Goal: Transaction & Acquisition: Purchase product/service

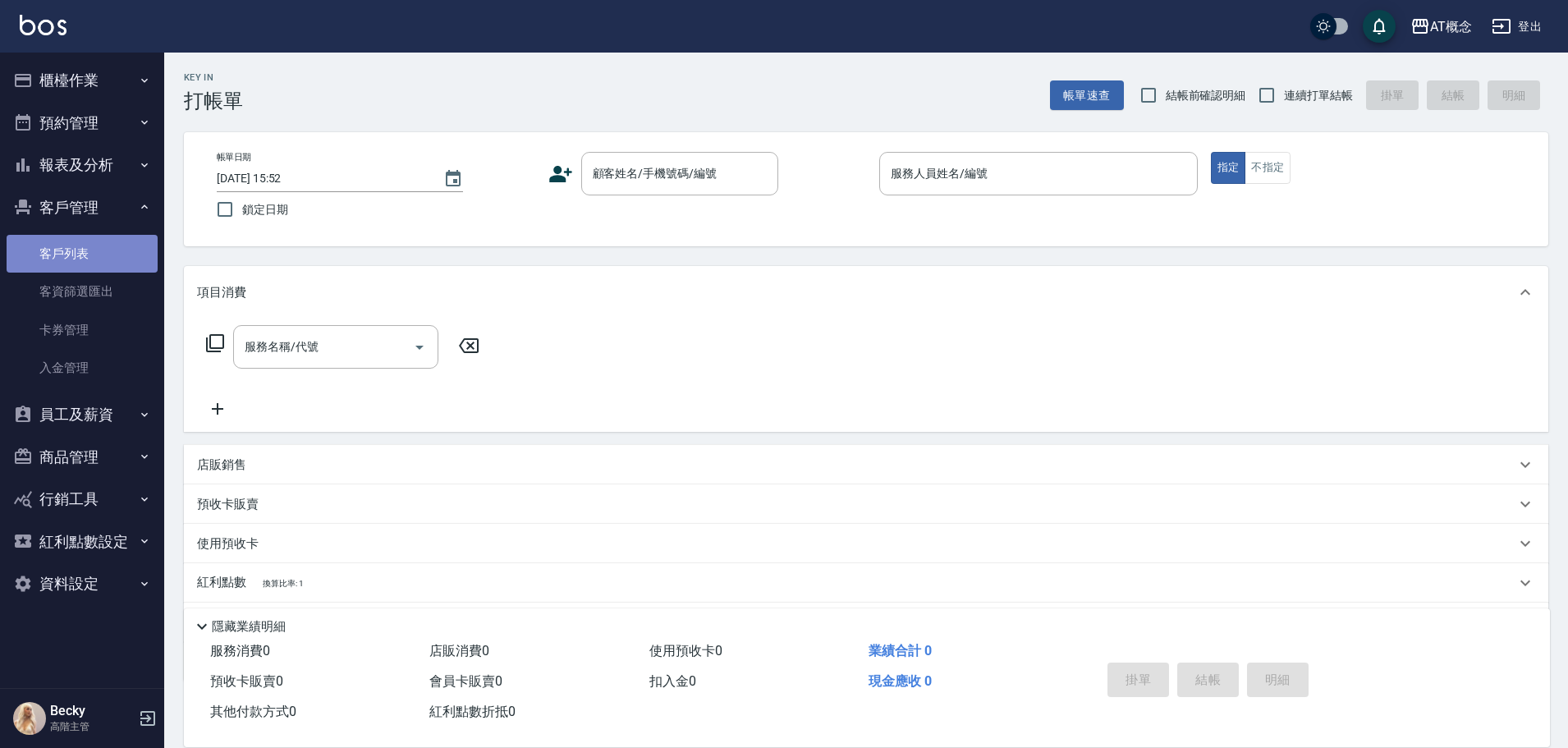
click at [85, 250] on link "客戶列表" at bounding box center [82, 253] width 151 height 38
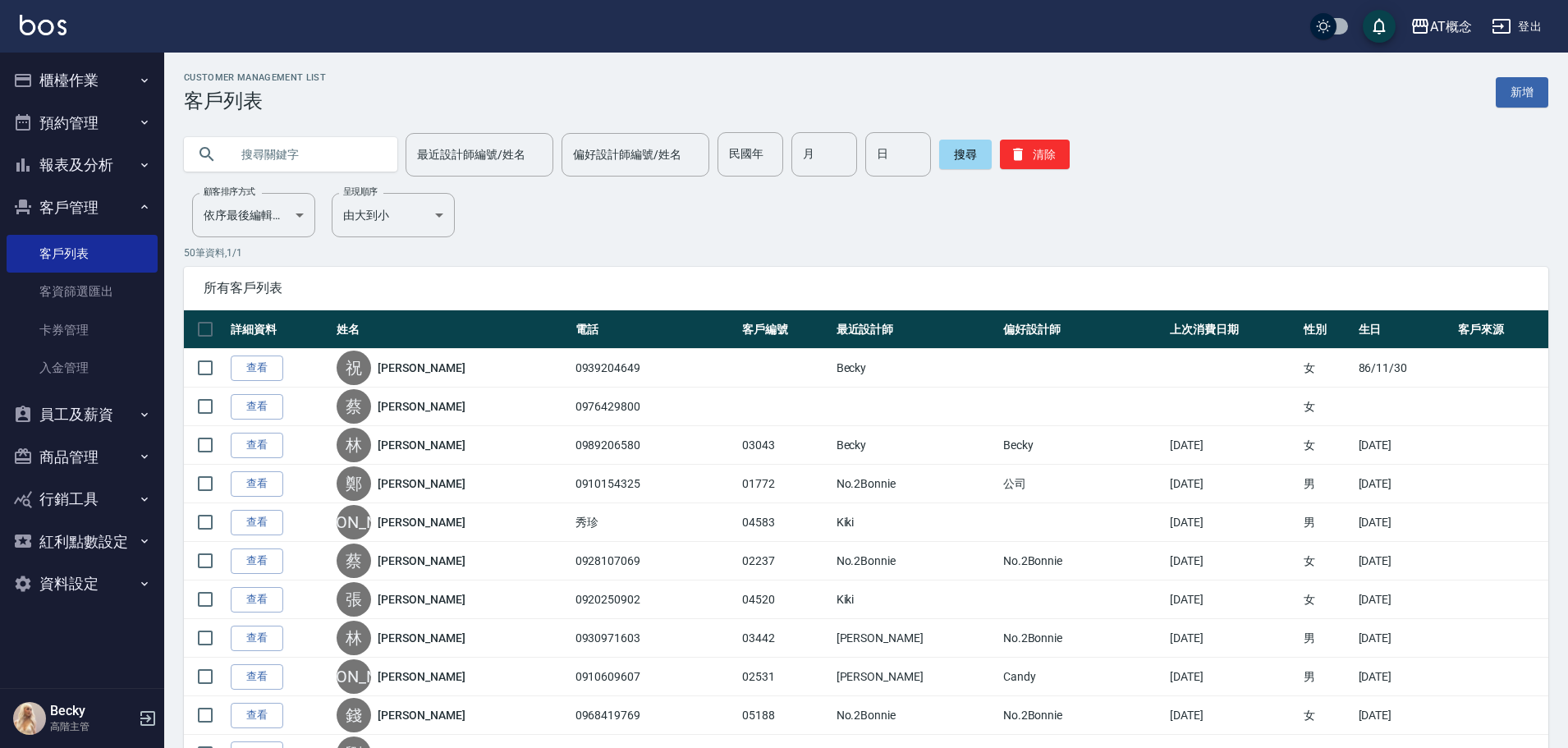
click at [250, 158] on input "text" at bounding box center [307, 154] width 154 height 45
type input "04304"
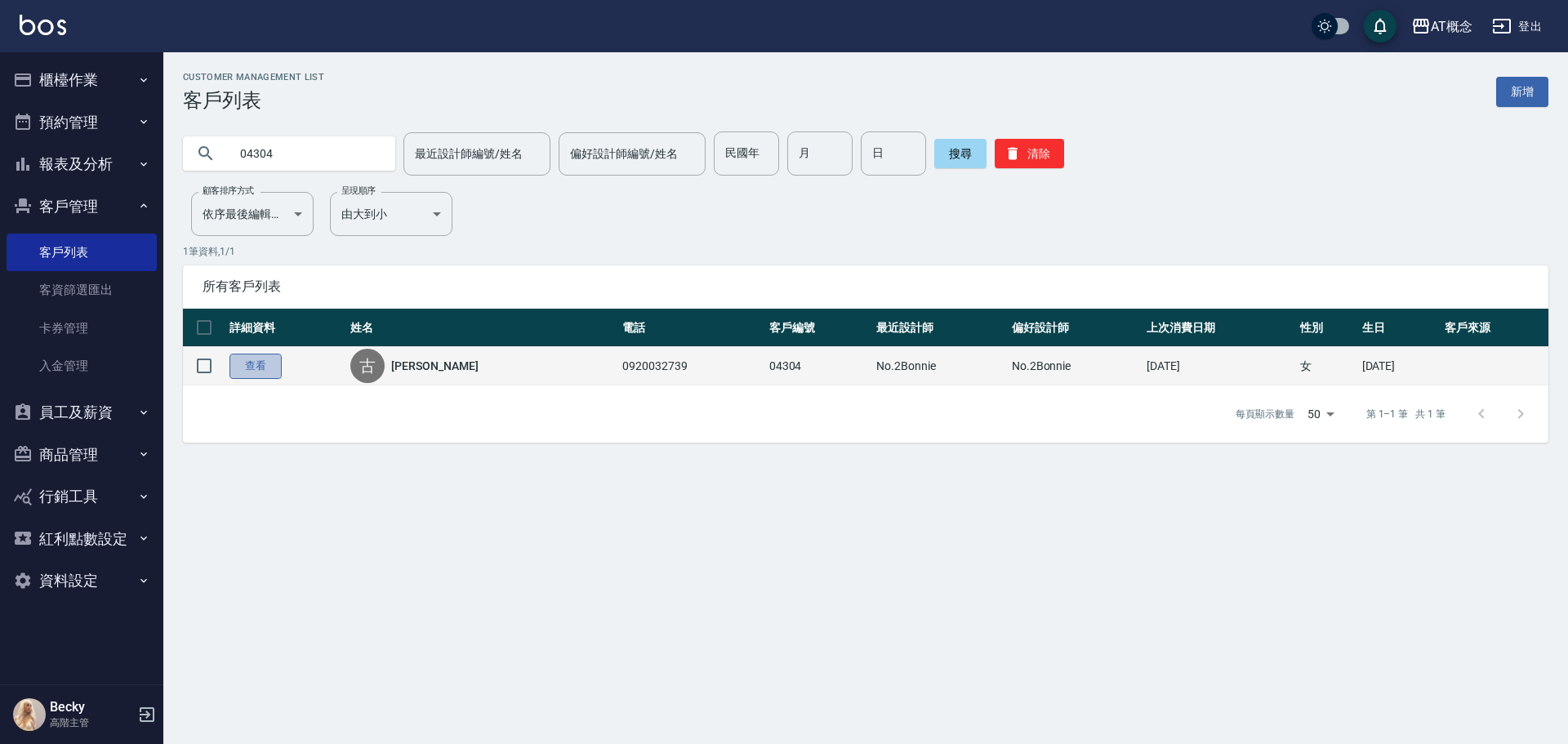
click at [259, 366] on link "查看" at bounding box center [256, 367] width 52 height 25
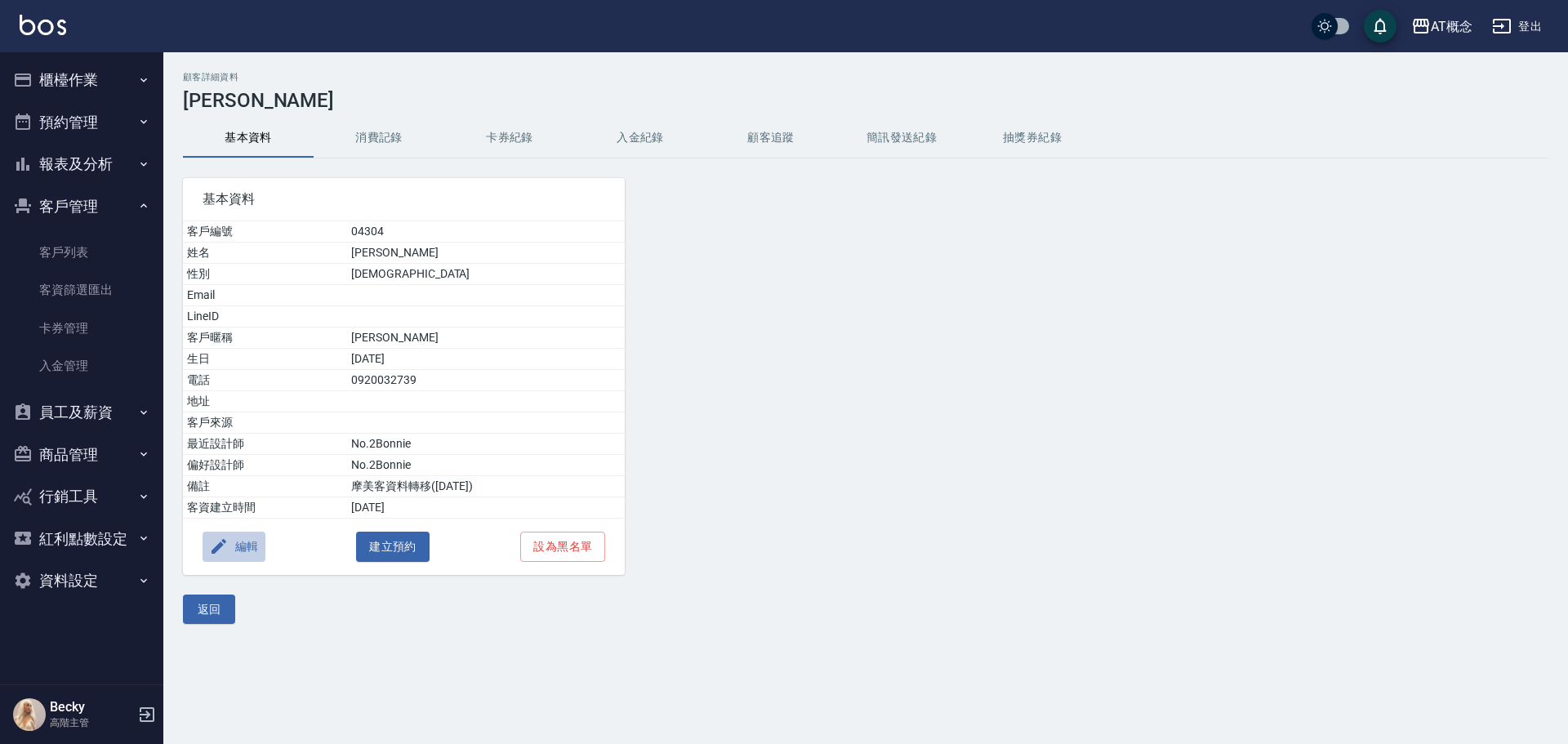
click at [249, 544] on button "編輯" at bounding box center [233, 547] width 63 height 30
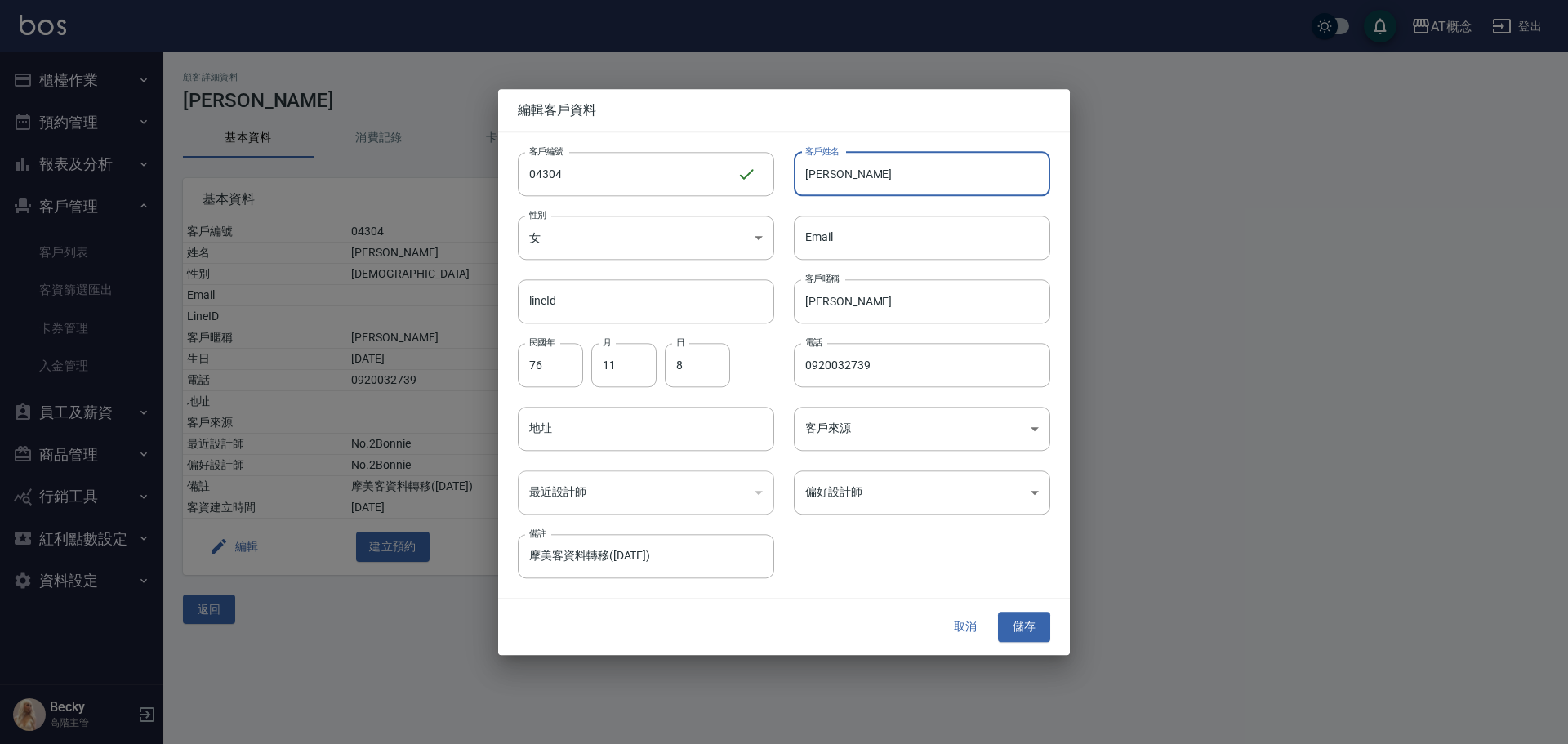
drag, startPoint x: 861, startPoint y: 169, endPoint x: 794, endPoint y: 174, distance: 67.2
click at [795, 174] on input "[PERSON_NAME]" at bounding box center [922, 174] width 257 height 44
type input "[PERSON_NAME]"
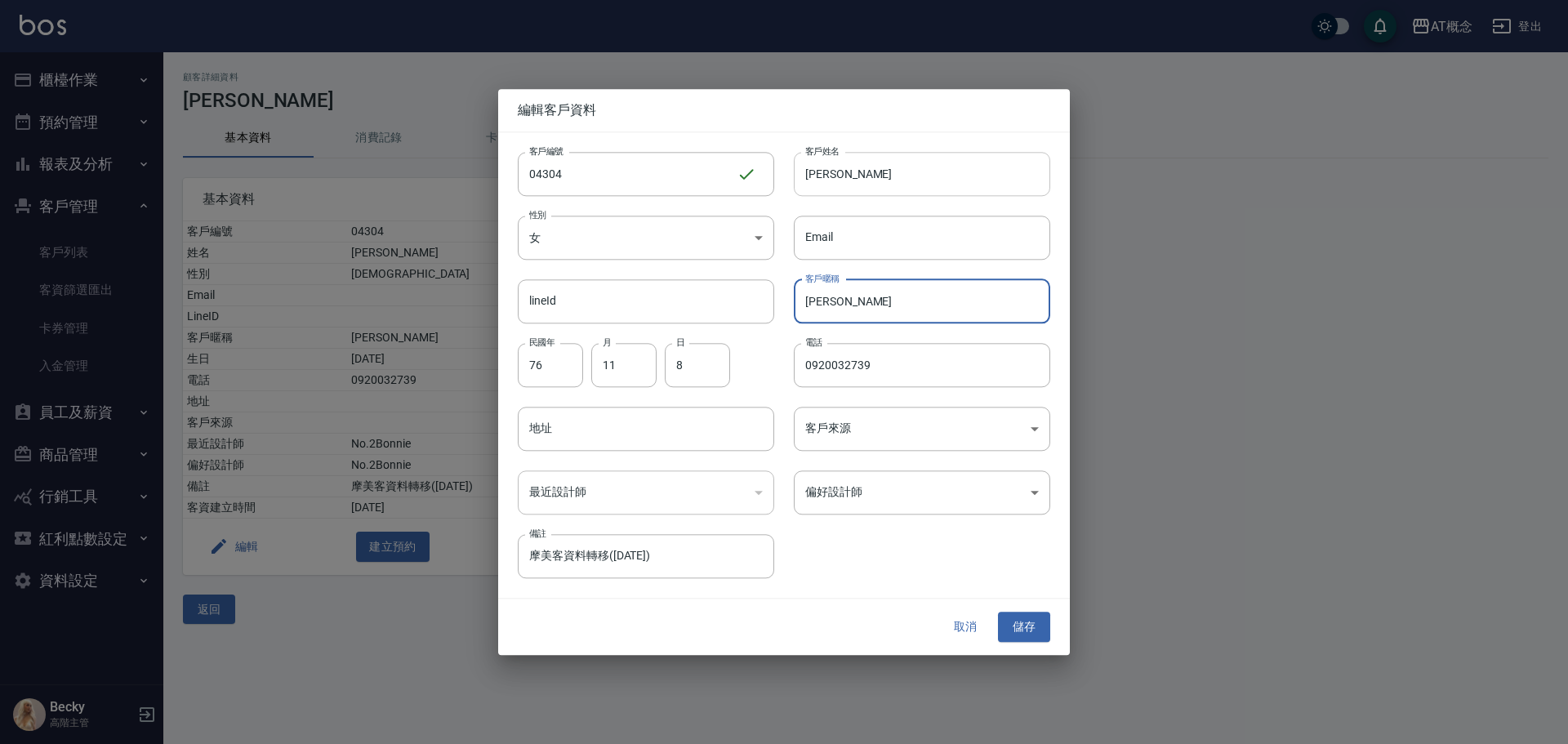
type input "艾"
type input "72"
type input "02"
type input "21"
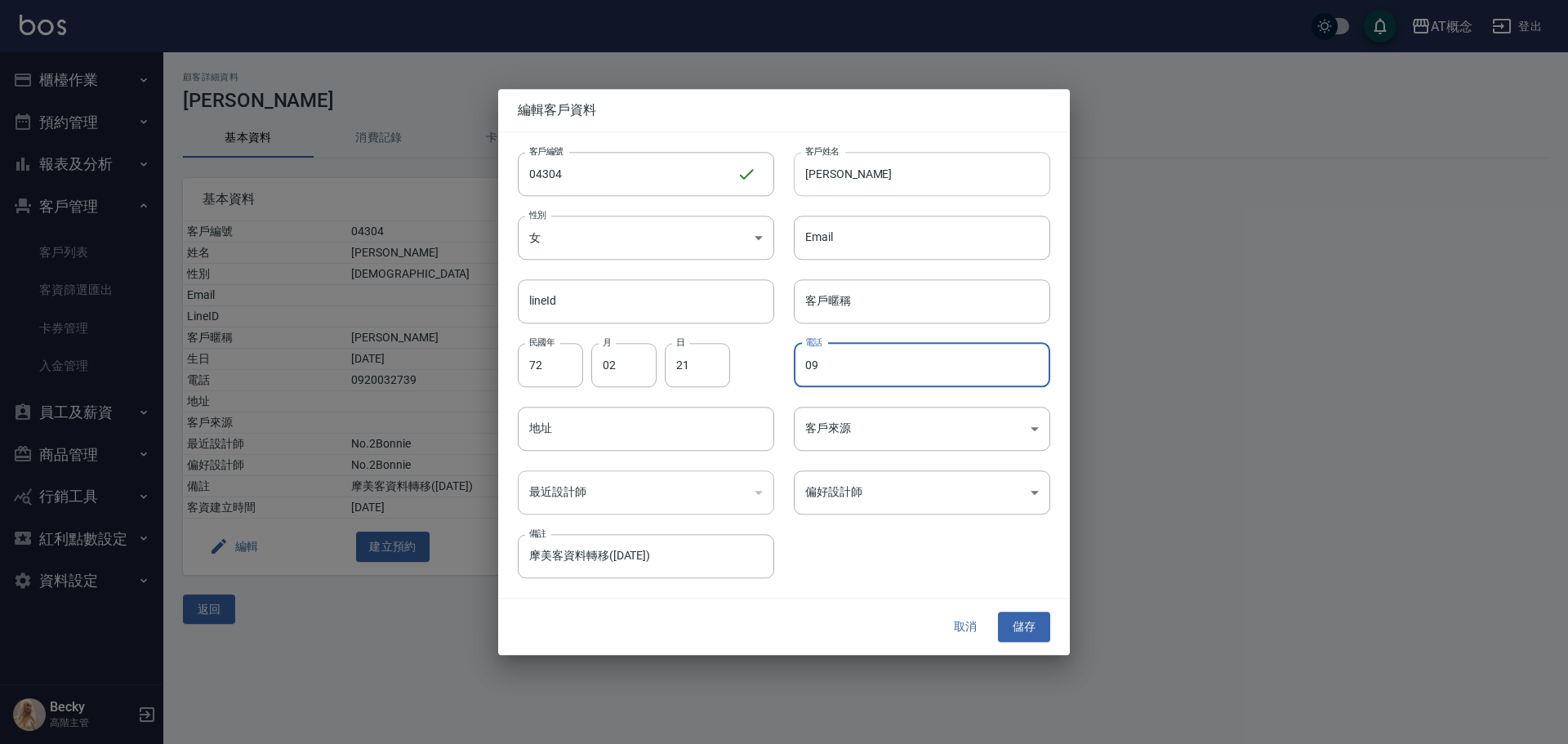
type input "0"
type input "0926185158"
click at [893, 503] on body "AT概念 登出 櫃檯作業 打帳單 帳單列表 掛單列表 座位開單 營業儀表板 現金收支登錄 高階收支登錄 材料自購登錄 每日結帳 排班表 現場電腦打卡 掃碼打卡…" at bounding box center [784, 372] width 1568 height 744
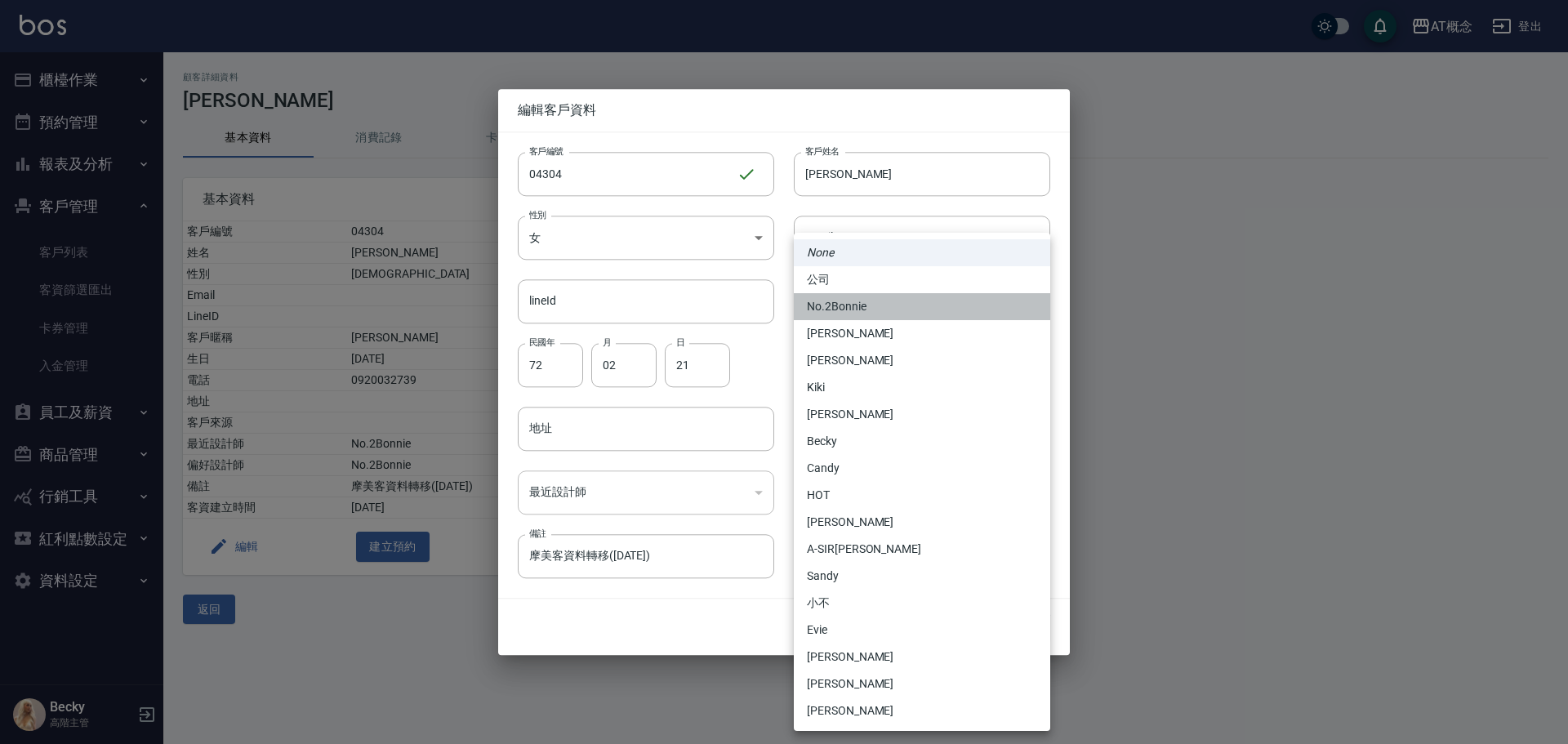
click at [862, 309] on li "No.2Bonnie" at bounding box center [922, 307] width 257 height 27
type input "20abcae0-810e-448a-b26a-bcbab897de4d"
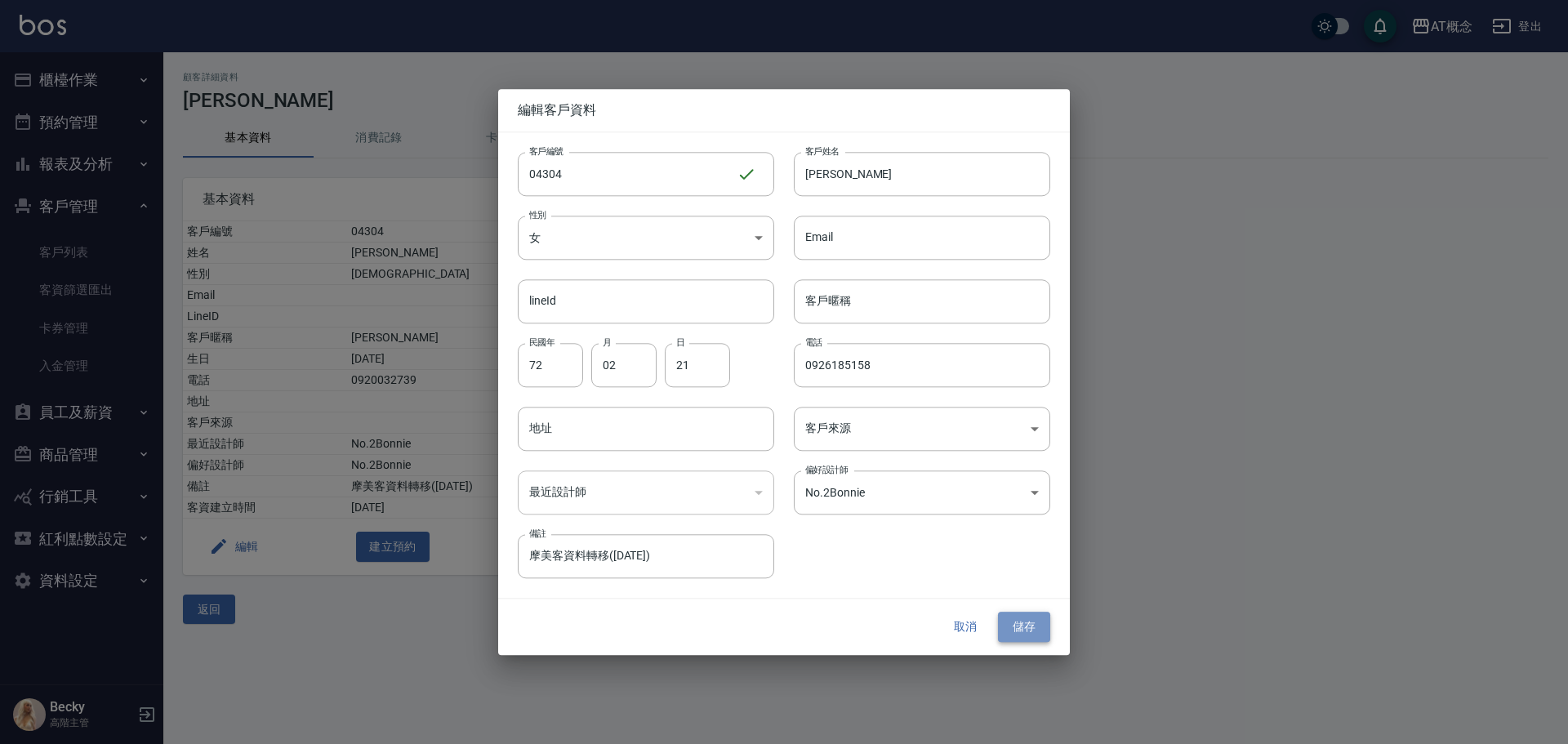
click at [1028, 623] on button "儲存" at bounding box center [1024, 627] width 52 height 30
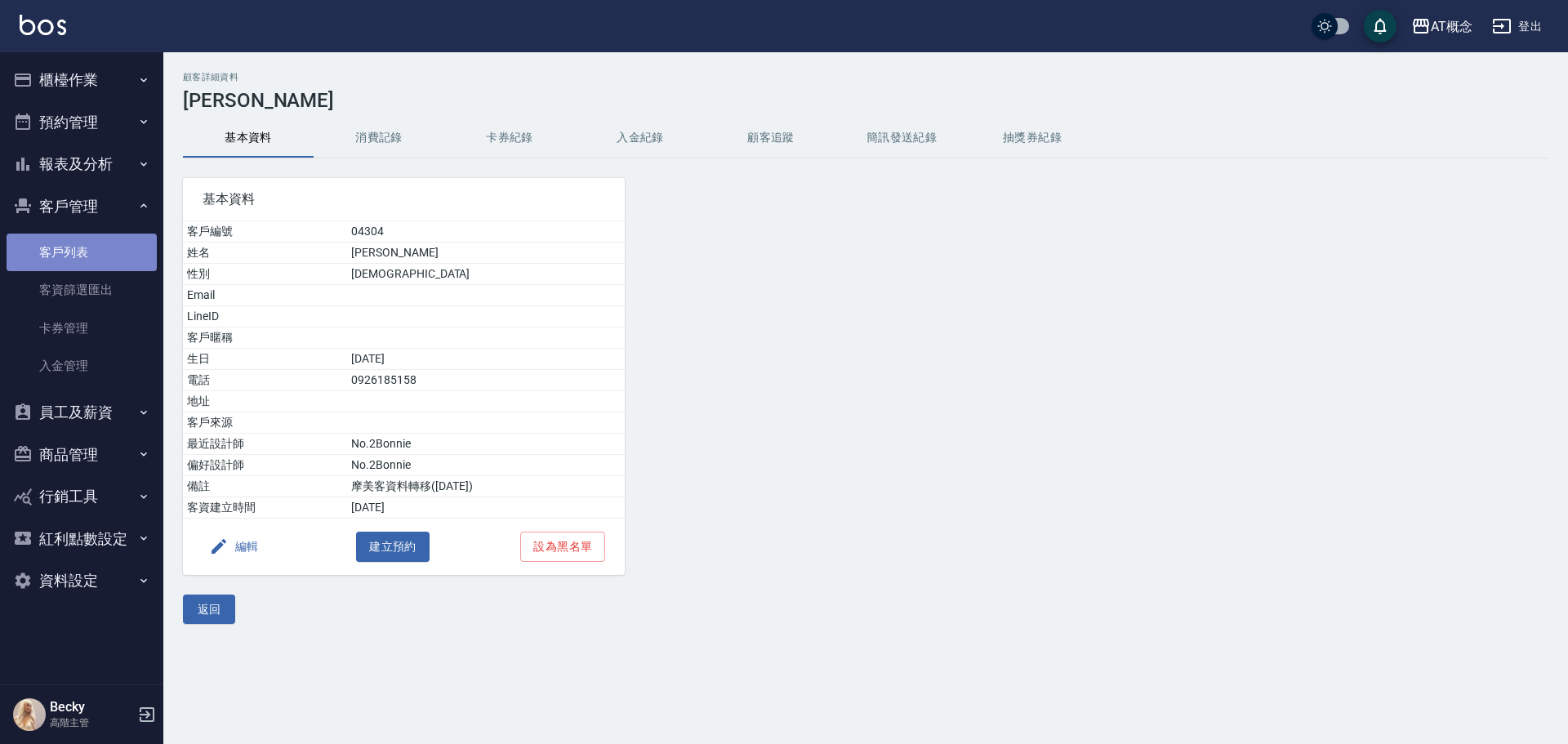
click at [90, 262] on link "客戶列表" at bounding box center [81, 252] width 150 height 38
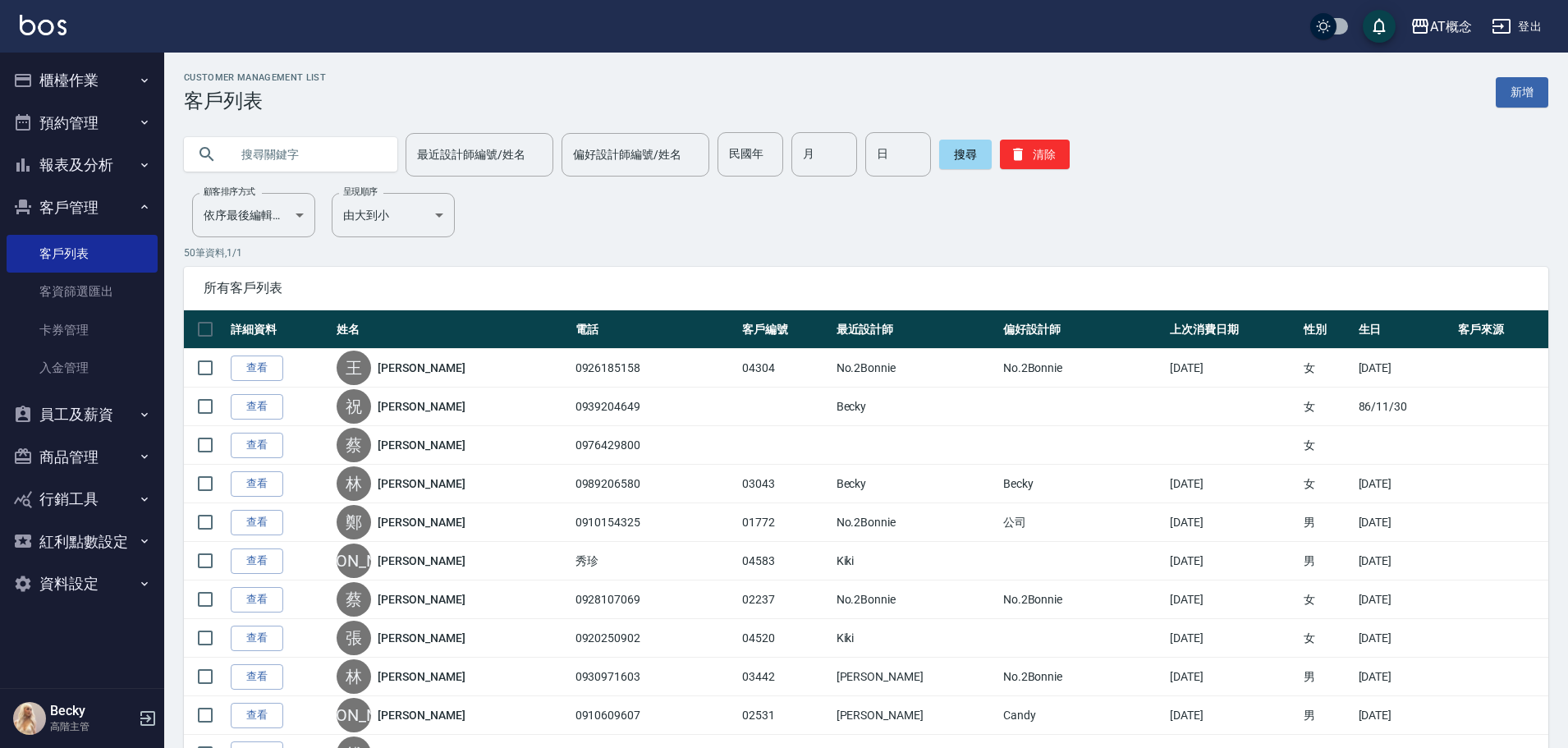
click at [246, 153] on input "text" at bounding box center [307, 154] width 154 height 45
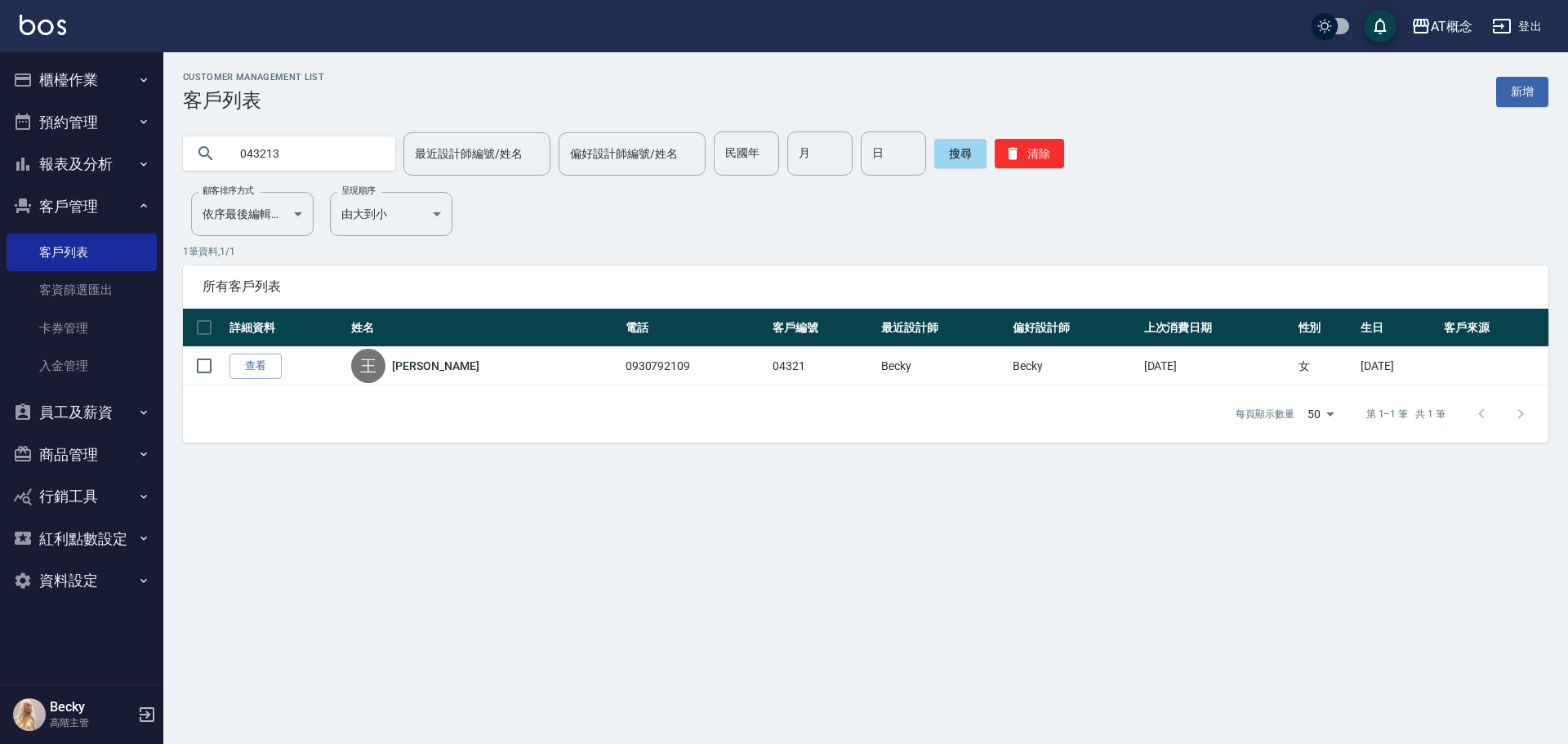
type input "04321"
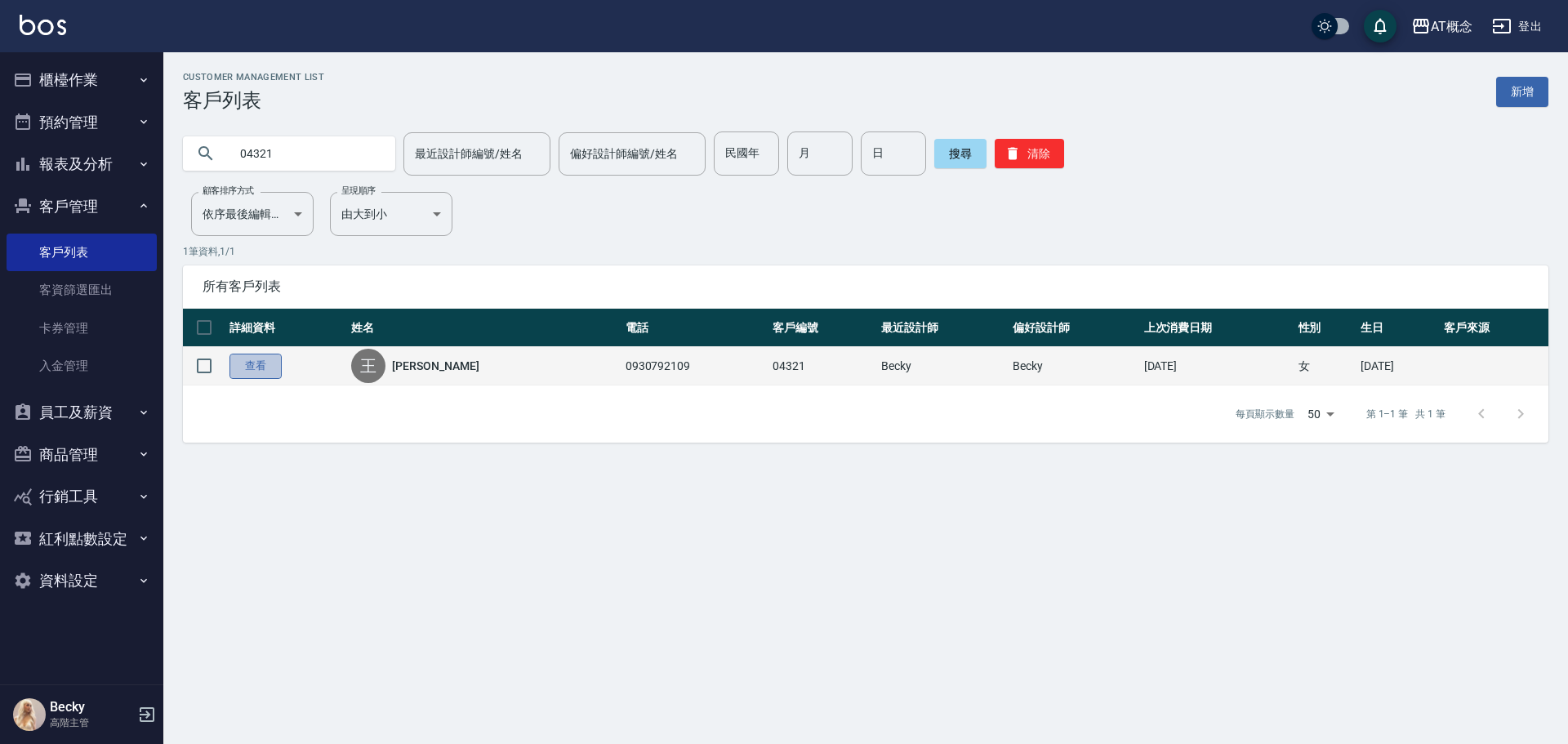
click at [254, 373] on link "查看" at bounding box center [256, 367] width 52 height 25
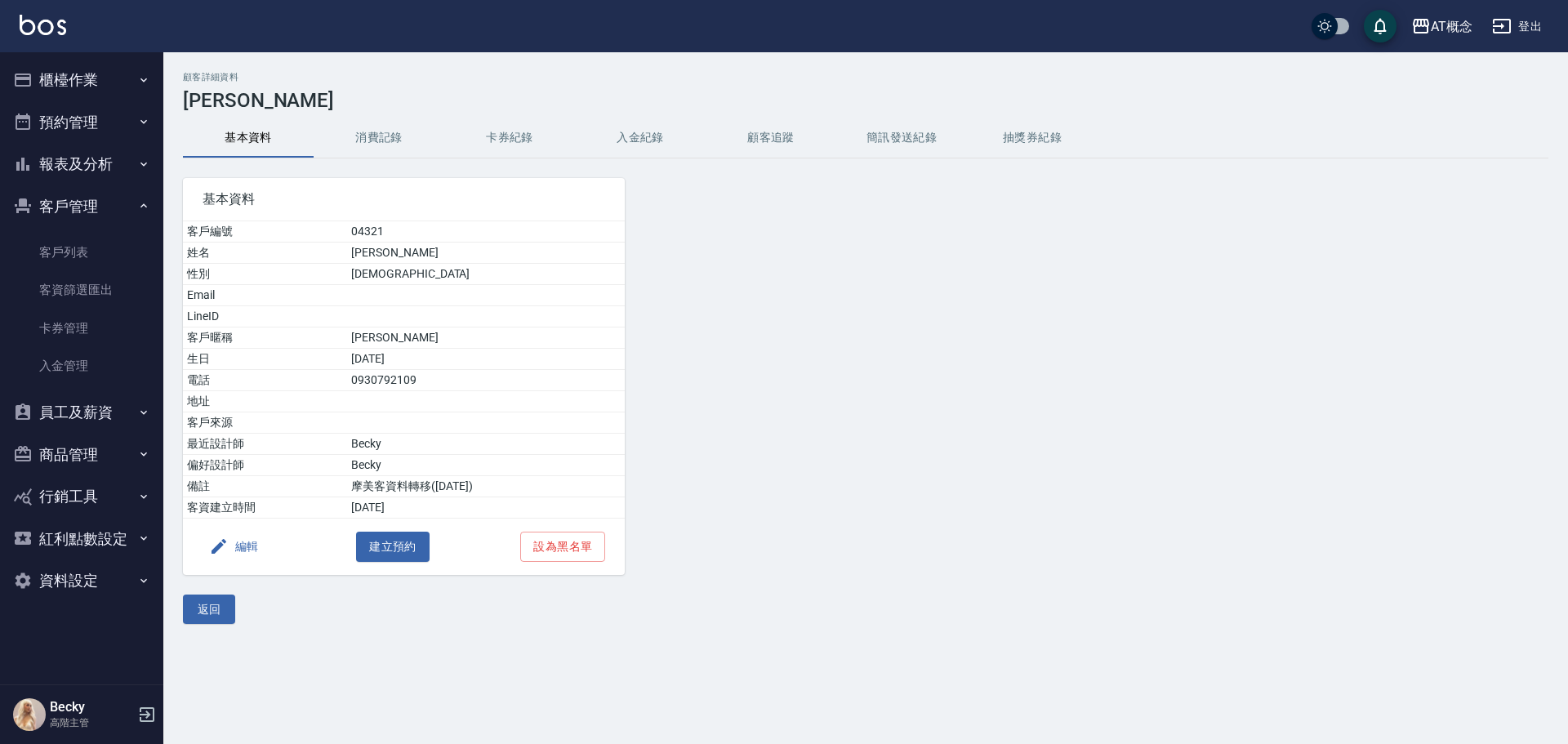
click at [245, 551] on button "編輯" at bounding box center [233, 547] width 63 height 30
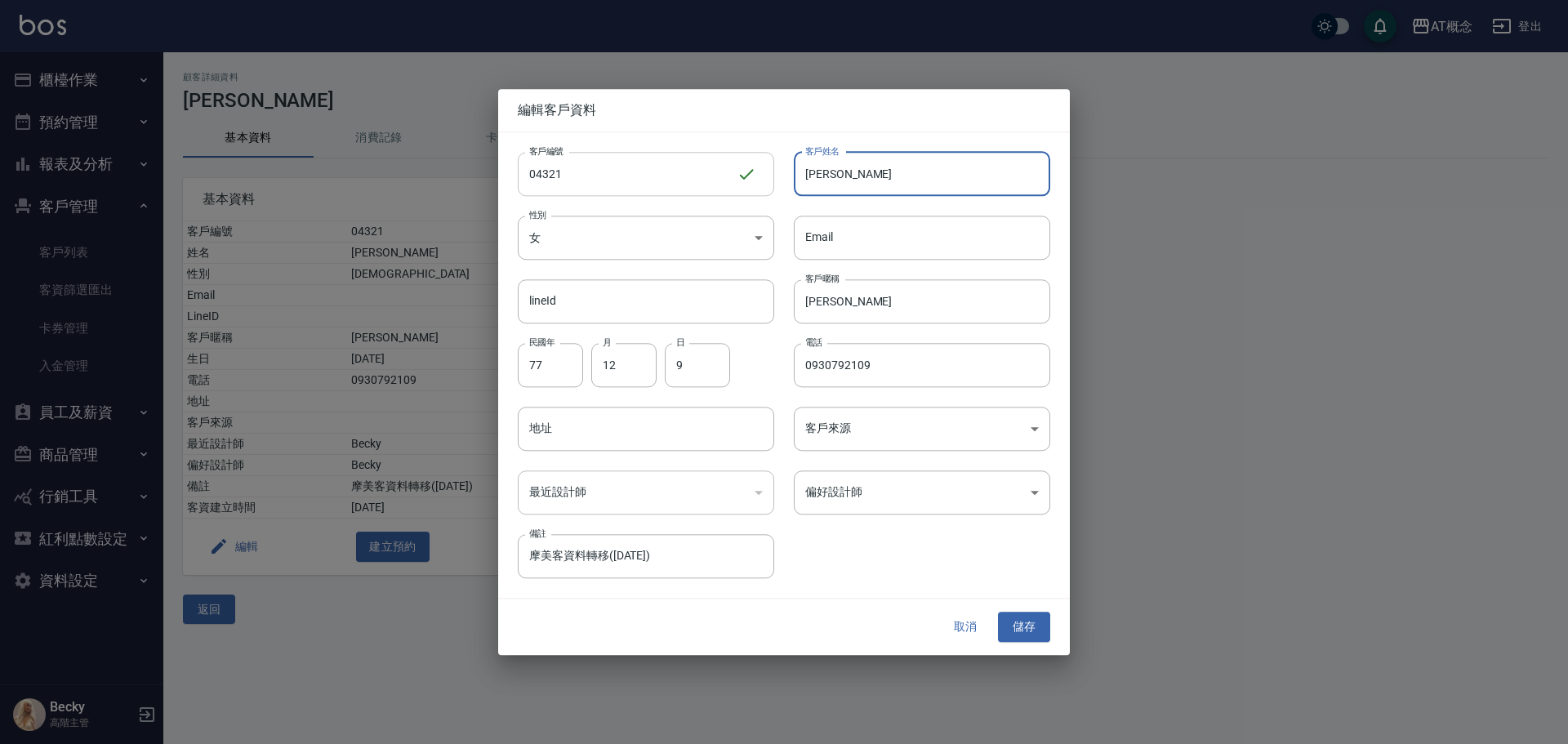
drag, startPoint x: 935, startPoint y: 182, endPoint x: 763, endPoint y: 170, distance: 172.4
click at [763, 170] on div "客戶編號 04321 ​ 客戶編號 客戶姓名 [PERSON_NAME] 客戶姓名 性別 女 [DEMOGRAPHIC_DATA] 性別 Email Emai…" at bounding box center [774, 356] width 552 height 447
type input "[PERSON_NAME]"
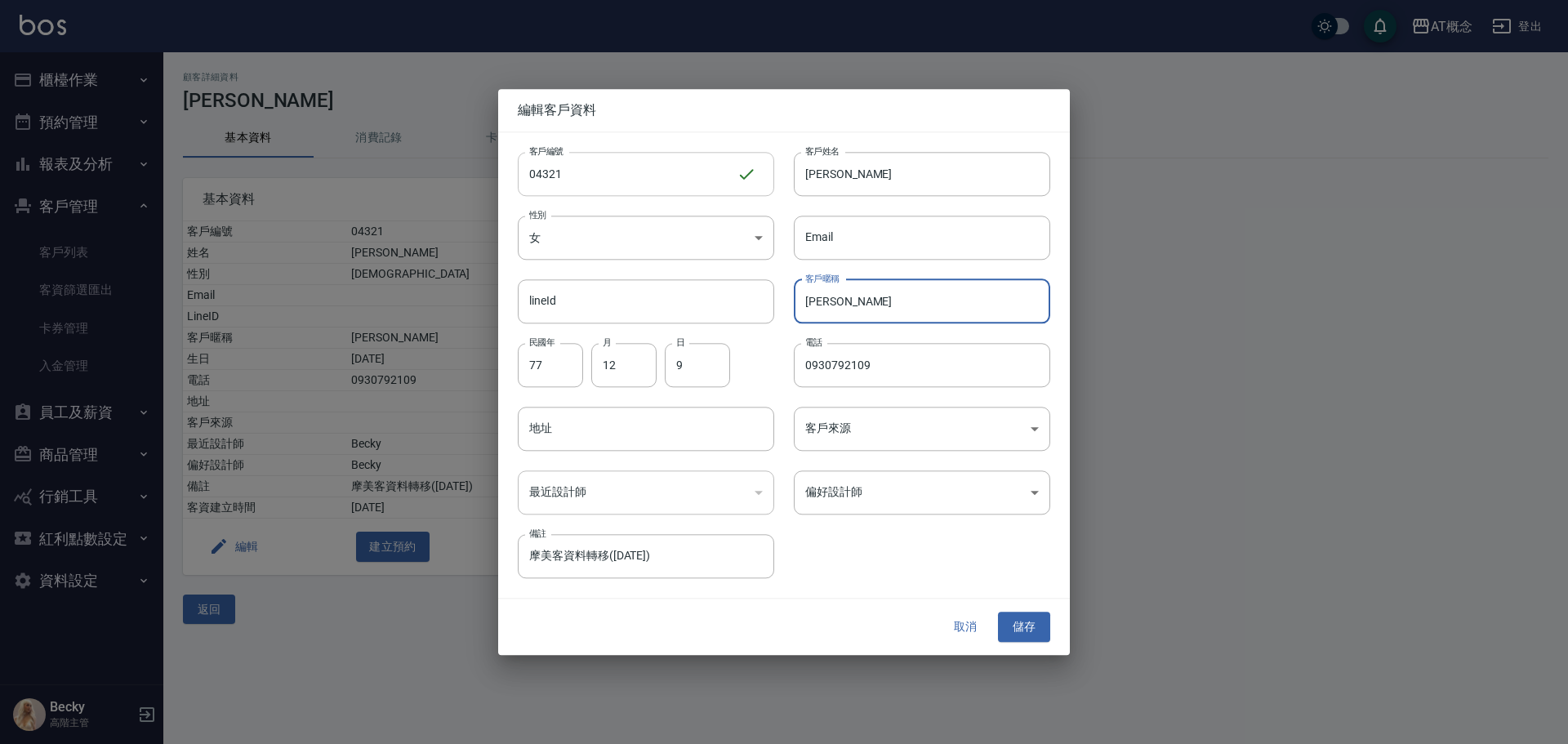
type input "玉"
type input "90"
type input "06"
type input "04"
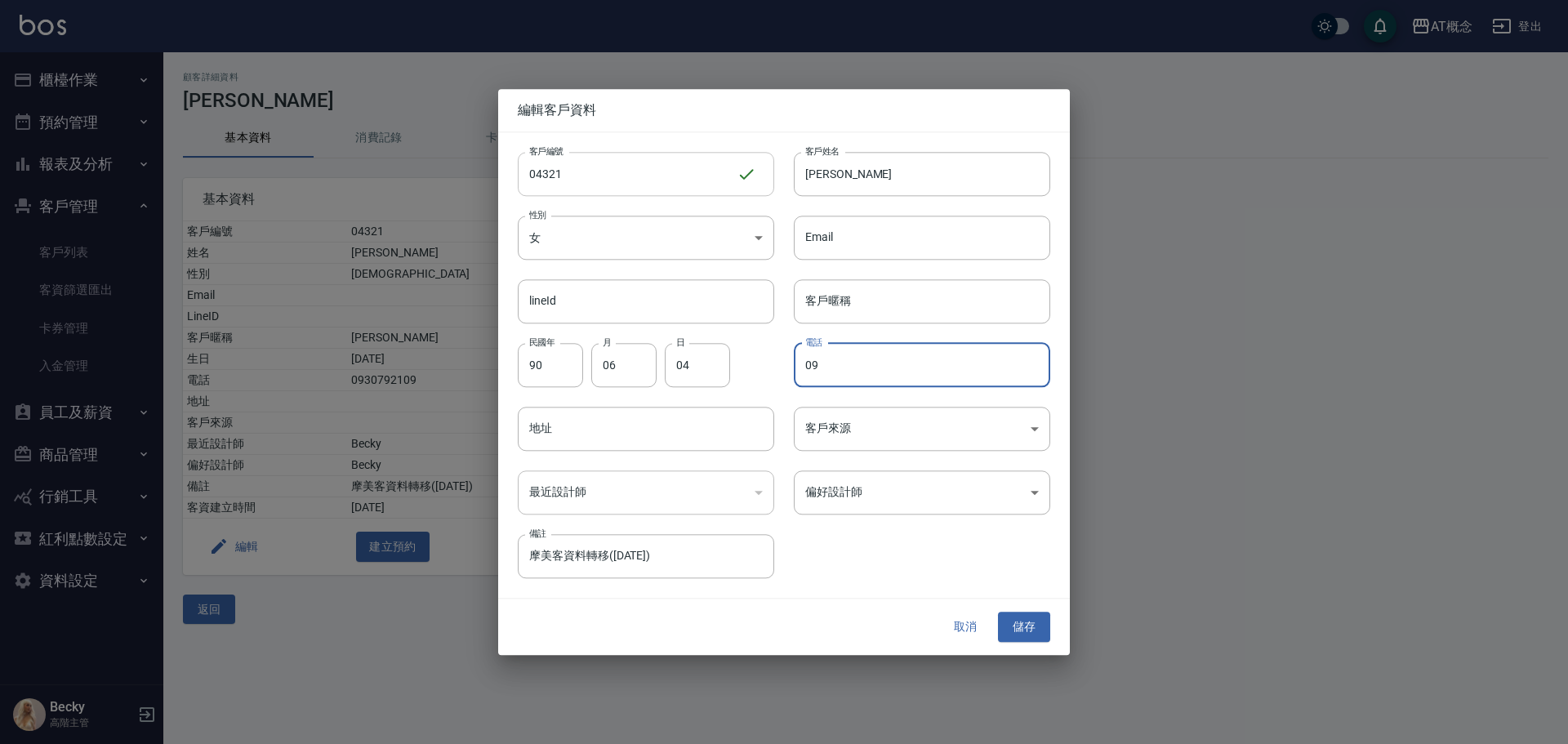
type input "0"
type input "0968497313"
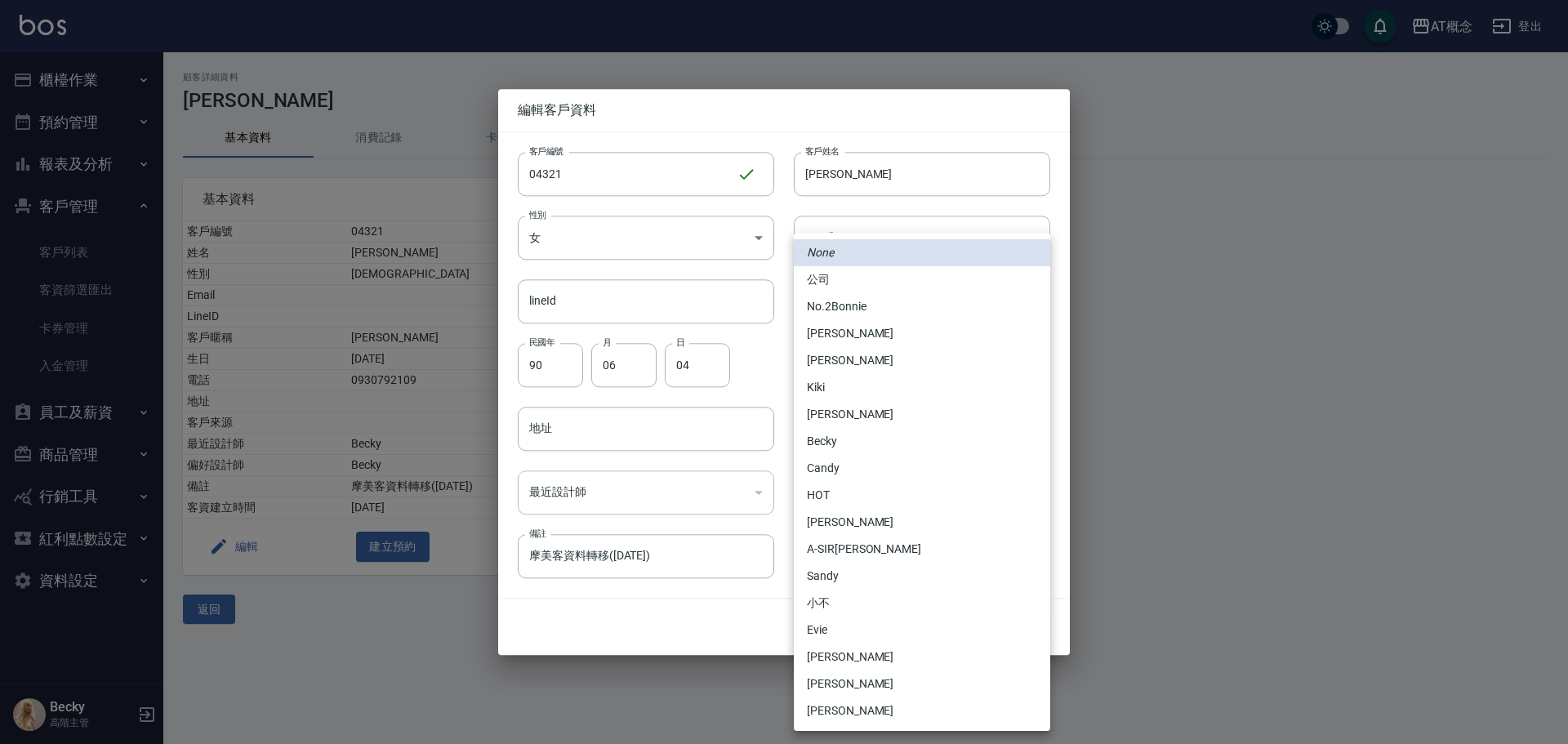
click at [916, 502] on body "AT概念 登出 櫃檯作業 打帳單 帳單列表 掛單列表 座位開單 營業儀表板 現金收支登錄 高階收支登錄 材料自購登錄 每日結帳 排班表 現場電腦打卡 掃碼打卡…" at bounding box center [784, 372] width 1568 height 744
click at [876, 445] on li "Becky" at bounding box center [922, 441] width 257 height 27
type input "cba30a16-5009-42c6-9a58-f7249137d387"
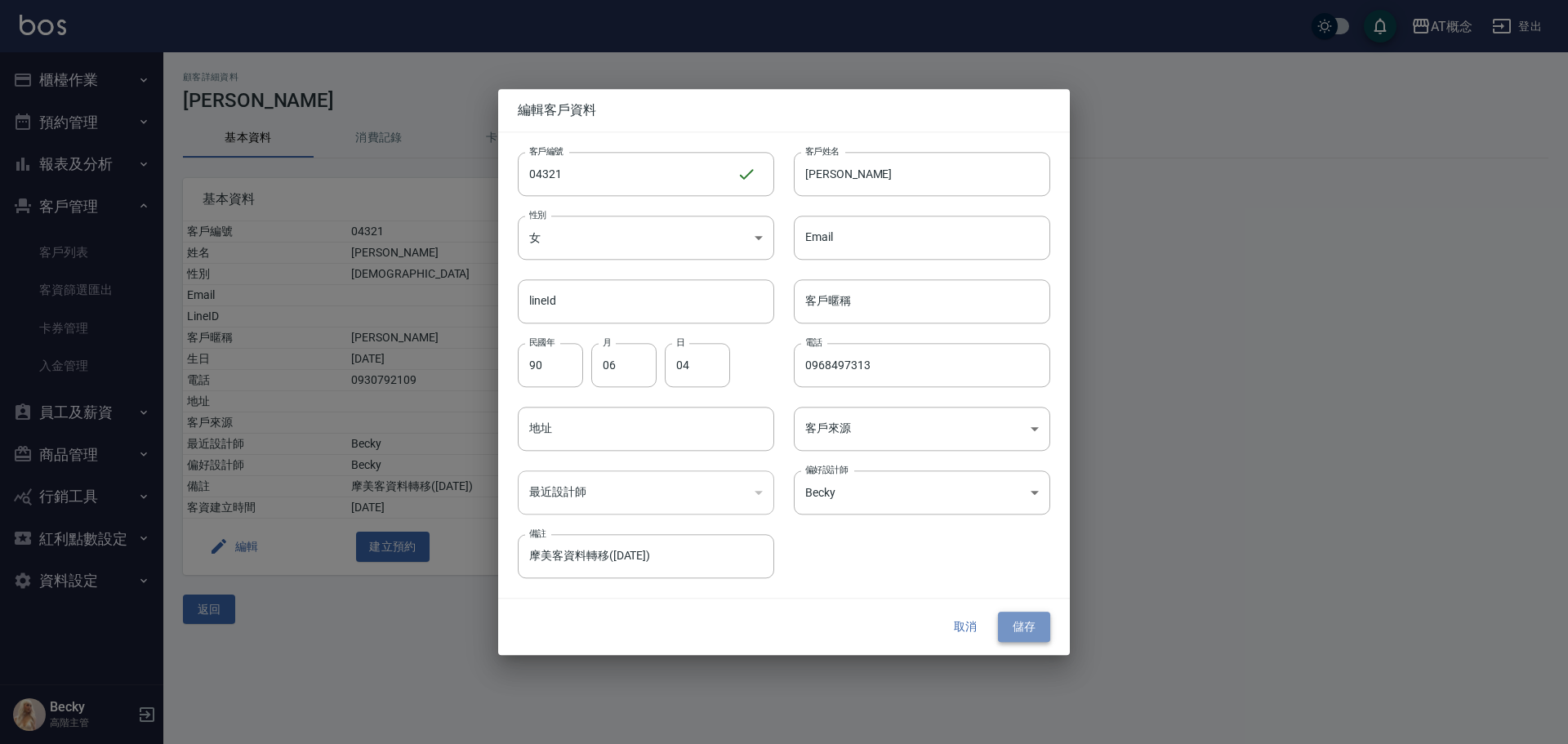
click at [1037, 628] on button "儲存" at bounding box center [1024, 627] width 52 height 30
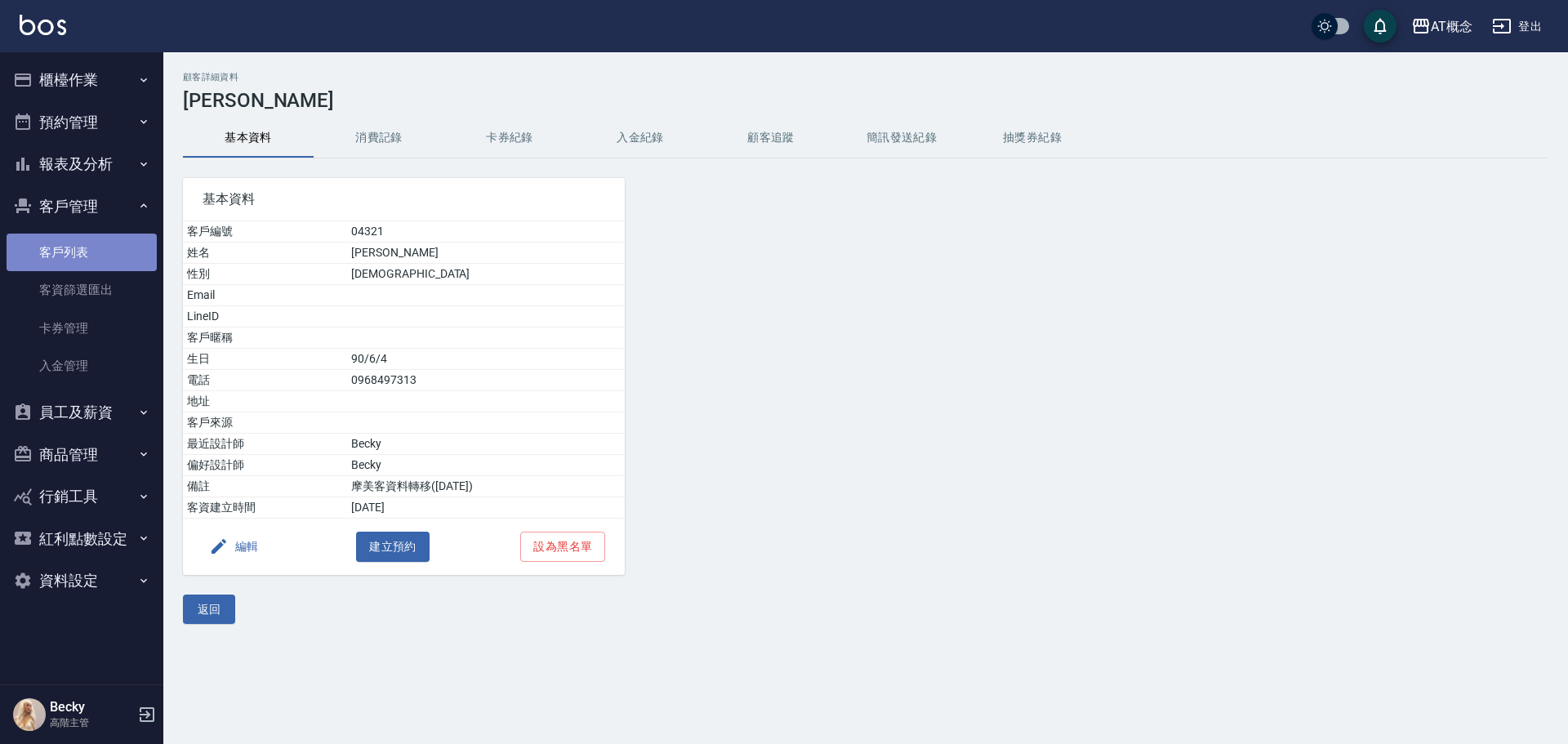
click at [84, 248] on link "客戶列表" at bounding box center [81, 252] width 150 height 38
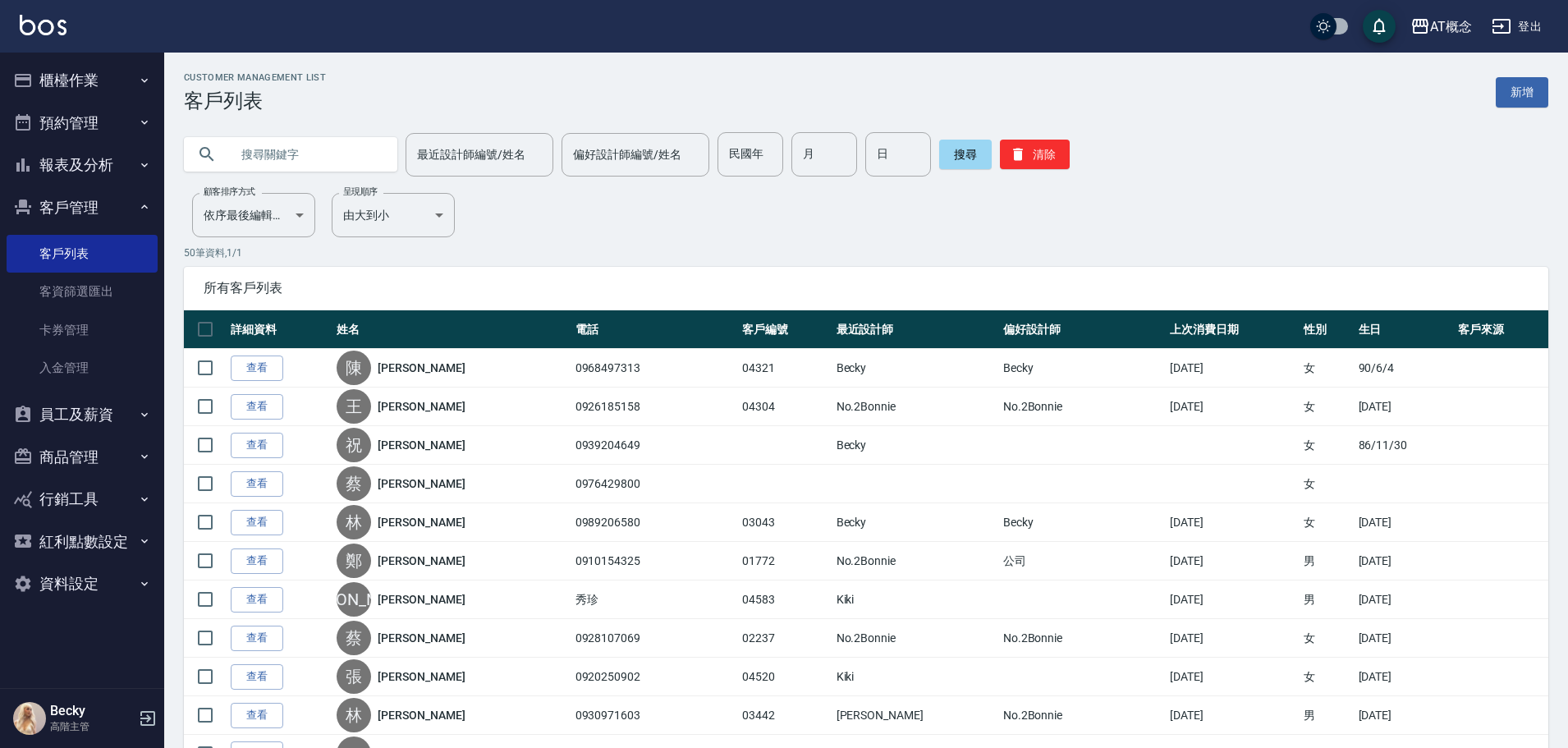
click at [299, 160] on input "text" at bounding box center [307, 154] width 154 height 45
type input "04273"
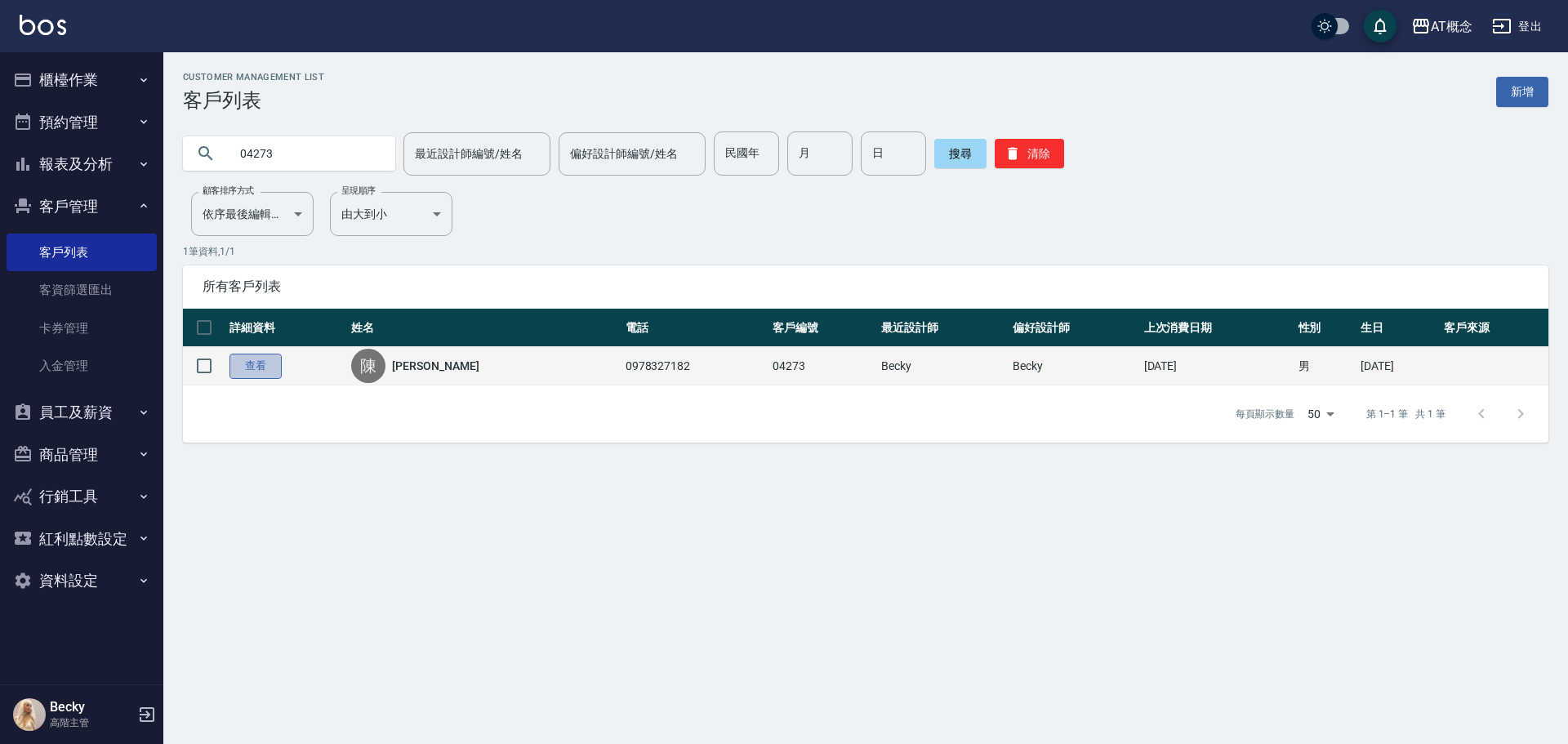
click at [265, 367] on link "查看" at bounding box center [256, 367] width 52 height 25
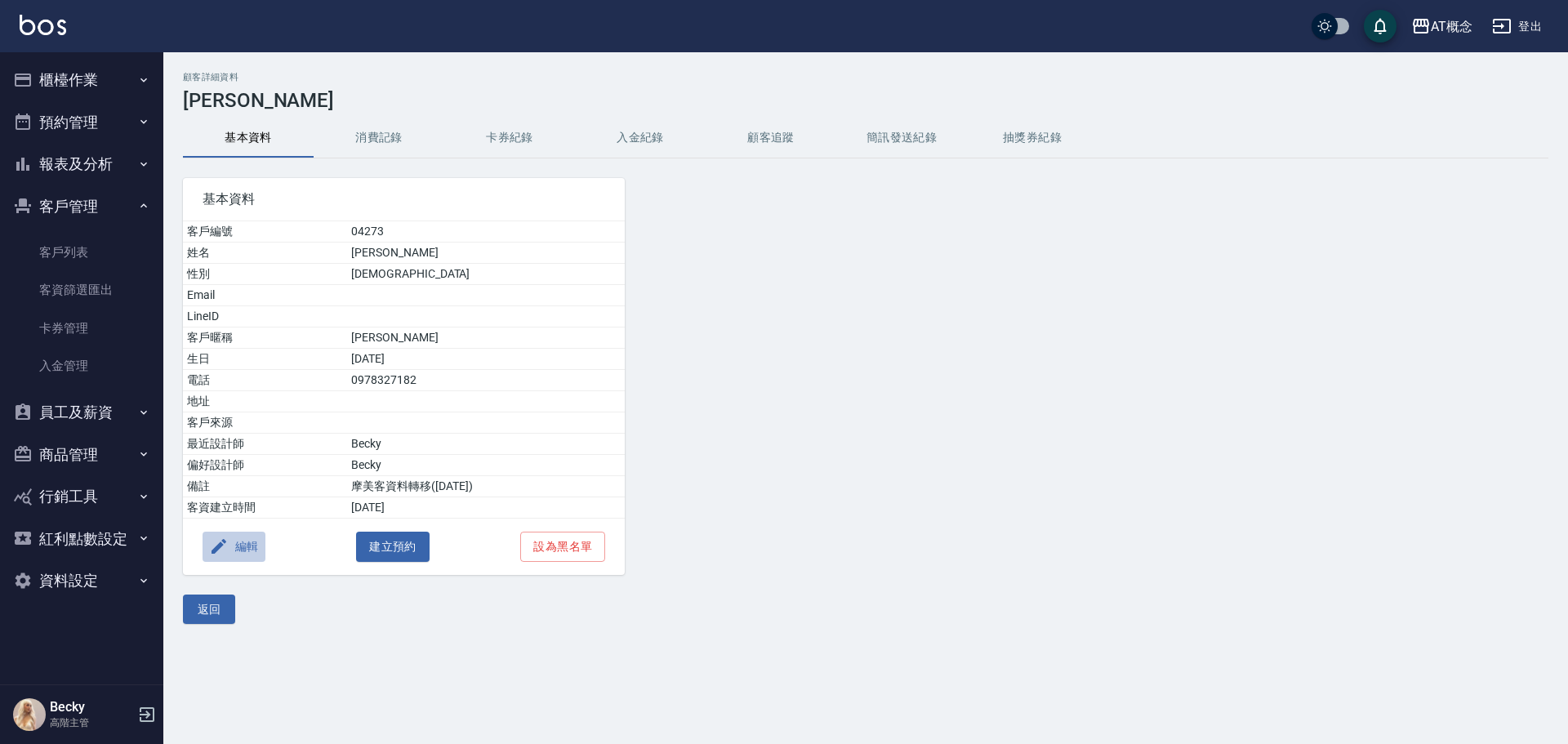
click at [259, 546] on button "編輯" at bounding box center [233, 547] width 63 height 30
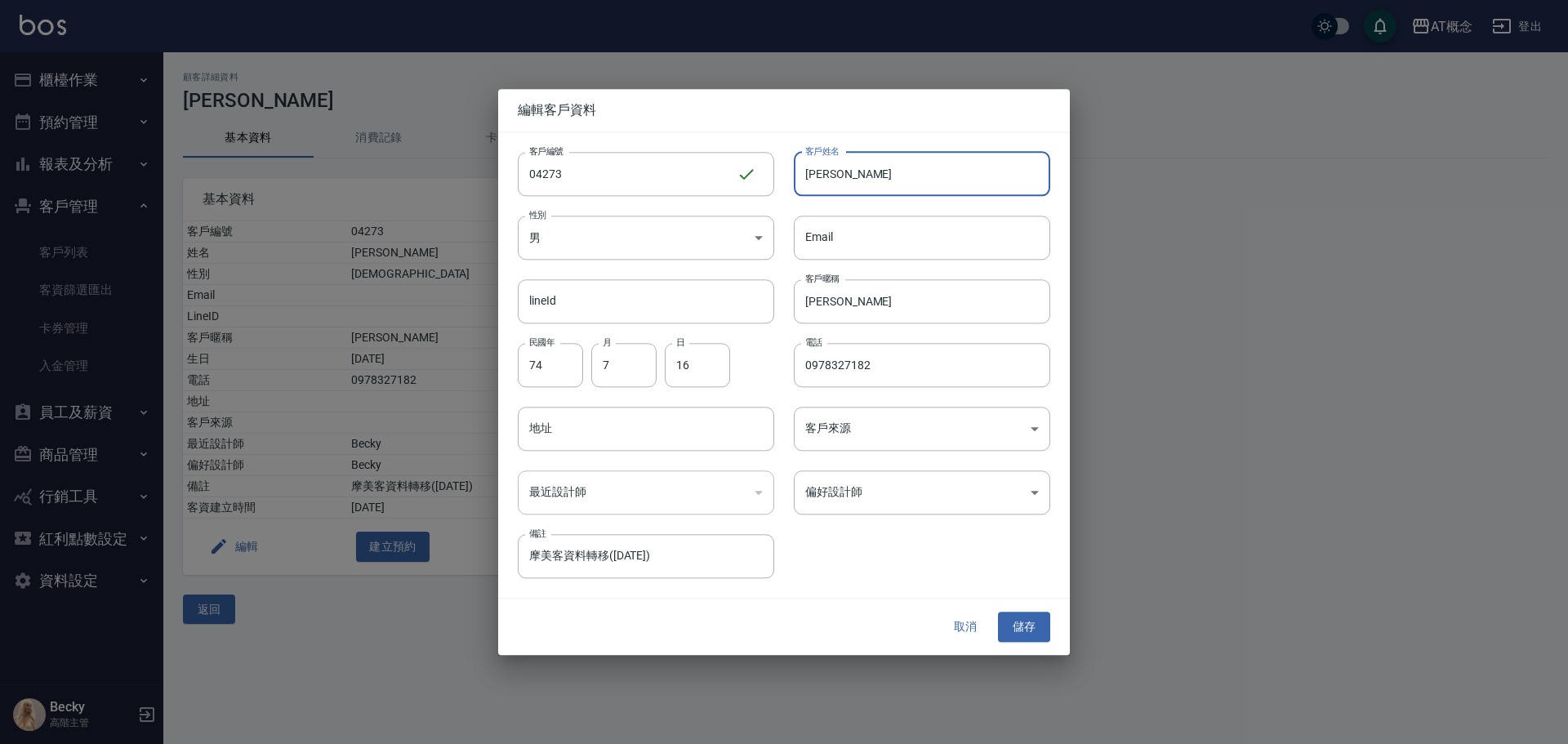
drag, startPoint x: 927, startPoint y: 174, endPoint x: 796, endPoint y: 183, distance: 131.3
click at [796, 183] on input "[PERSON_NAME]" at bounding box center [922, 174] width 257 height 44
type input "李秀琴"
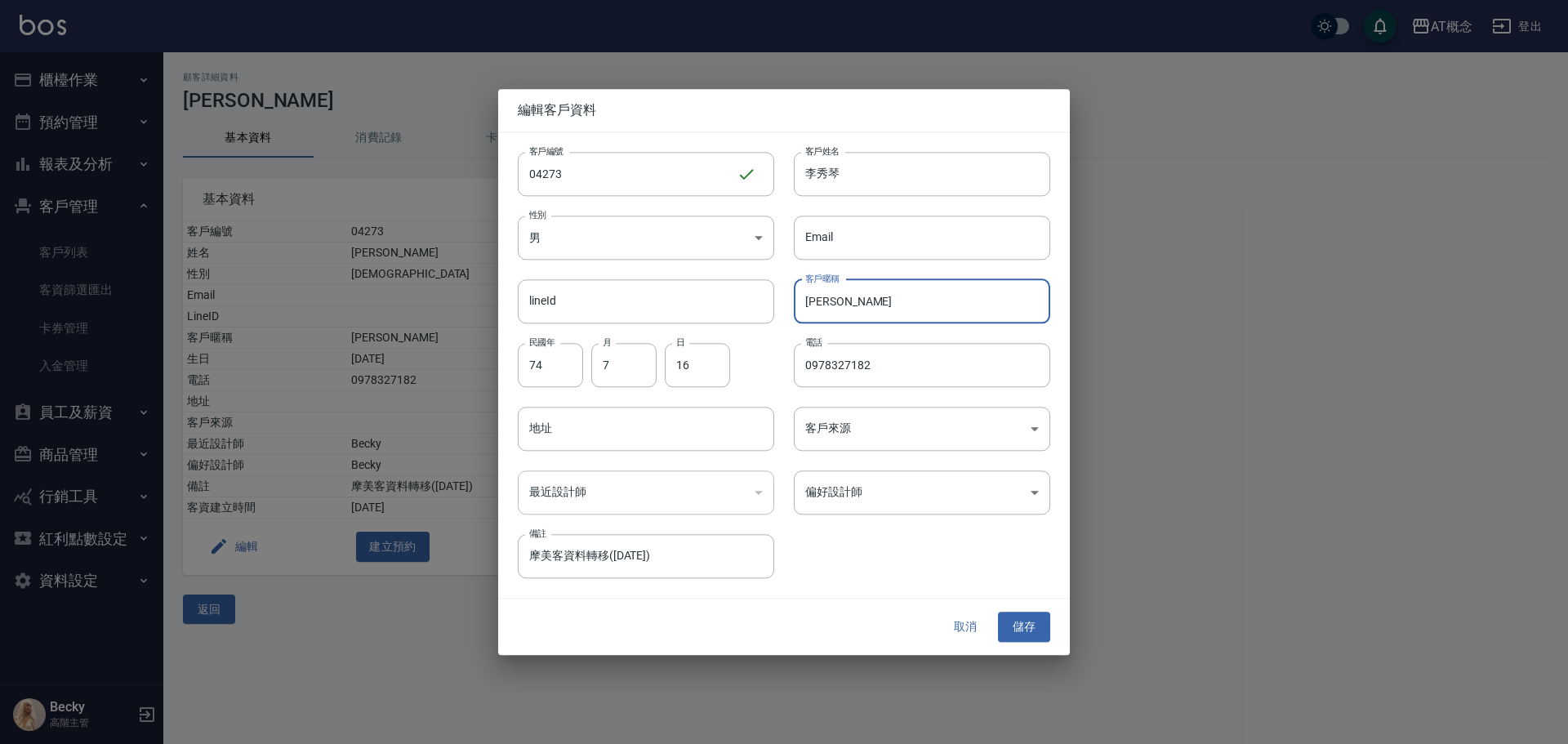
type input "彥"
type input "57"
type input "03"
type input "22"
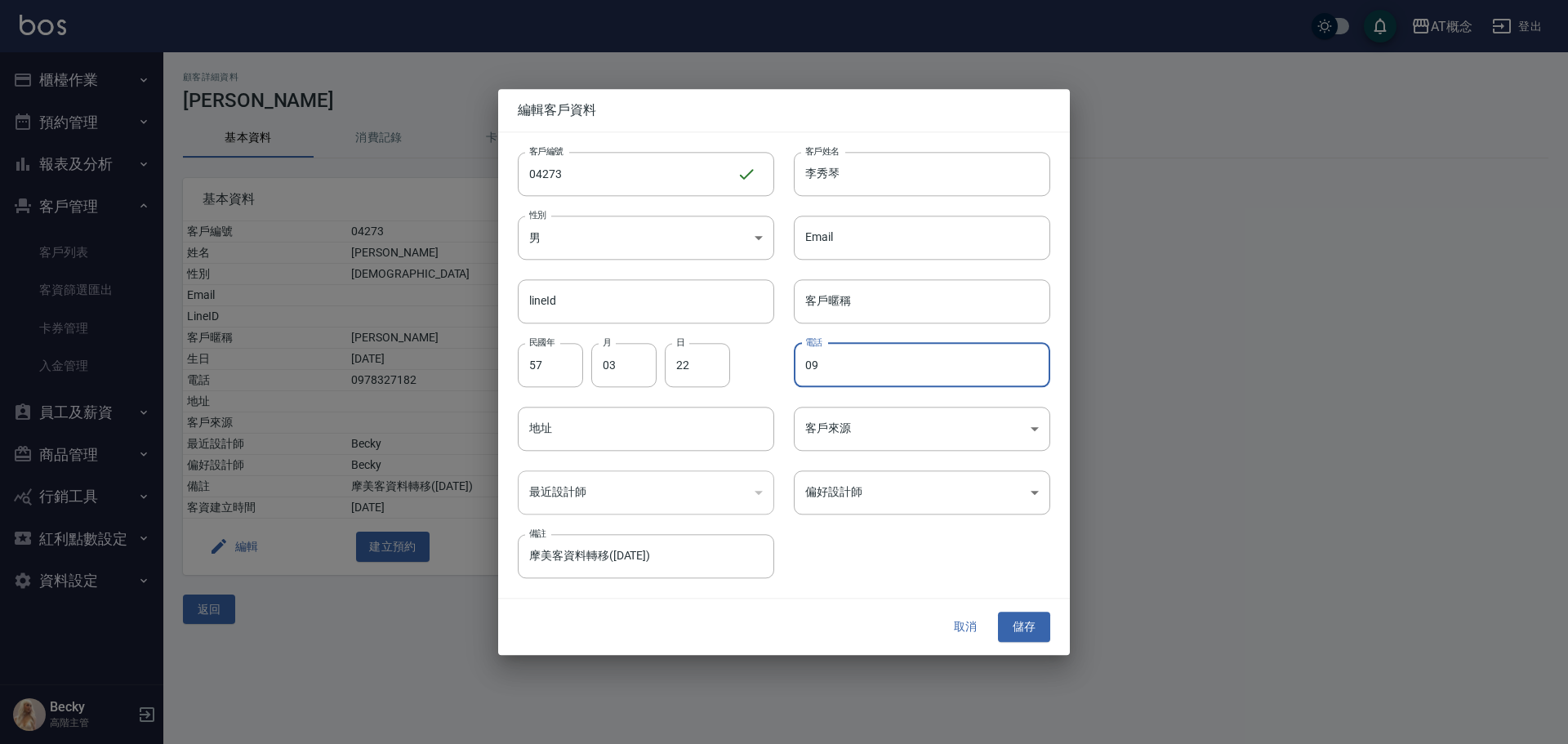
type input "0"
type input "0937128409"
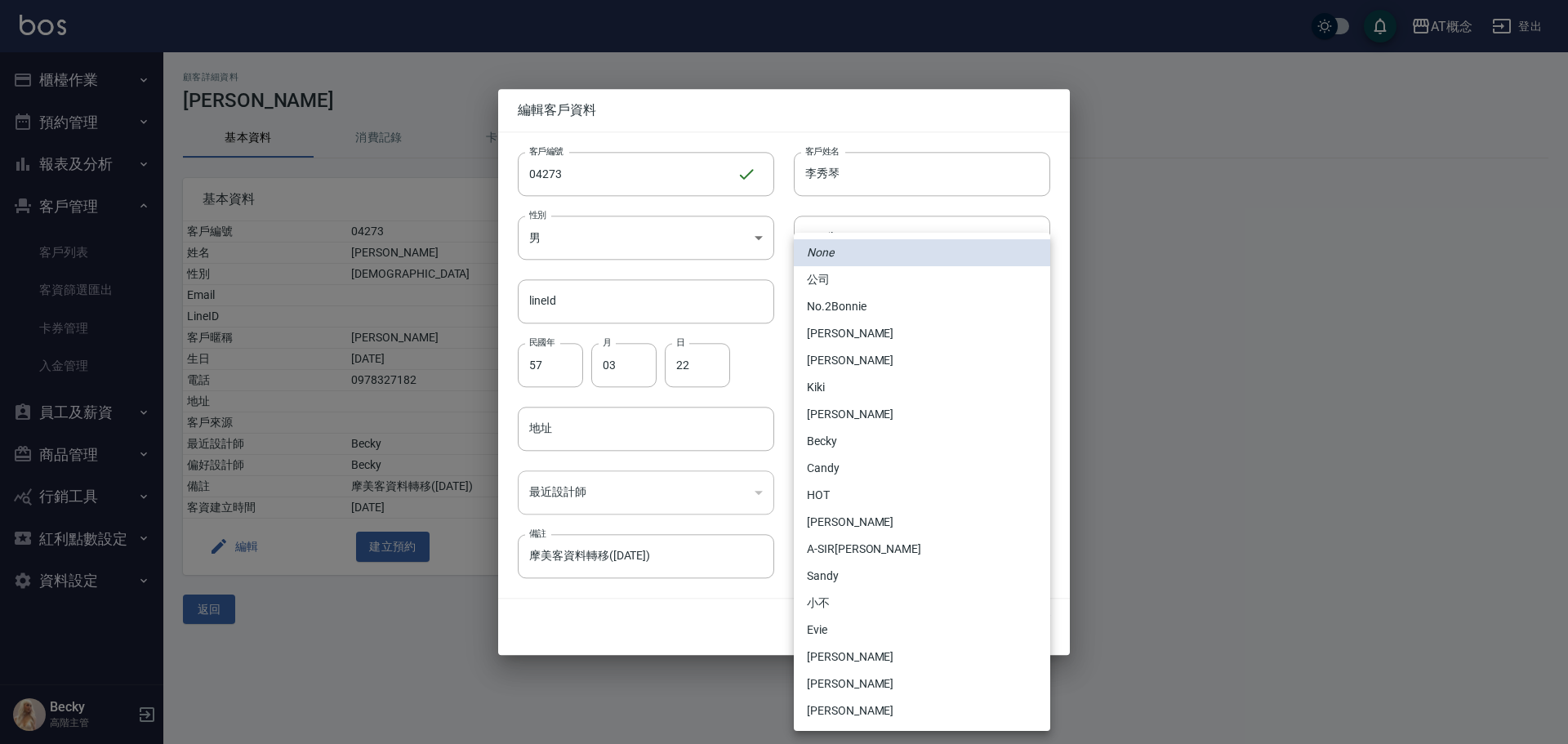
click at [862, 496] on body "AT概念 登出 櫃檯作業 打帳單 帳單列表 掛單列表 座位開單 營業儀表板 現金收支登錄 高階收支登錄 材料自購登錄 每日結帳 排班表 現場電腦打卡 掃碼打卡…" at bounding box center [784, 372] width 1568 height 744
click at [834, 465] on li "Candy" at bounding box center [922, 468] width 257 height 27
type input "95c88325-489e-4505-91c2-94462fb1bea6"
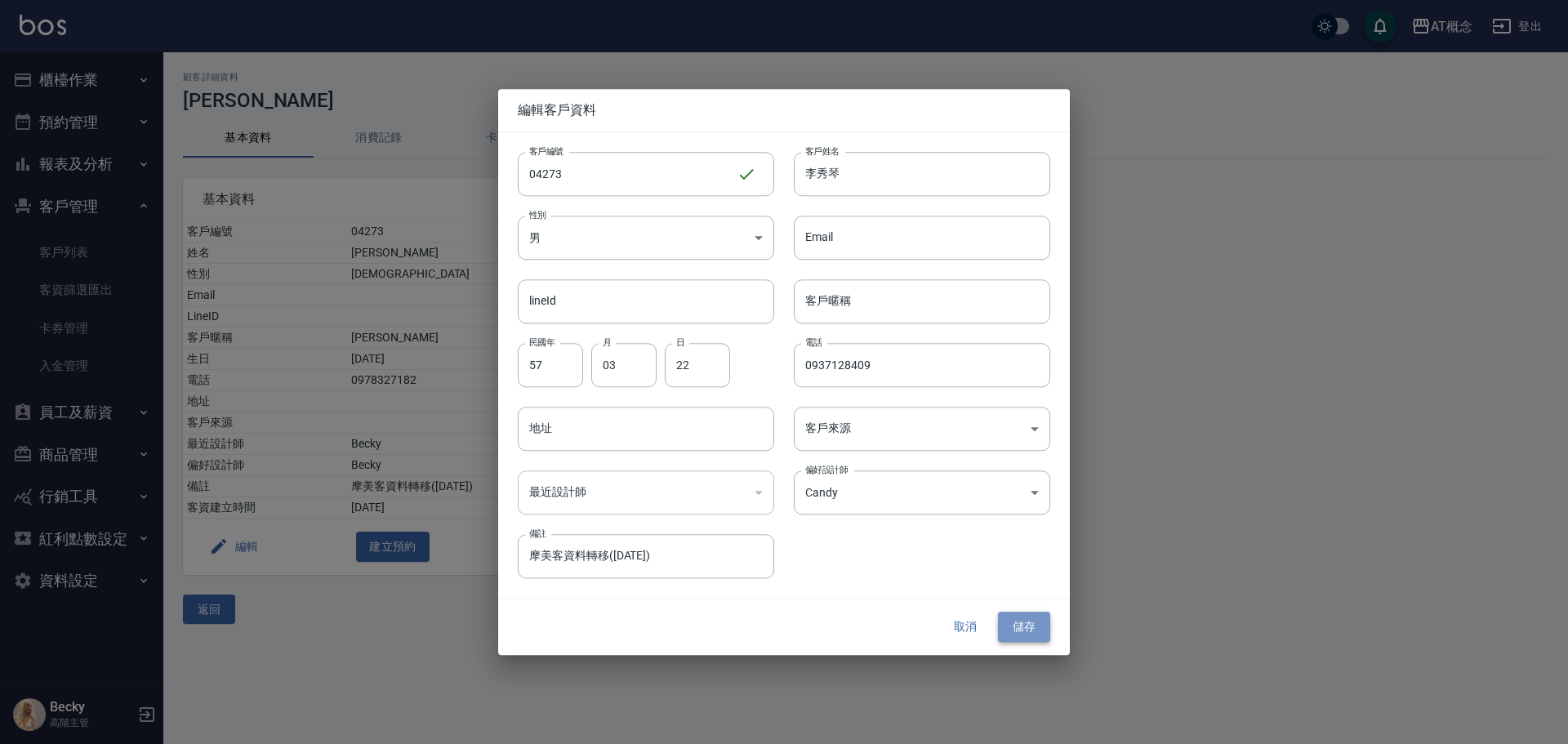
click at [1006, 629] on button "儲存" at bounding box center [1024, 627] width 52 height 30
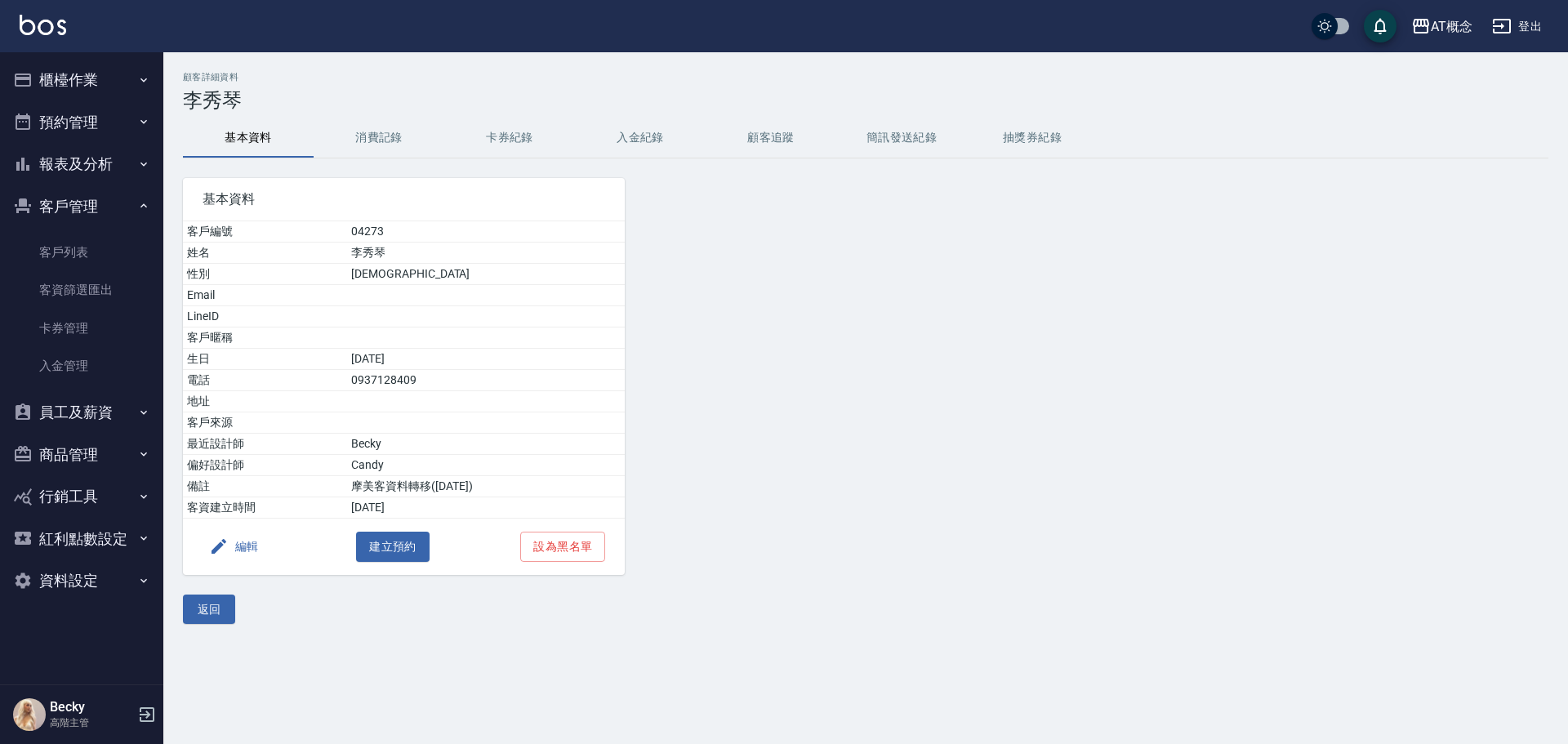
click at [72, 81] on button "櫃檯作業" at bounding box center [81, 80] width 150 height 43
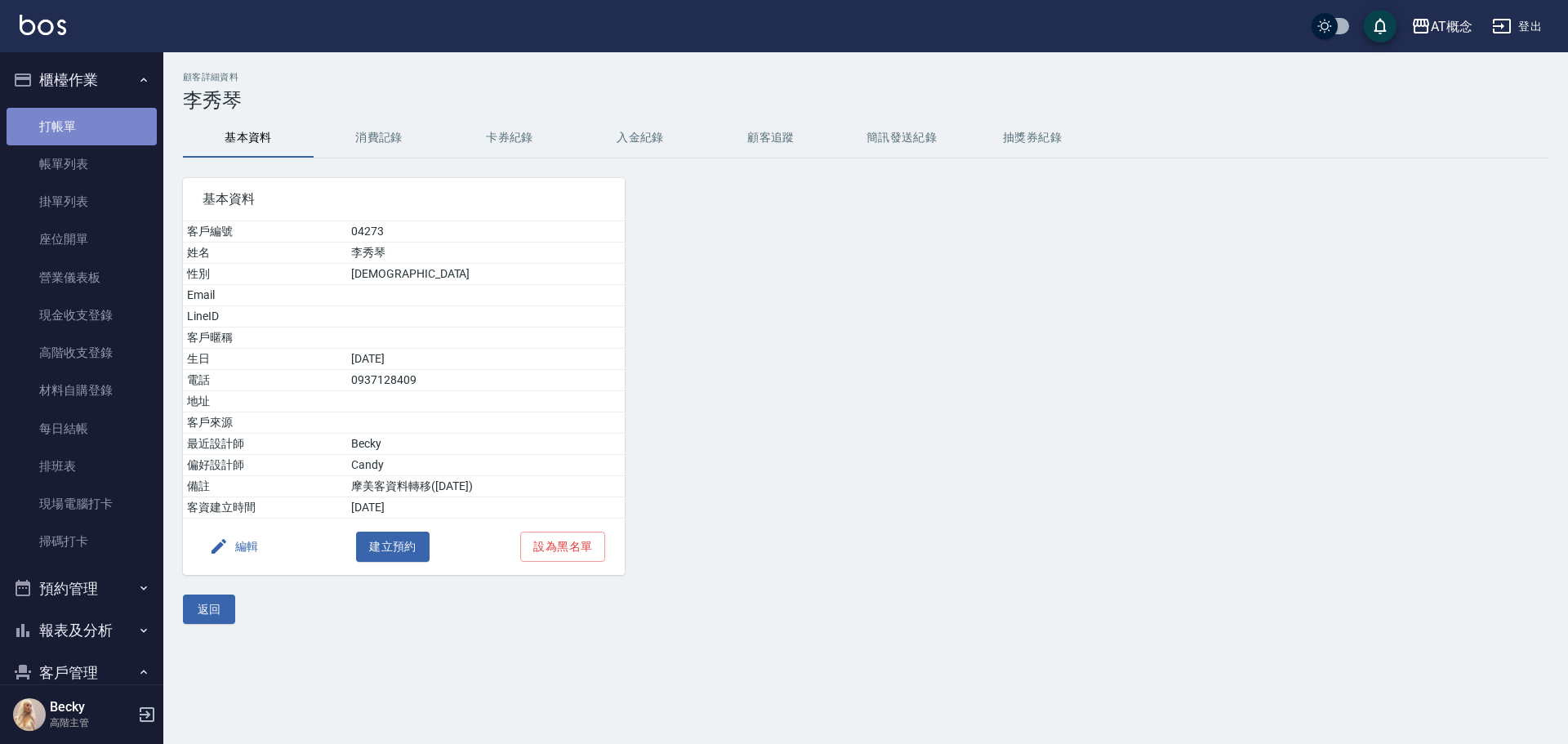
click at [94, 121] on link "打帳單" at bounding box center [81, 127] width 150 height 38
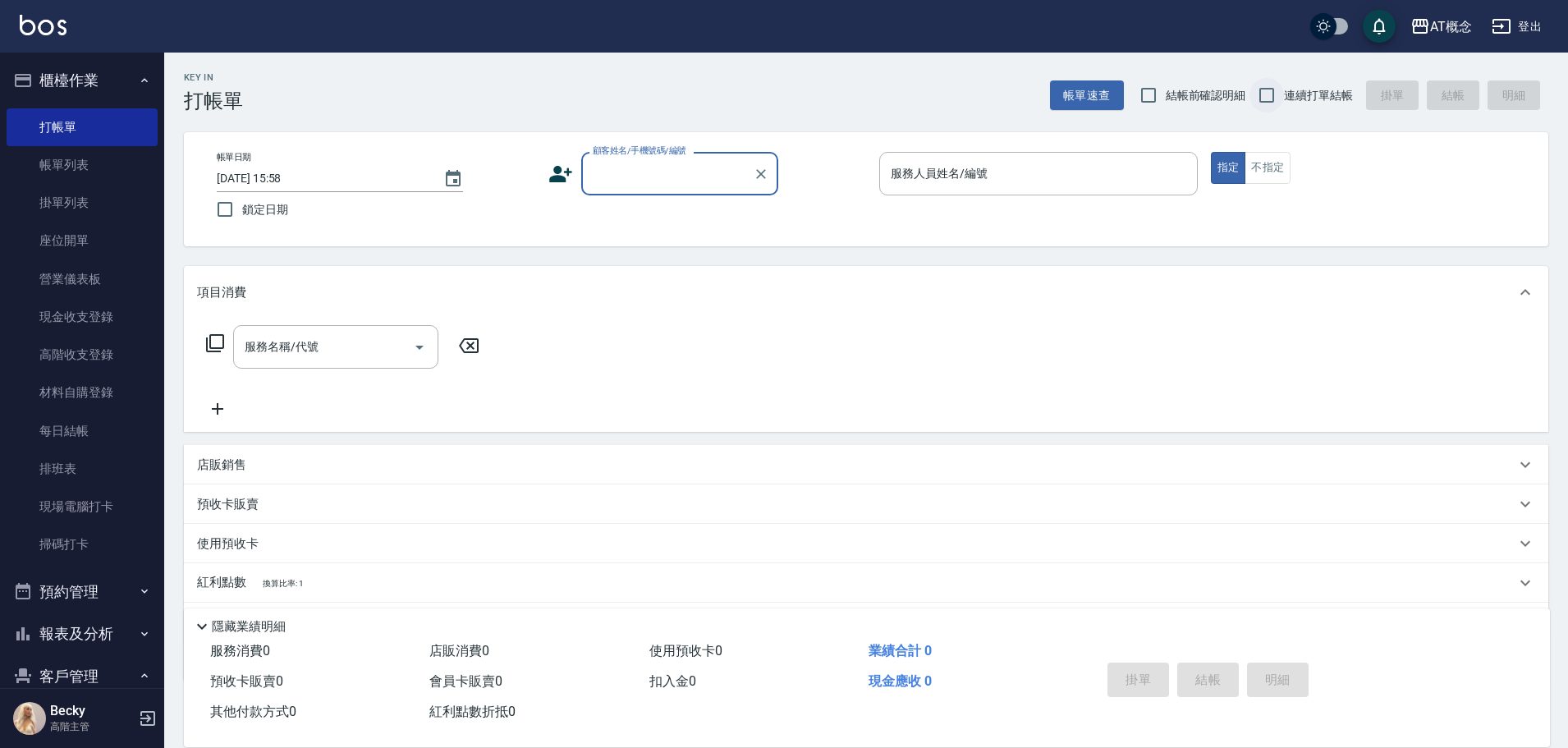
drag, startPoint x: 1268, startPoint y: 98, endPoint x: 1000, endPoint y: 138, distance: 271.0
click at [1267, 98] on input "連續打單結帳" at bounding box center [1266, 94] width 35 height 35
checkbox input "true"
click at [658, 179] on input "顧客姓名/手機號碼/編號" at bounding box center [667, 174] width 158 height 29
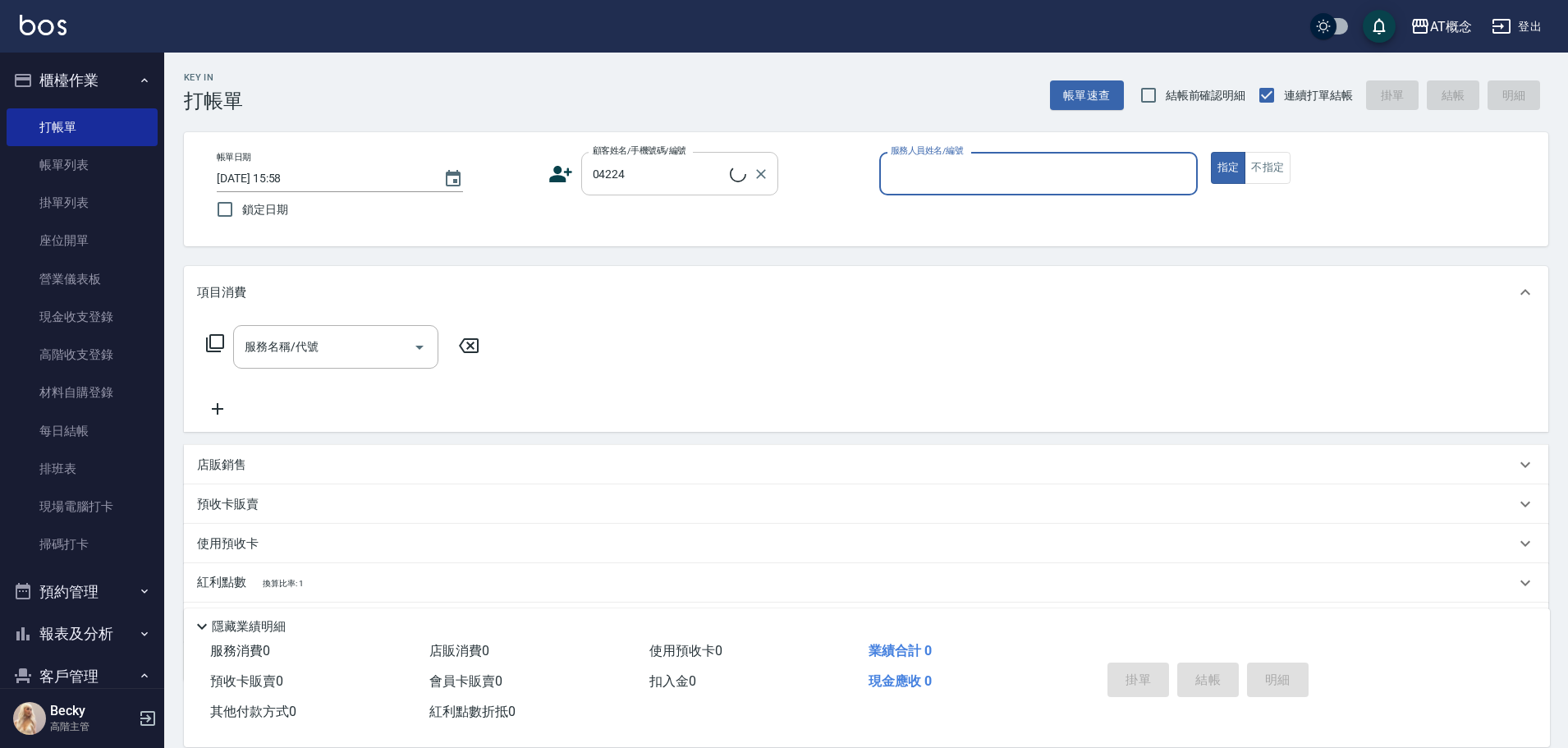
type input "[PERSON_NAME]/0935164667/04224"
type input "Kiki-9"
click at [1211, 152] on button "指定" at bounding box center [1228, 168] width 35 height 32
type button "true"
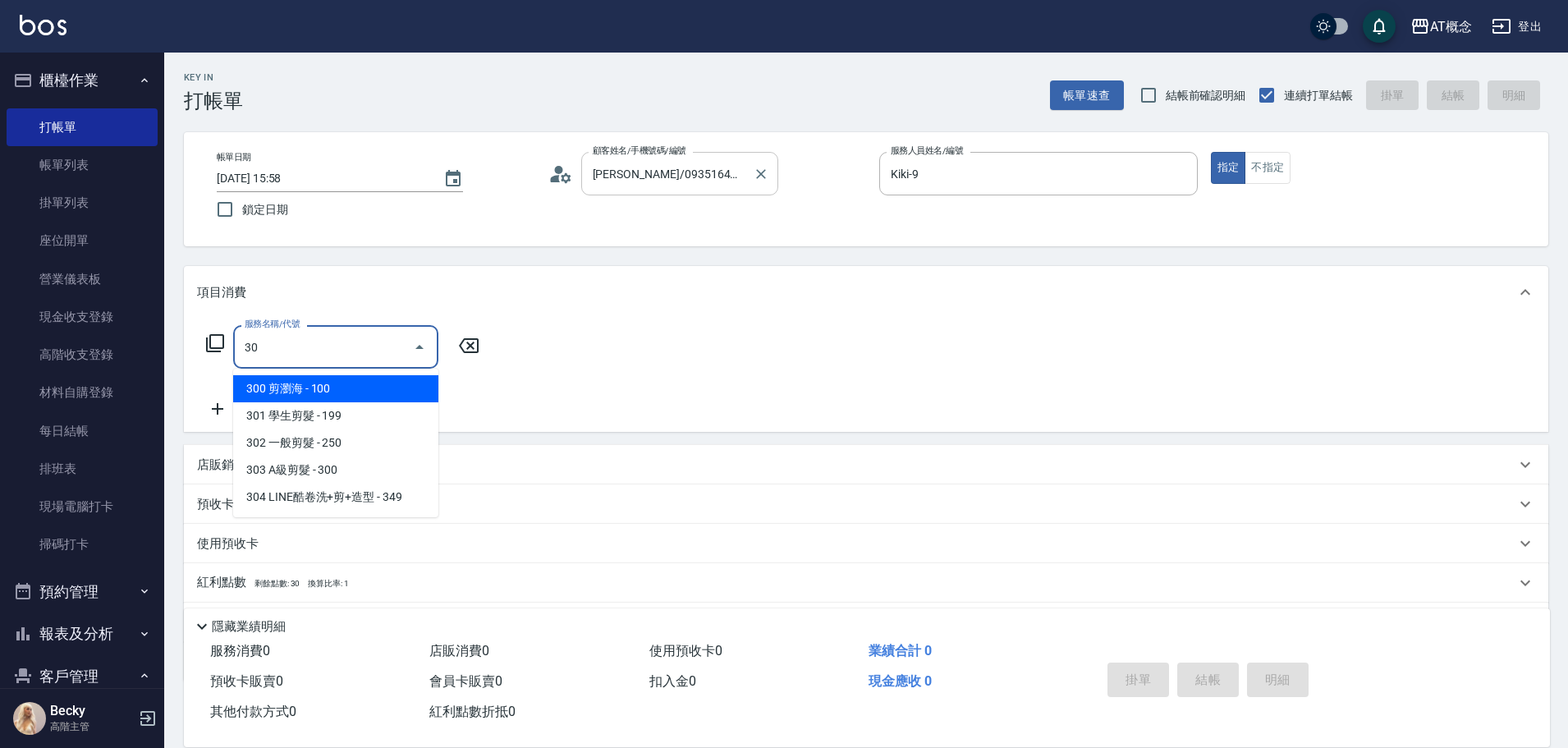
type input "303"
type input "30"
type input "303 A級剪髮(303)"
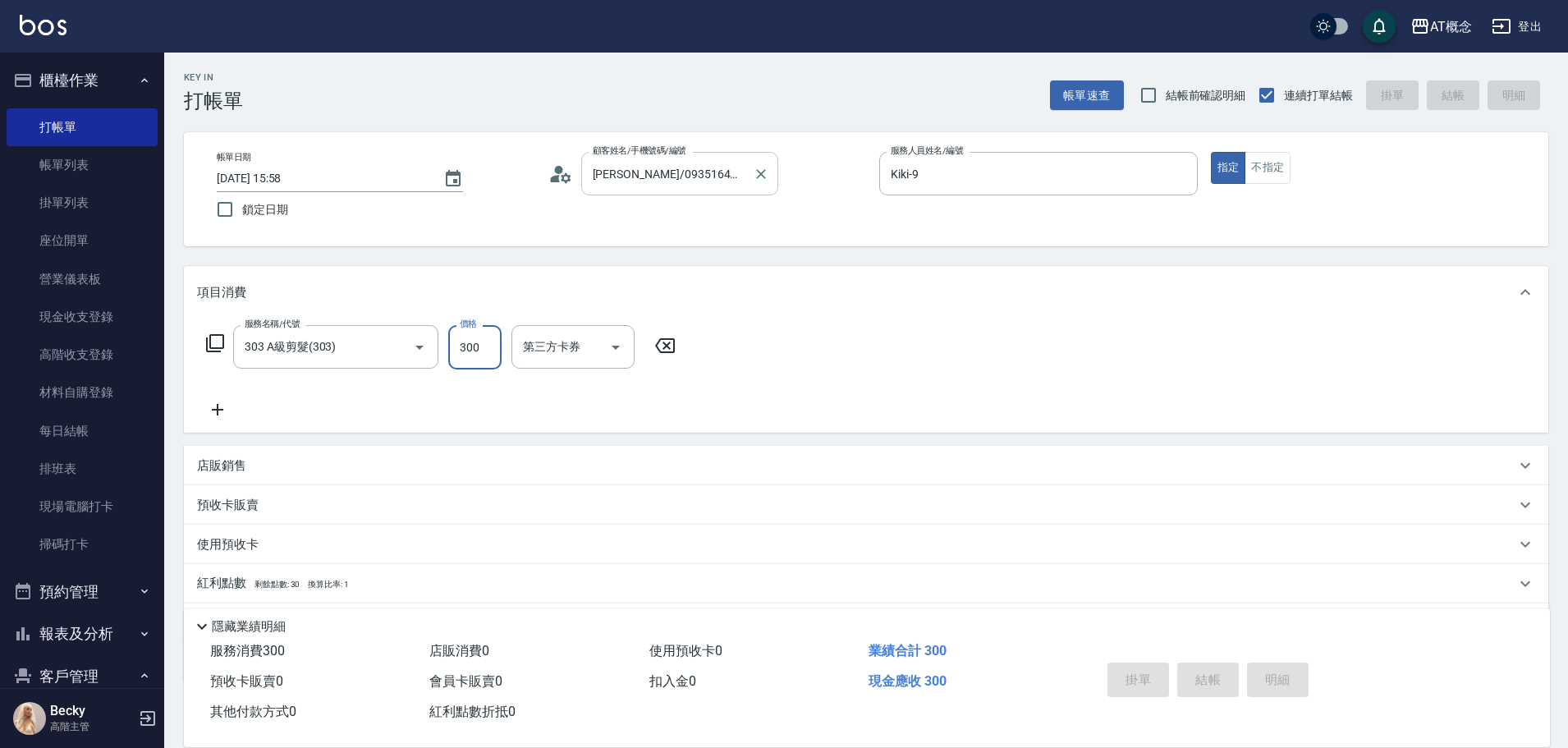
type input "0"
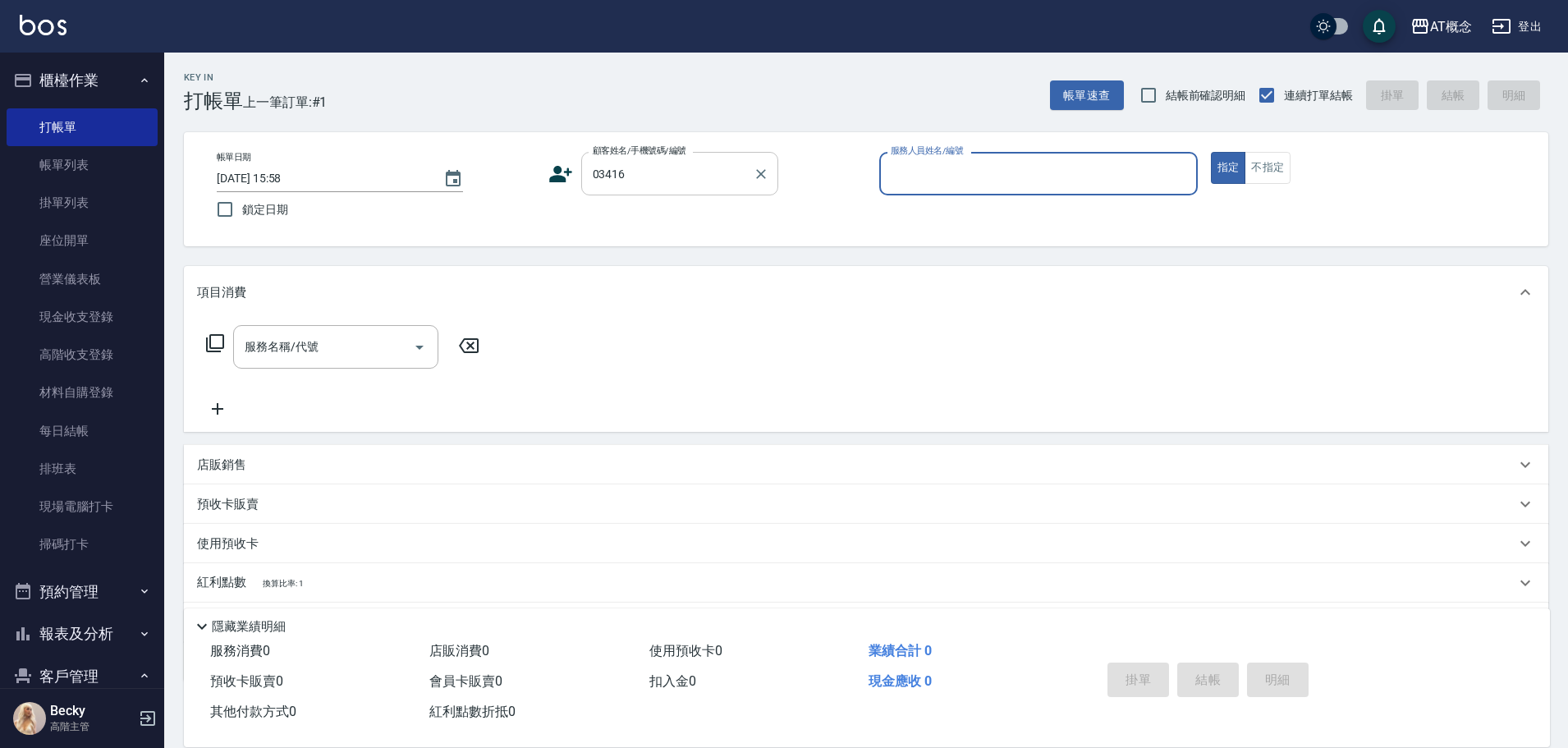
type input "[PERSON_NAME]/0913359985/03416"
type input "[PERSON_NAME]-2"
click at [1211, 152] on button "指定" at bounding box center [1228, 168] width 35 height 32
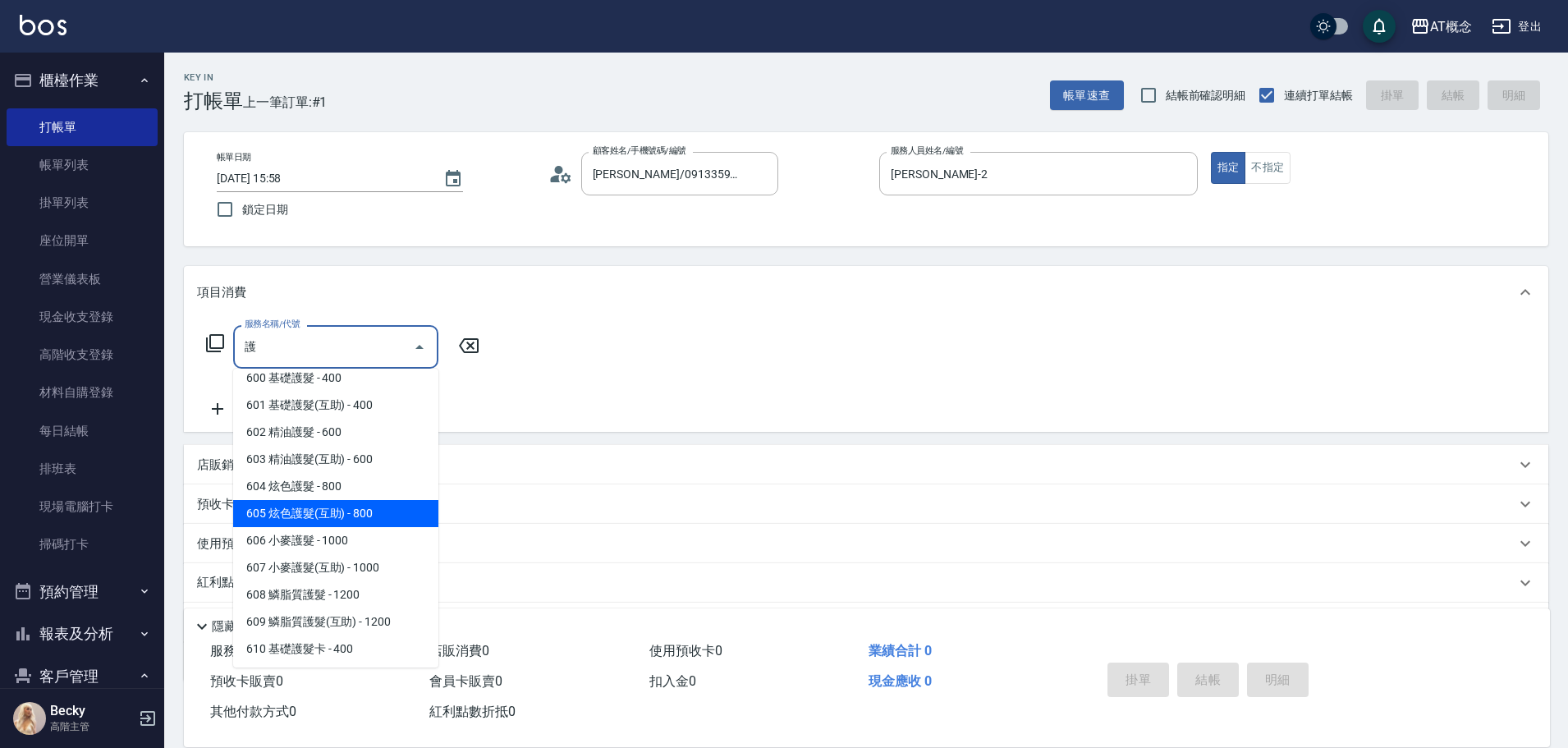
scroll to position [164, 0]
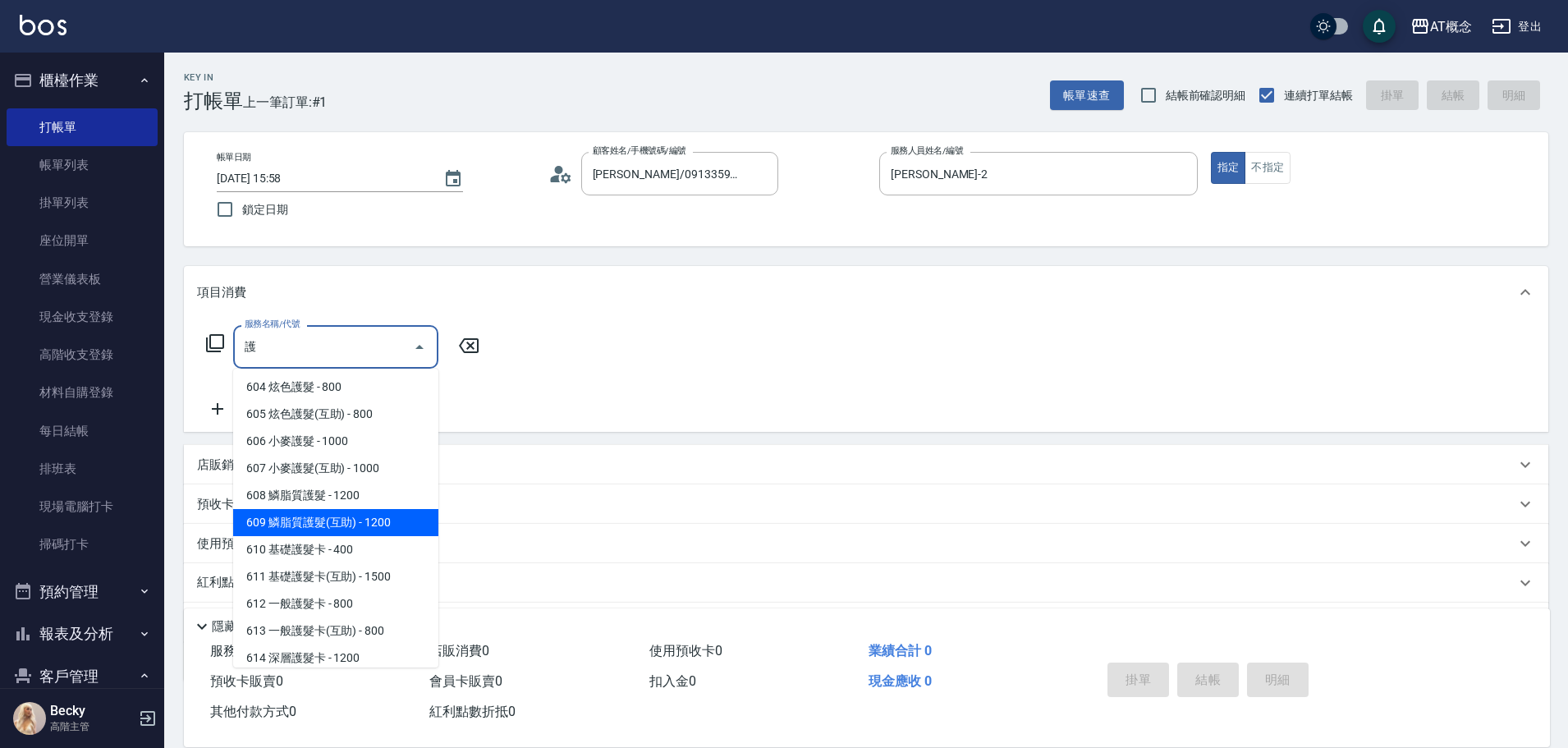
type input "609 鱗脂質護髮(互助)(609)"
type input "120"
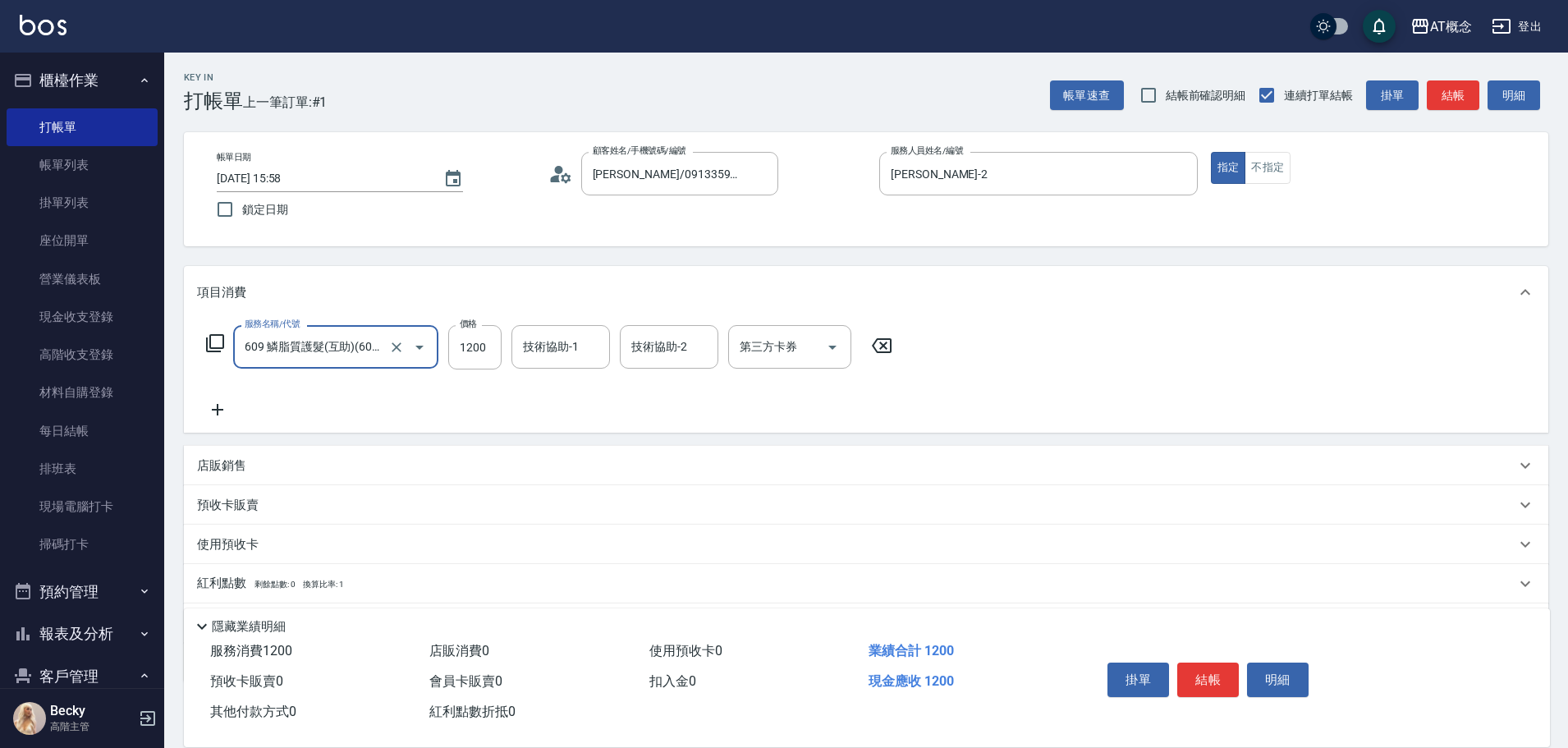
type input "609 鱗脂質護髮(互助)(609)"
type input "1"
type input "0"
type input "11"
type input "10"
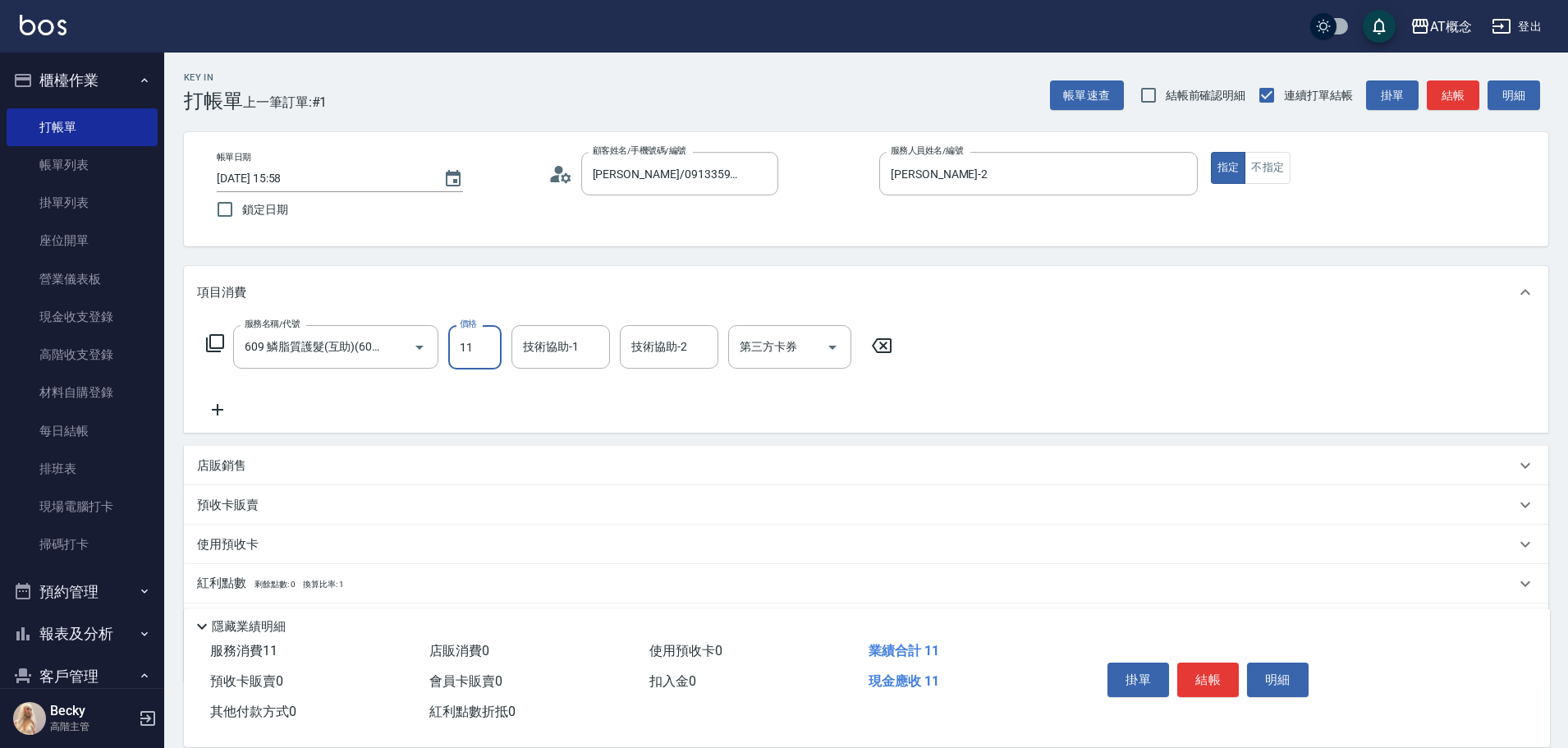
type input "117"
type input "110"
type input "1170"
type input "HOT-17"
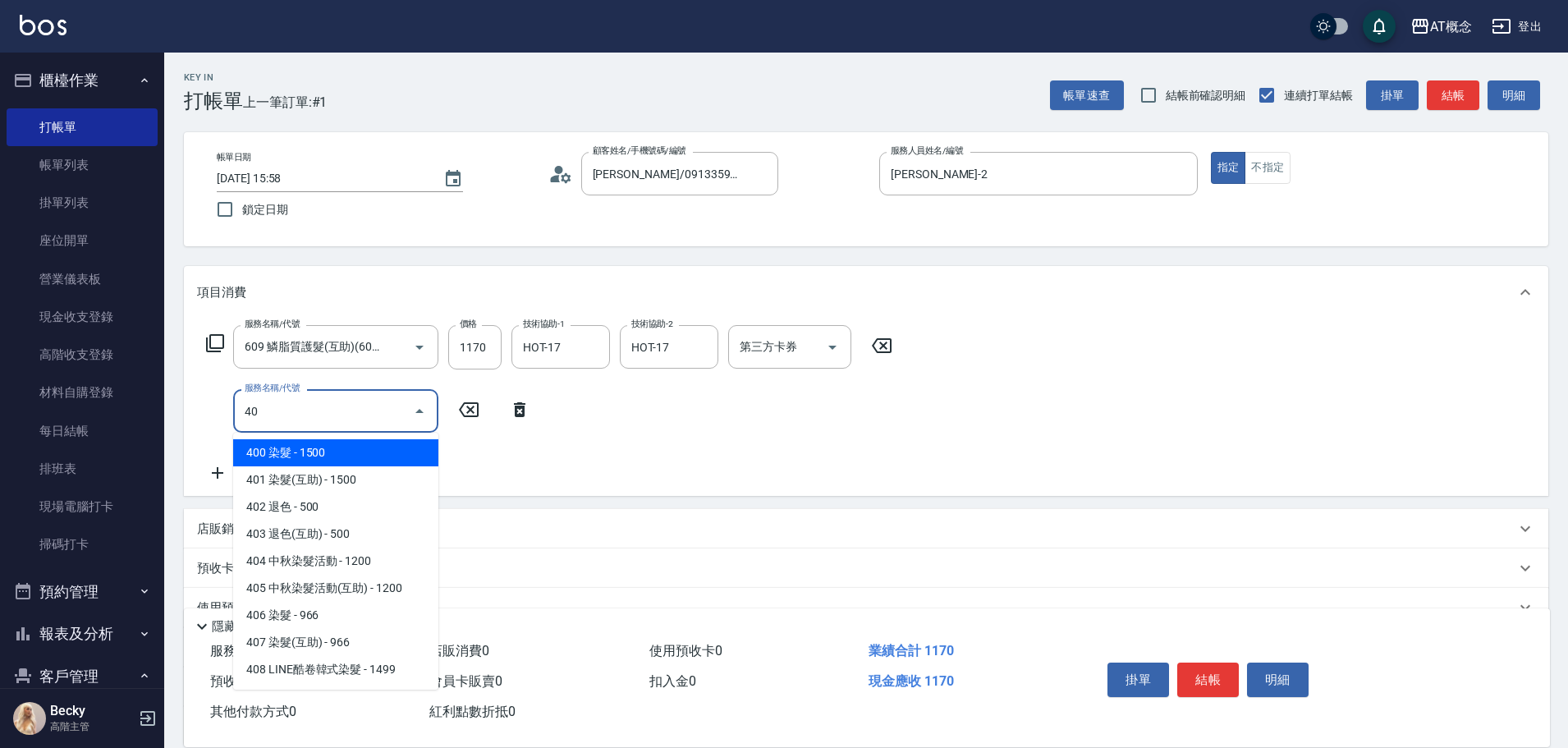
type input "401"
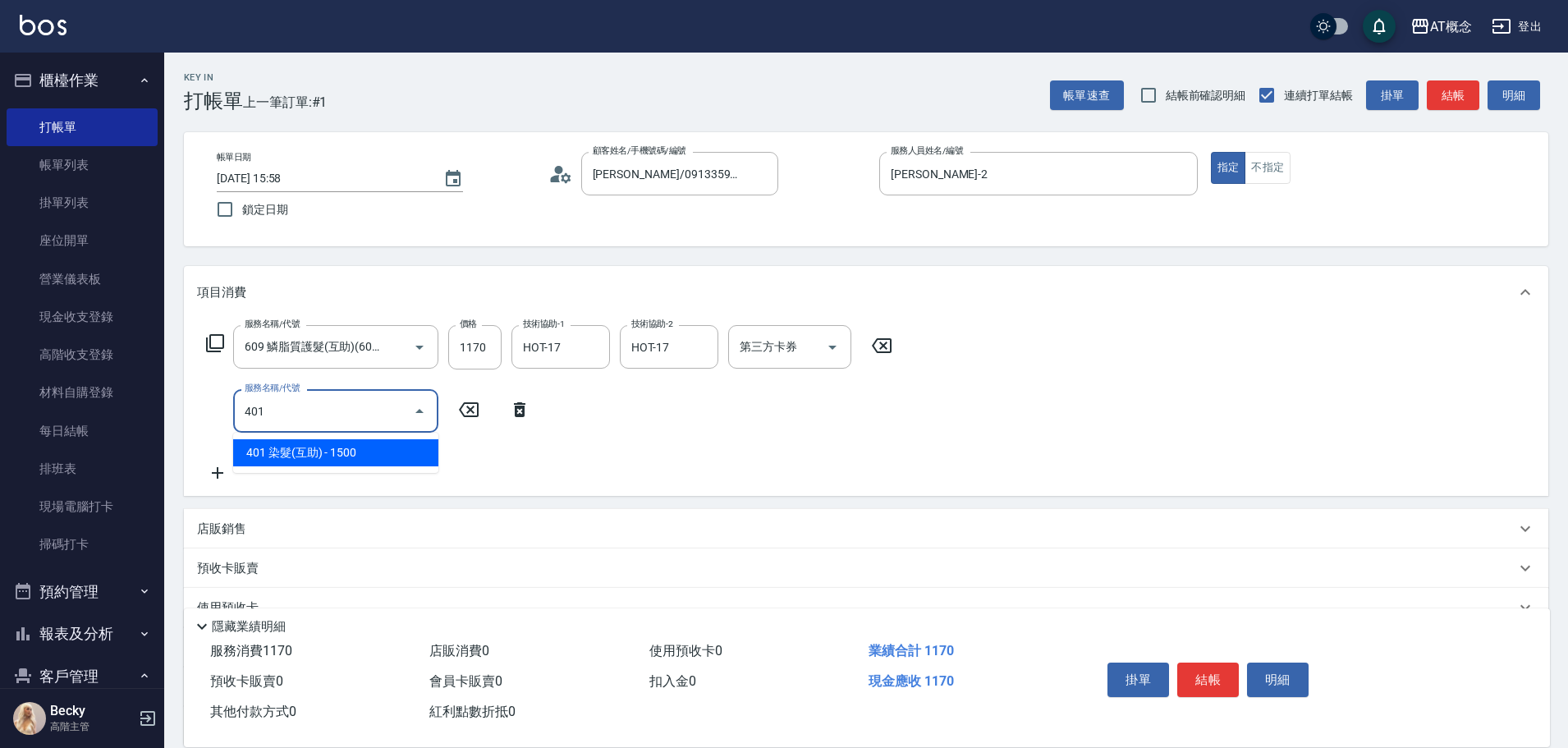
type input "260"
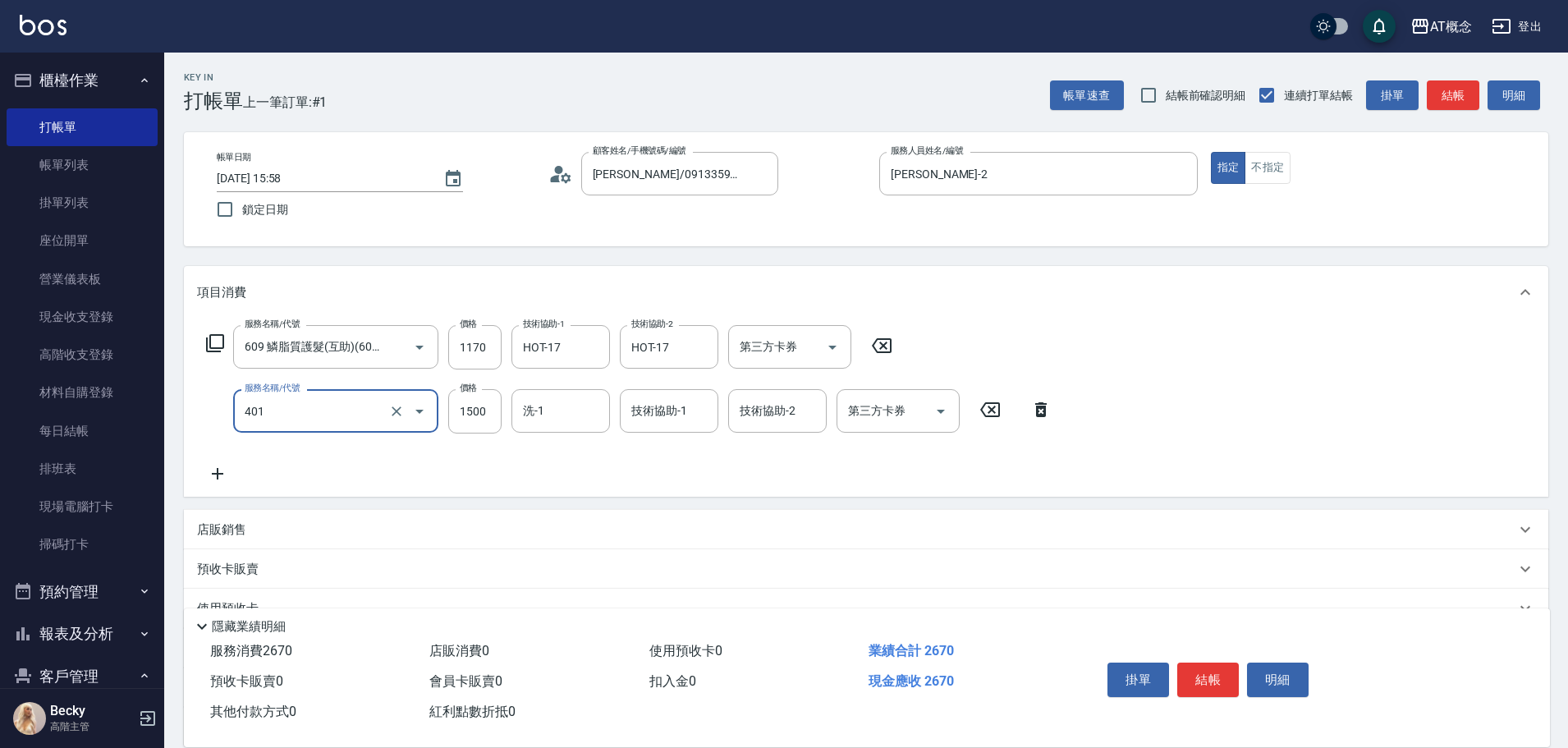
type input "401 染髮(互助)(401)"
type input "110"
type input "210"
type input "130"
type input "2100"
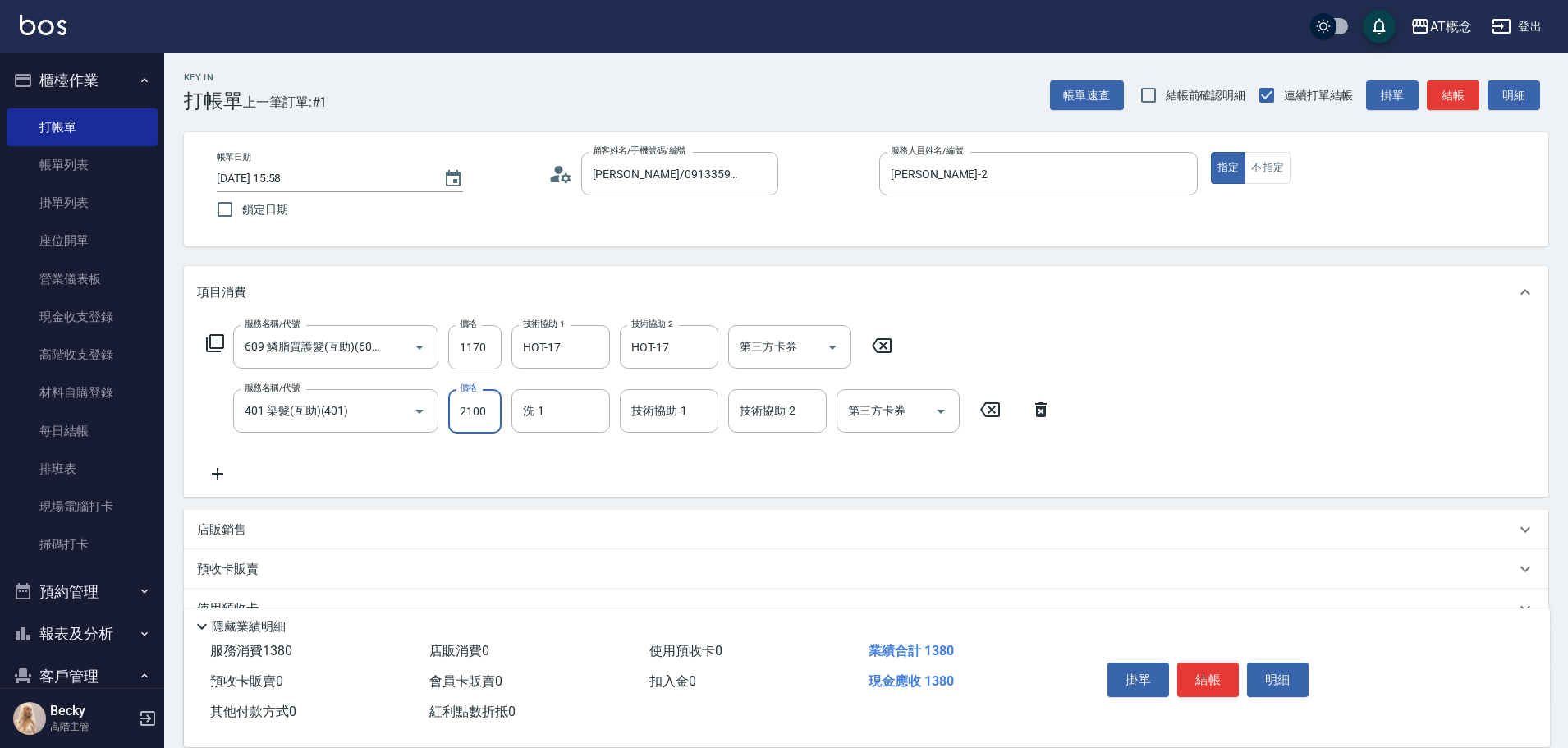
type input "320"
type input "2100"
type input "HOT-17"
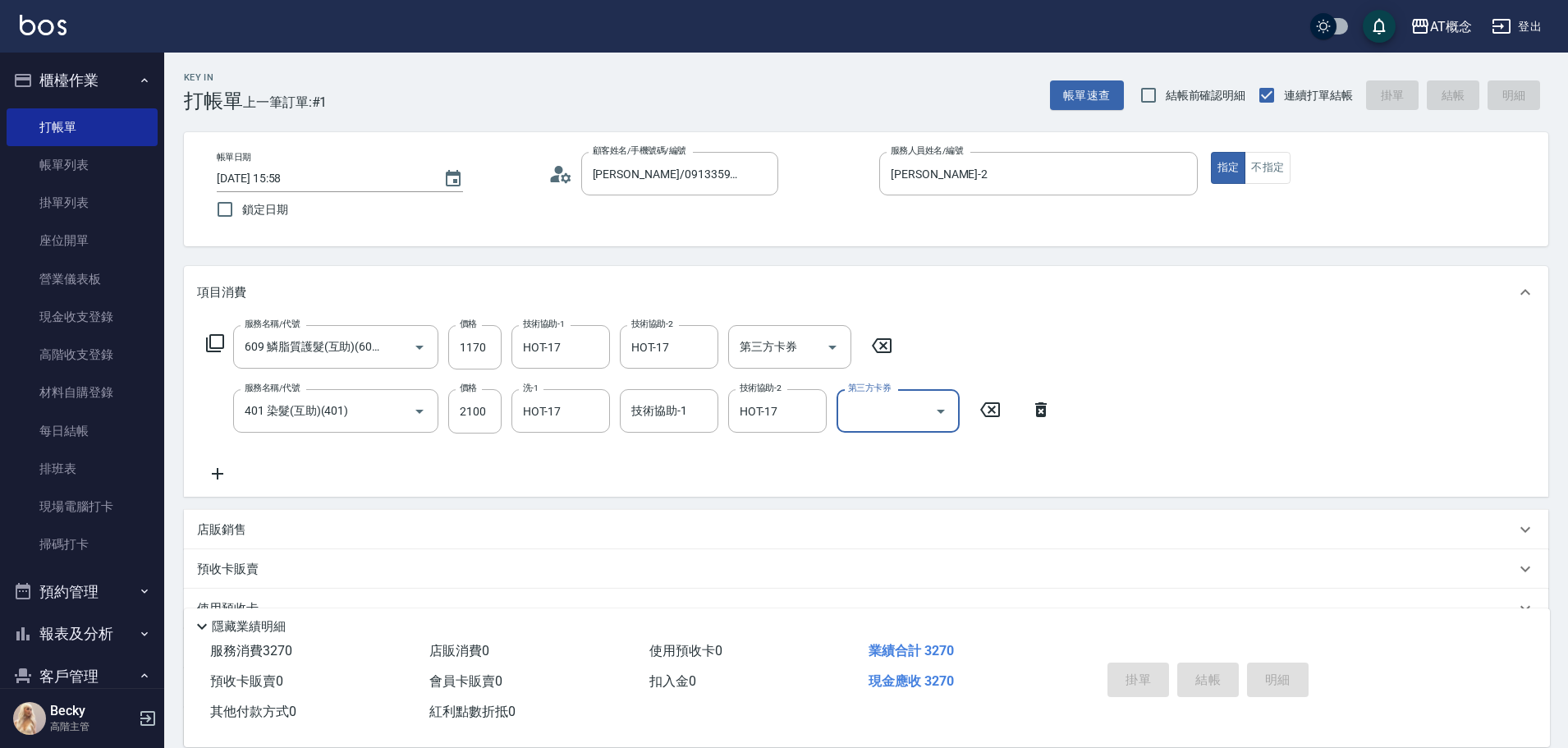
type input "[DATE] 15:59"
type input "0"
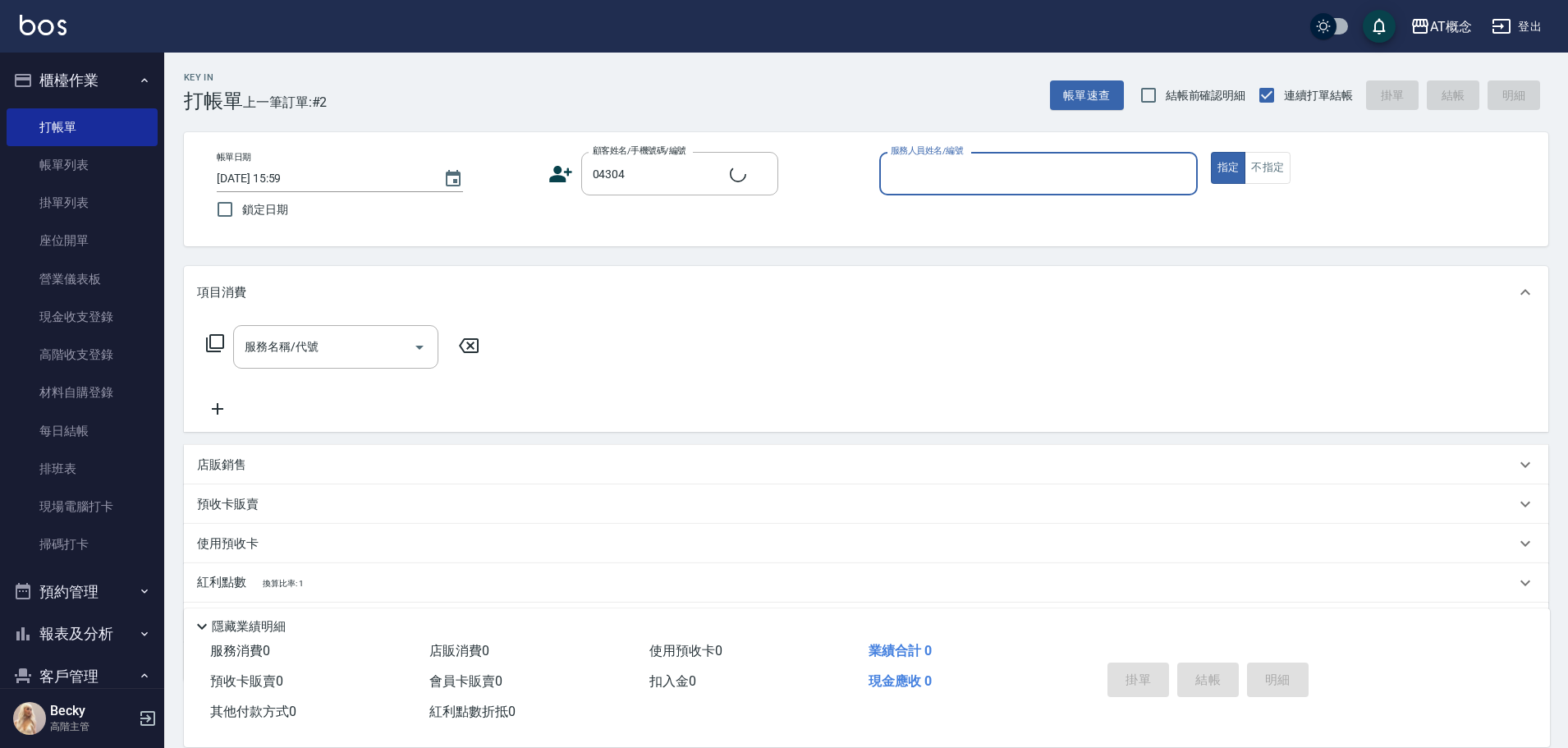
type input "[PERSON_NAME]/0926185158/04304"
type input "[PERSON_NAME]-2"
click at [1211, 152] on button "指定" at bounding box center [1228, 168] width 35 height 32
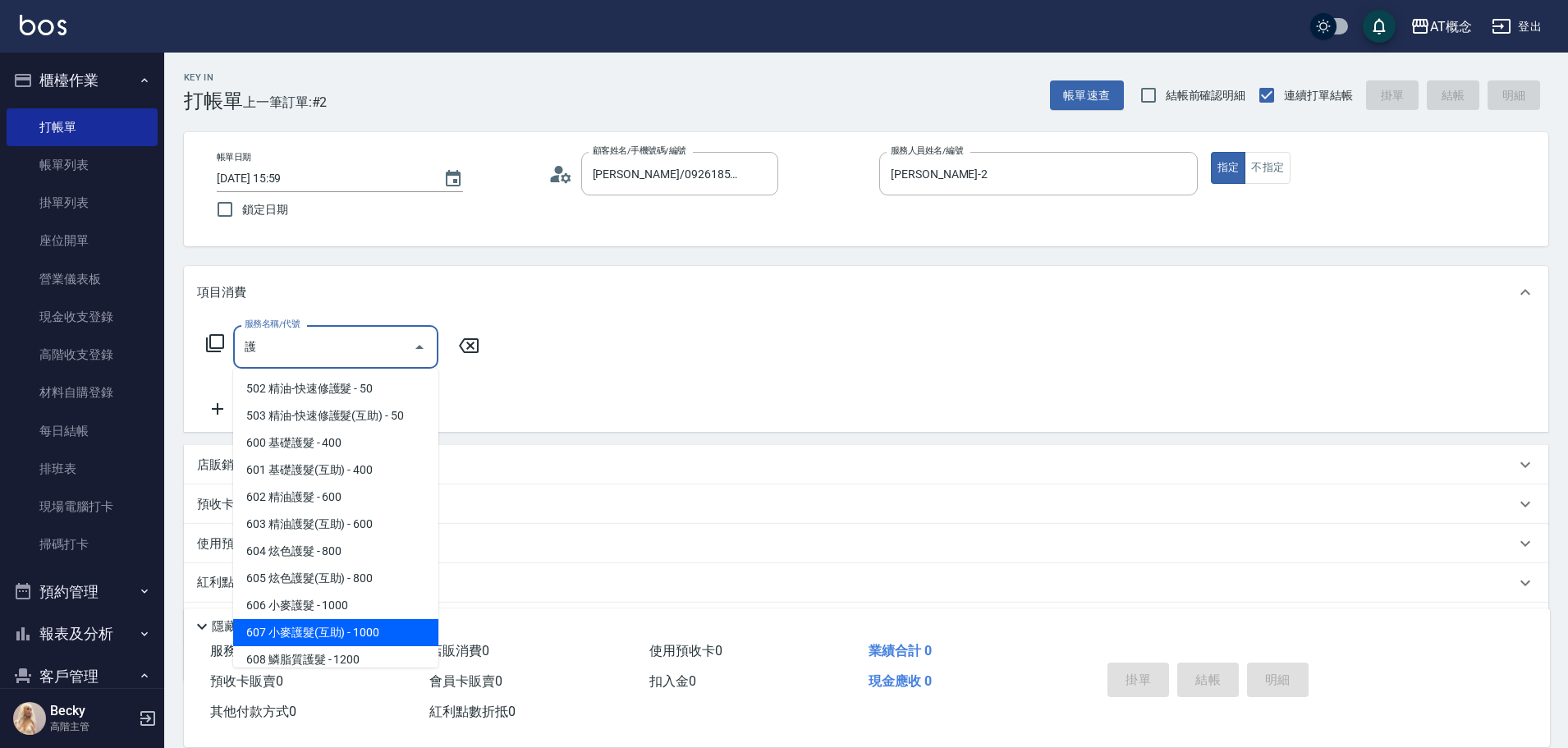
type input "607 小麥護髮(互助)(607)"
type input "100"
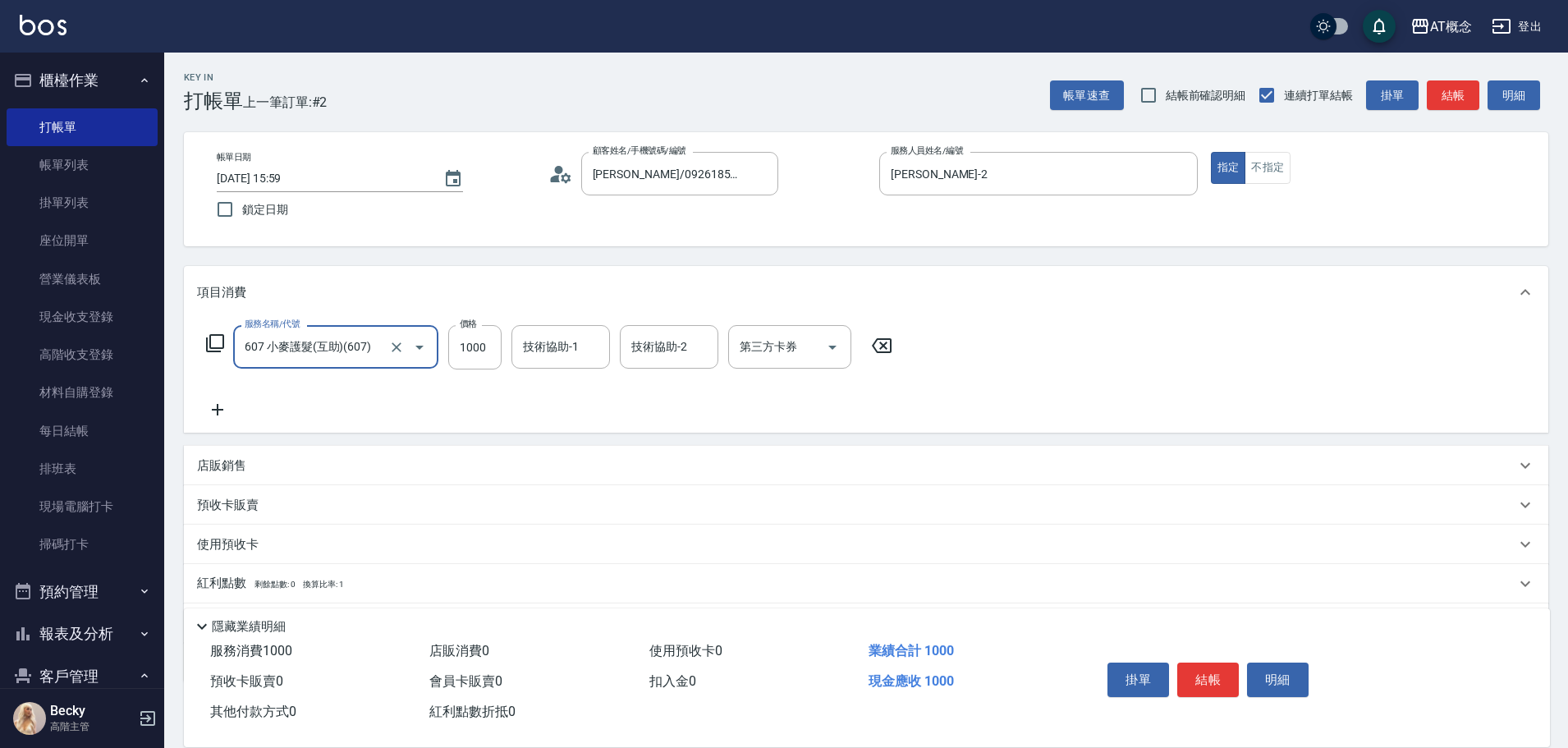
type input "607 小麥護髮(互助)(607)"
type input "9"
type input "0"
type input "97"
type input "90"
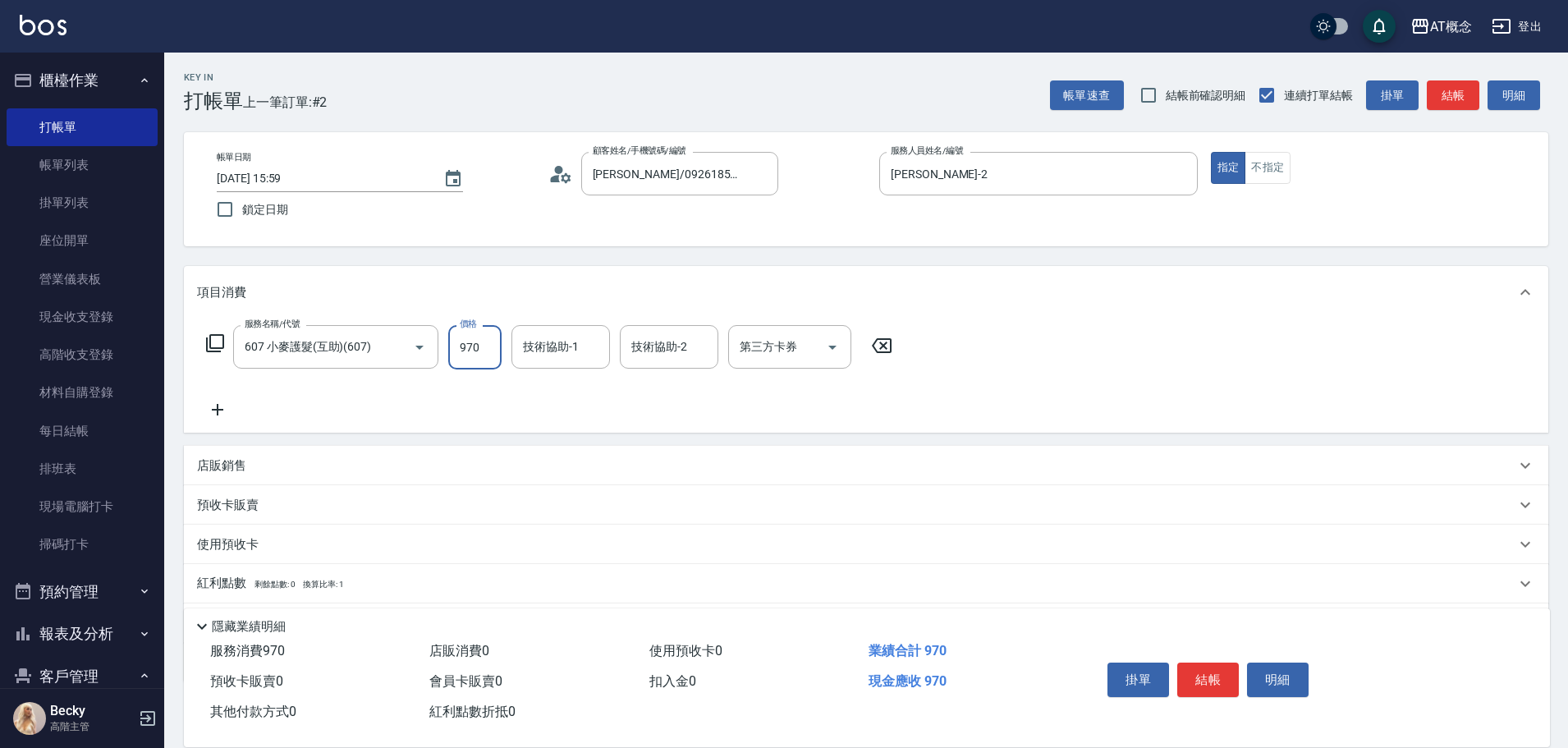
type input "970"
type input "HOT-17"
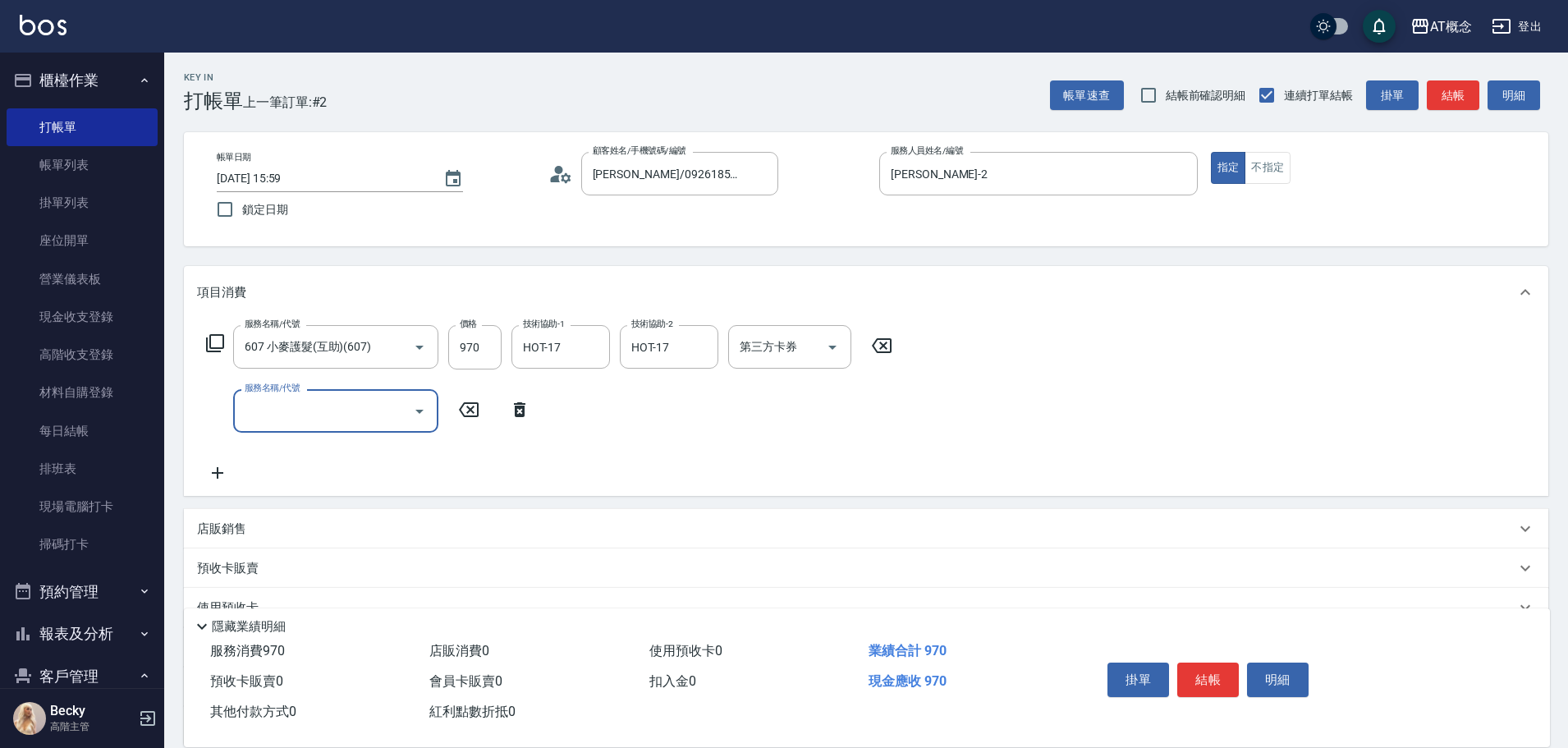
type input "7"
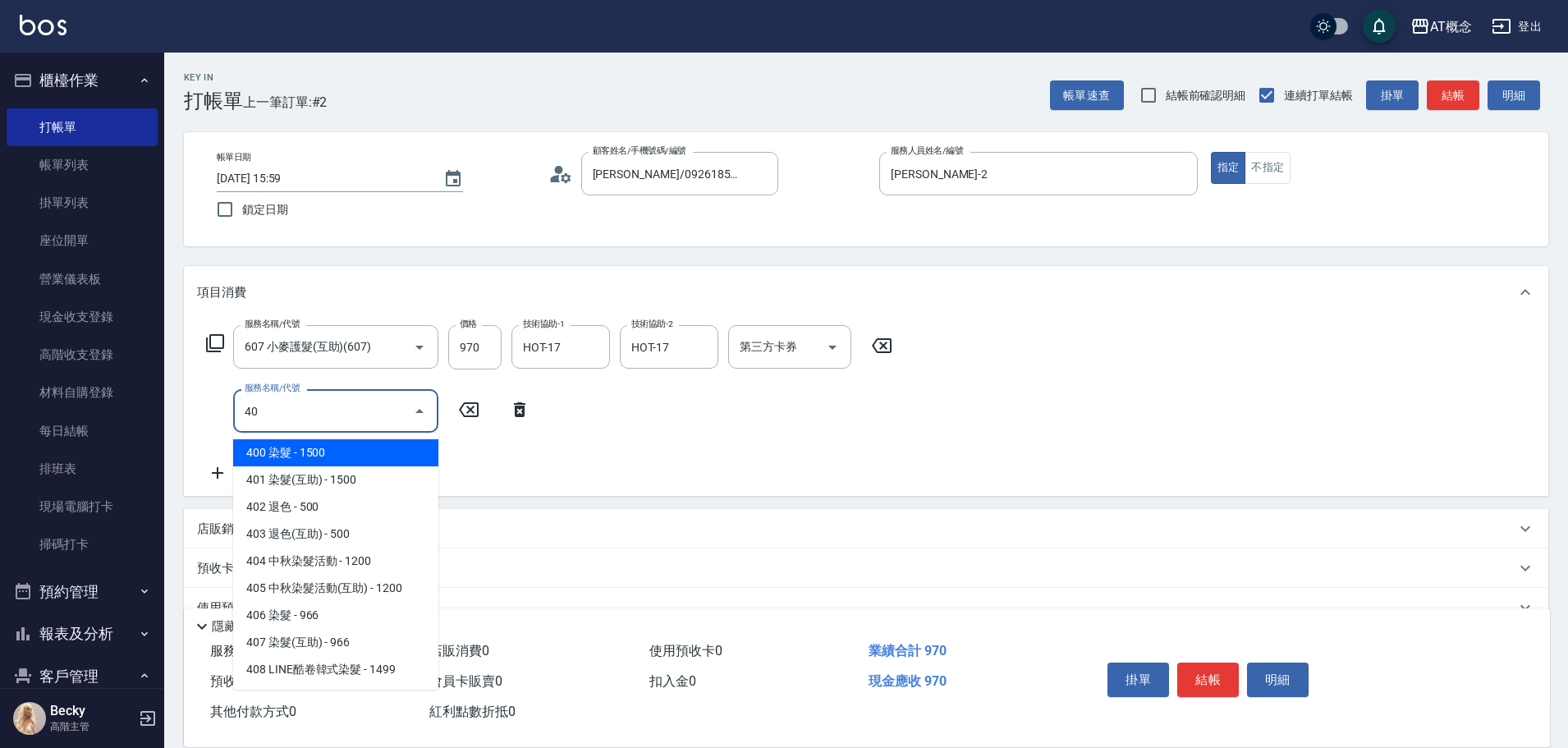
type input "401"
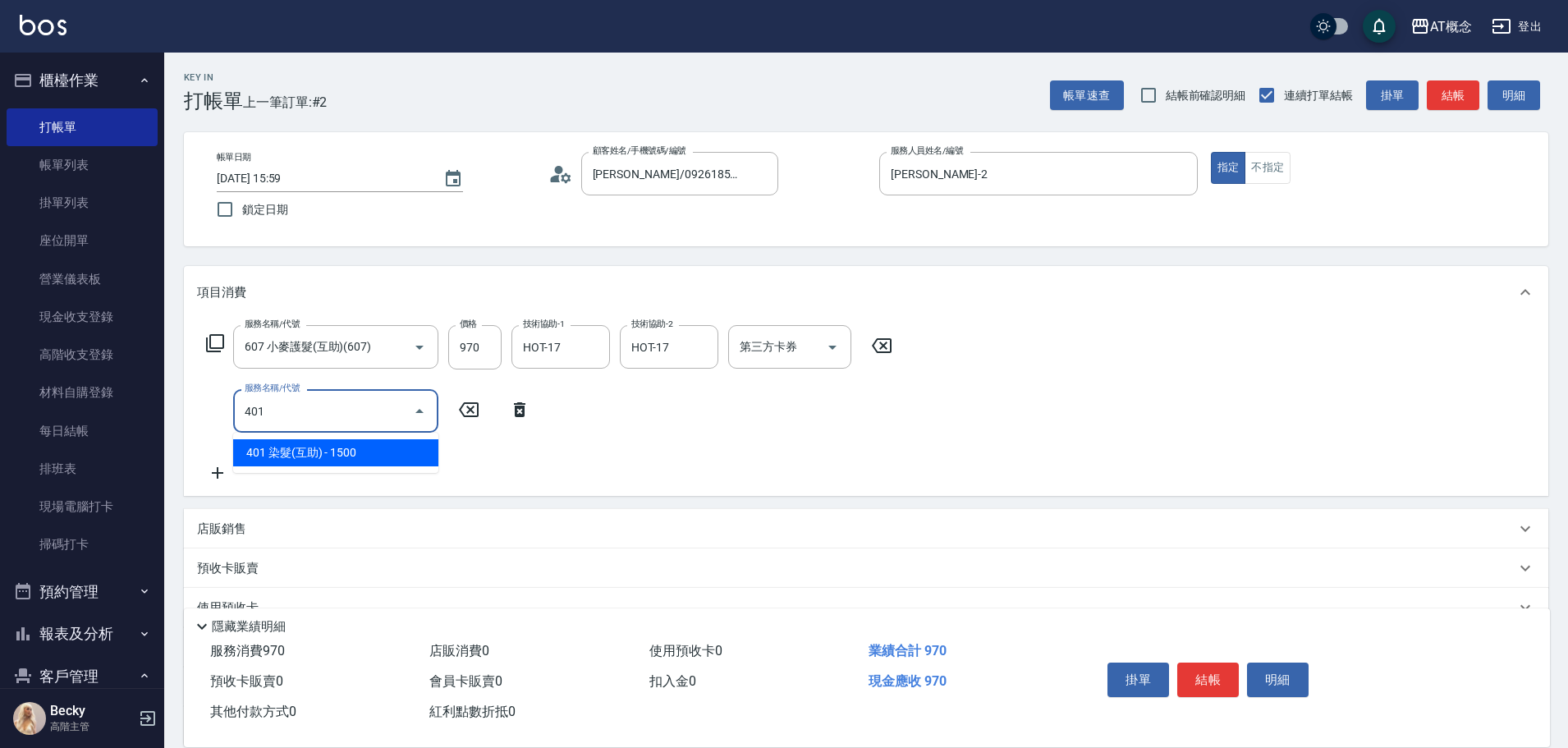
type input "240"
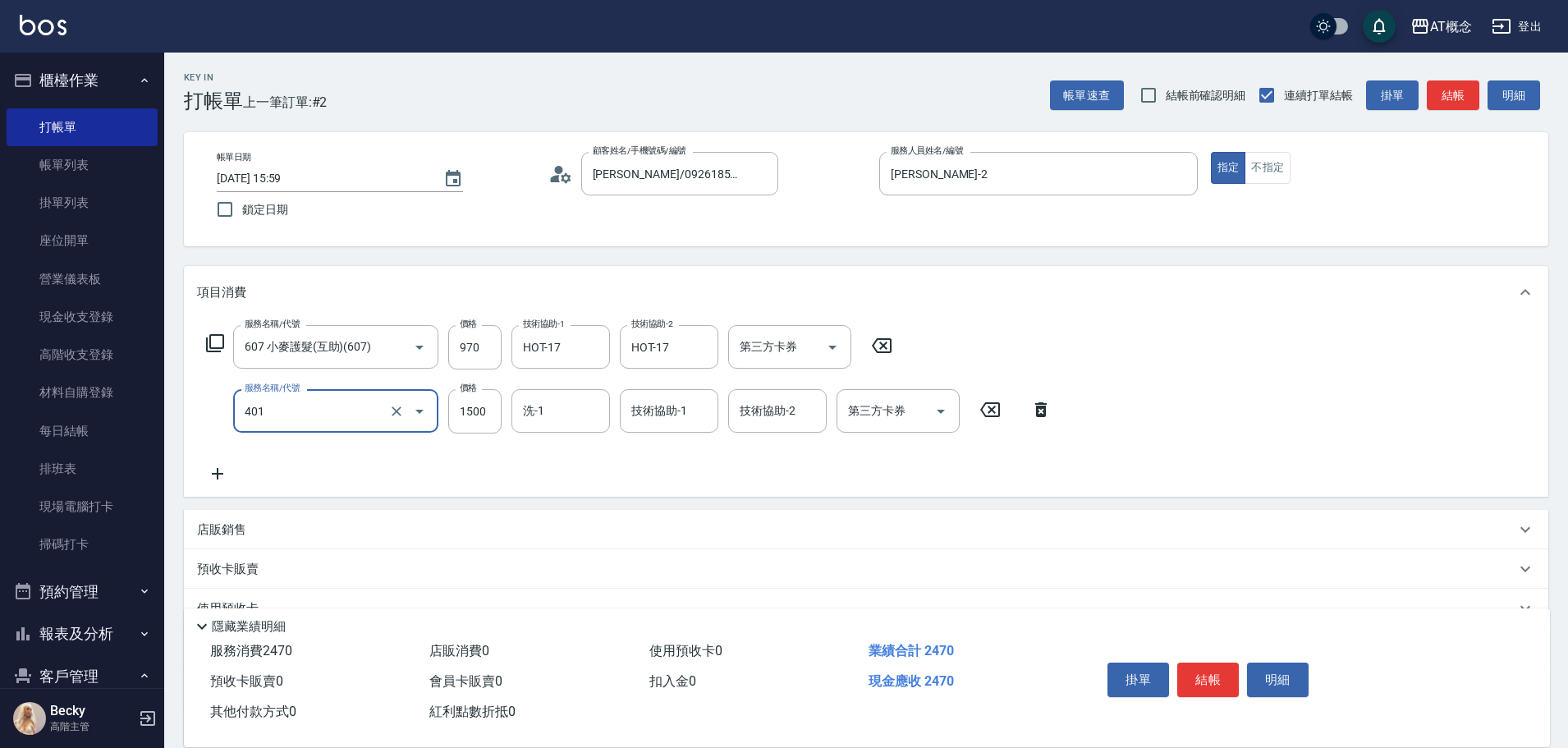
type input "401 染髮(互助)(401)"
type input "90"
type input "149"
type input "240"
type input "1499"
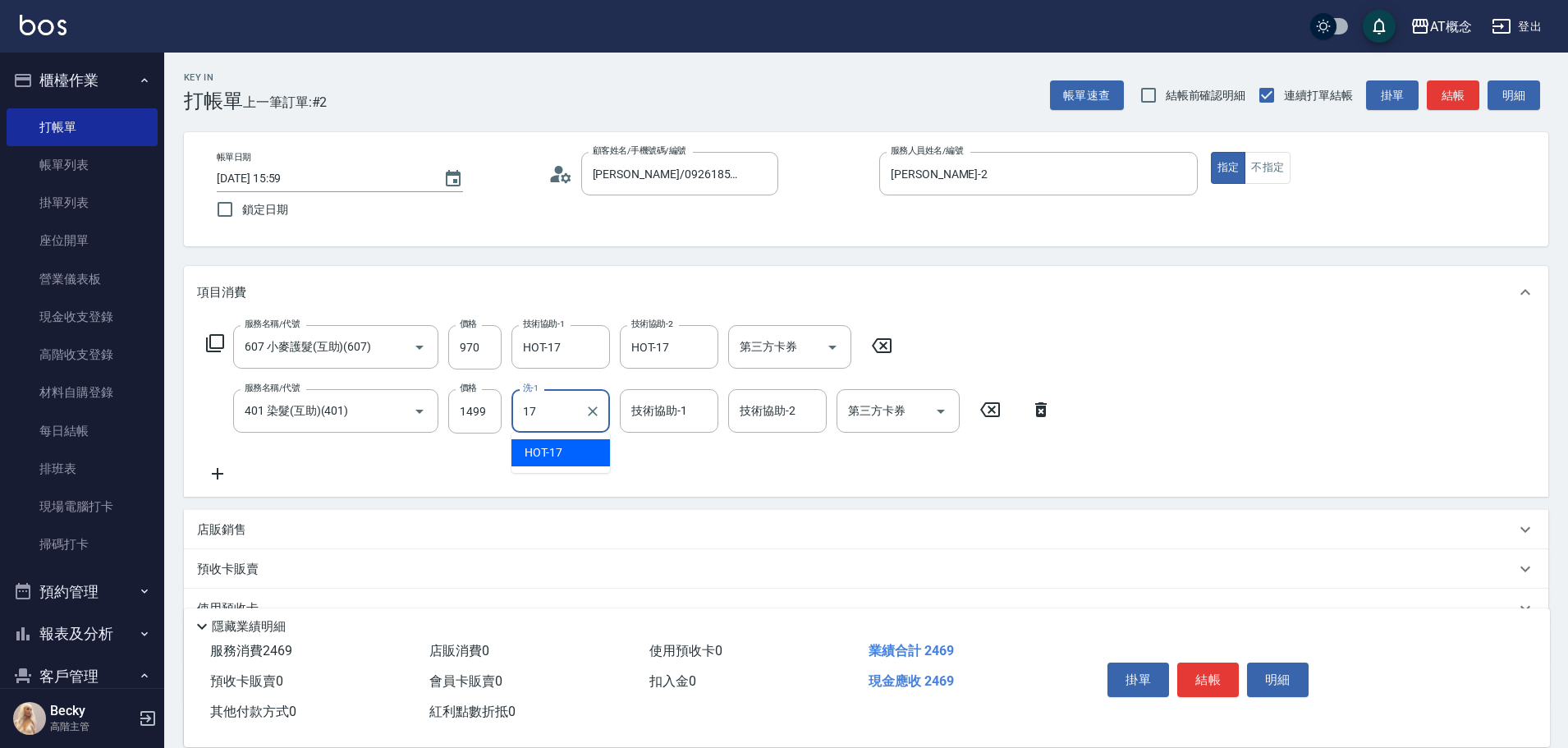
type input "HOT-17"
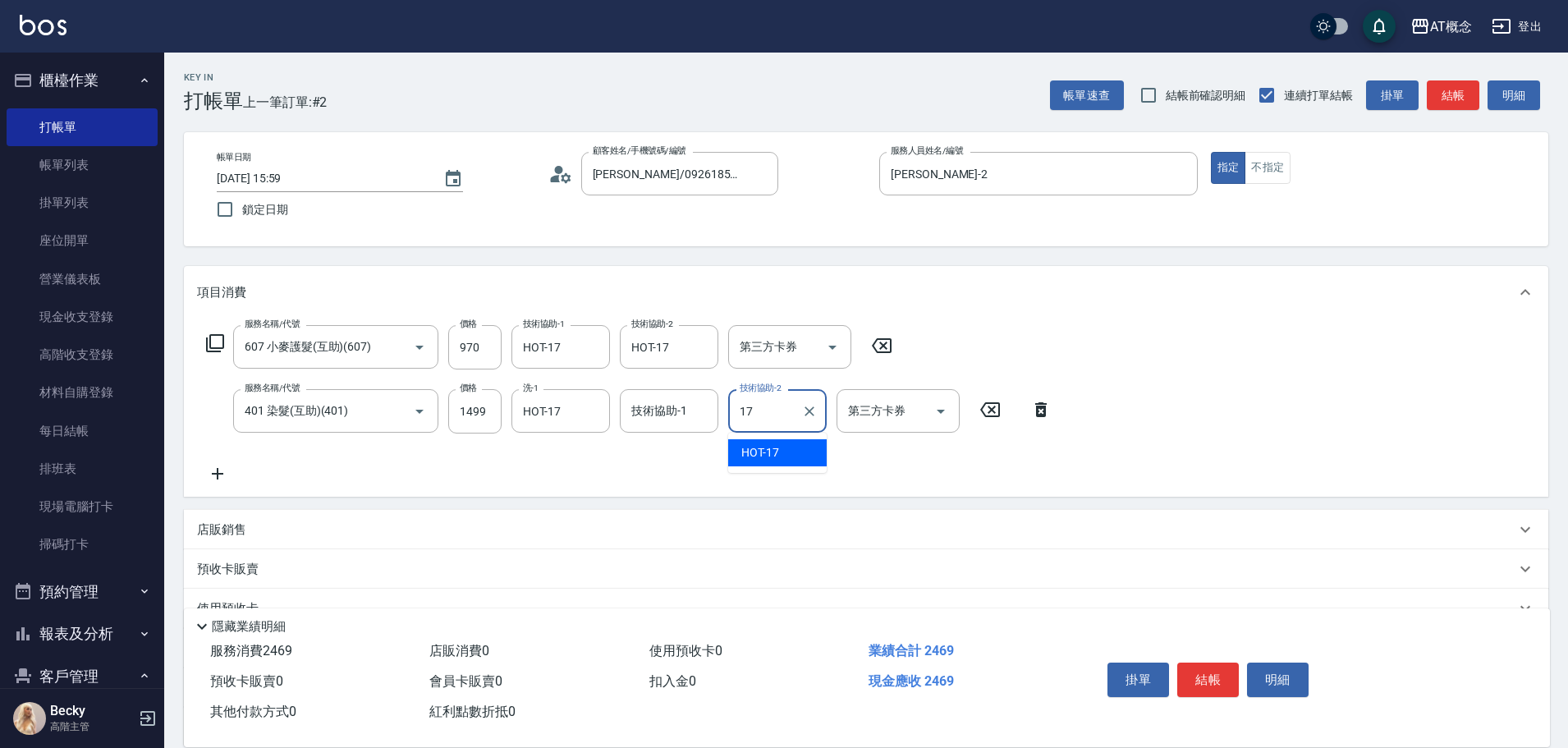
type input "HOT-17"
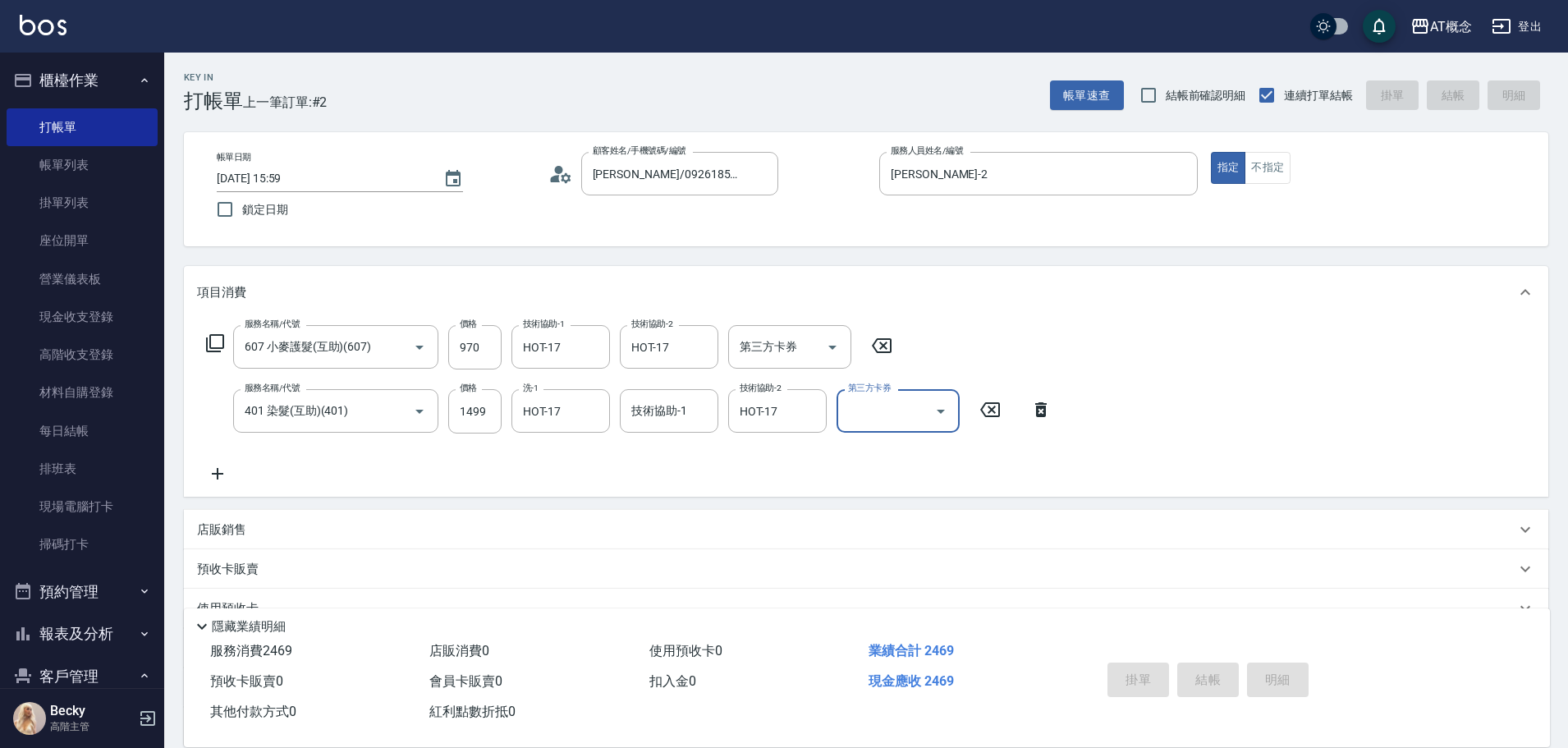
type input "[DATE] 16:00"
type input "0"
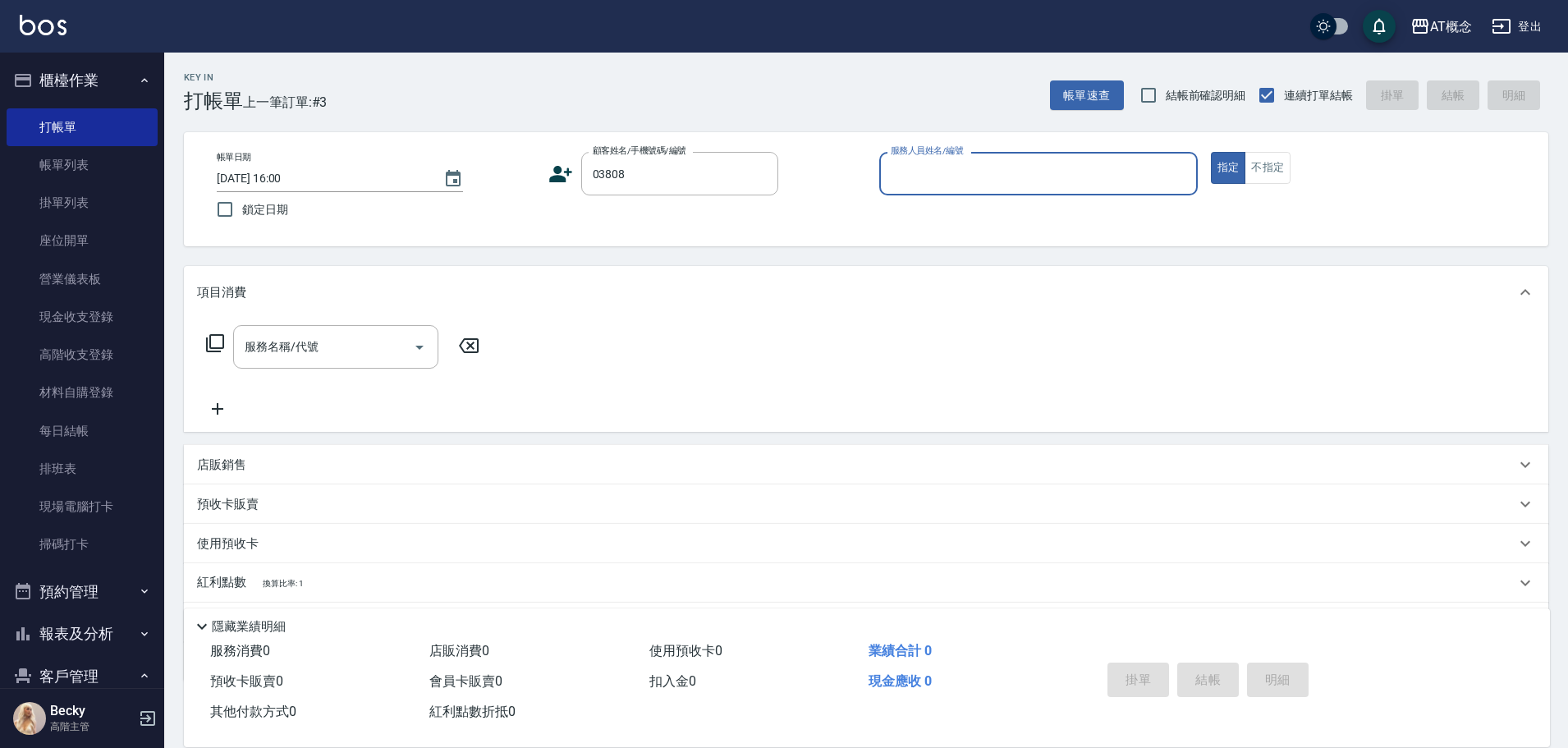
type input "[PERSON_NAME]/0971120129/03808"
type input "Anson-3"
click at [1211, 152] on button "指定" at bounding box center [1228, 168] width 35 height 32
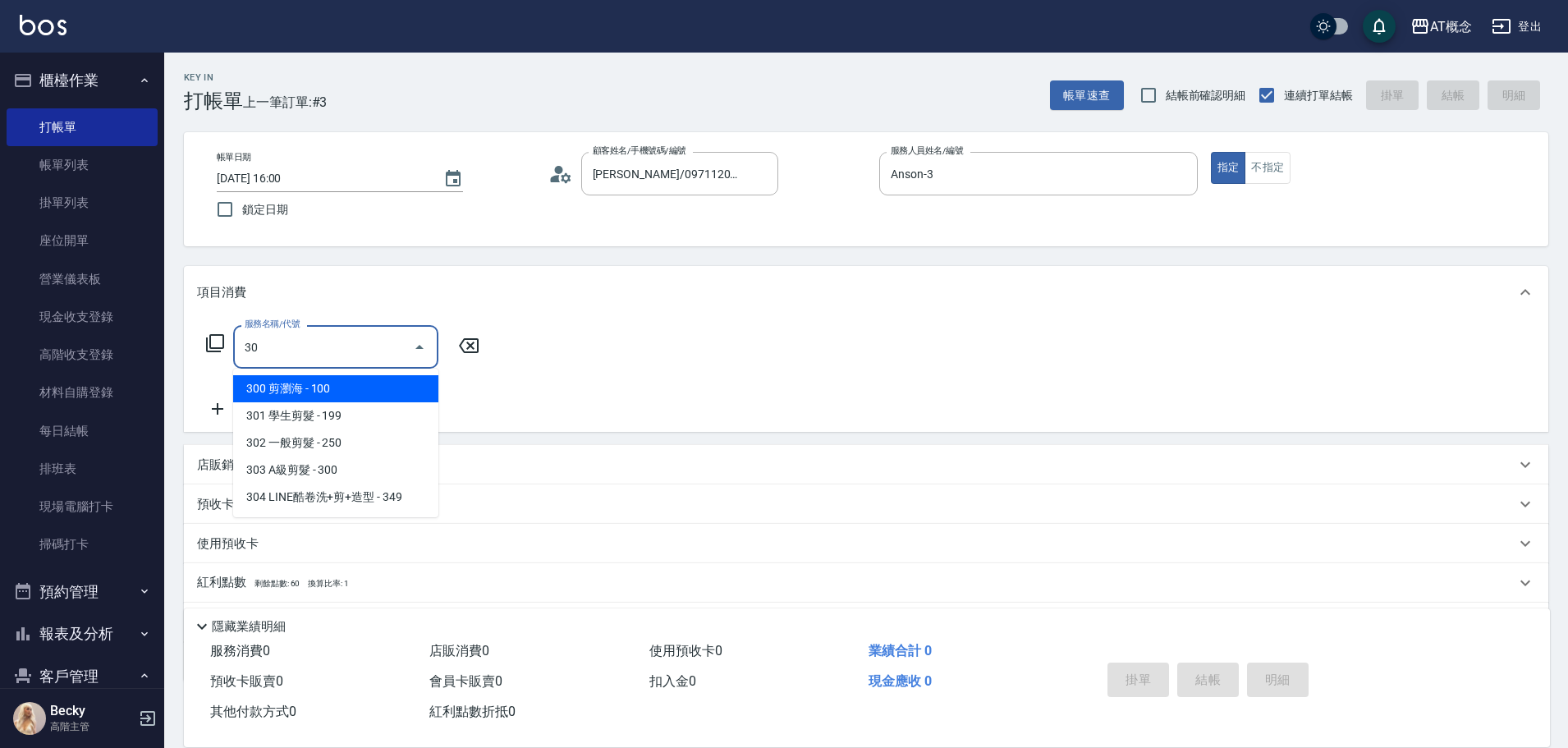
type input "303"
type input "30"
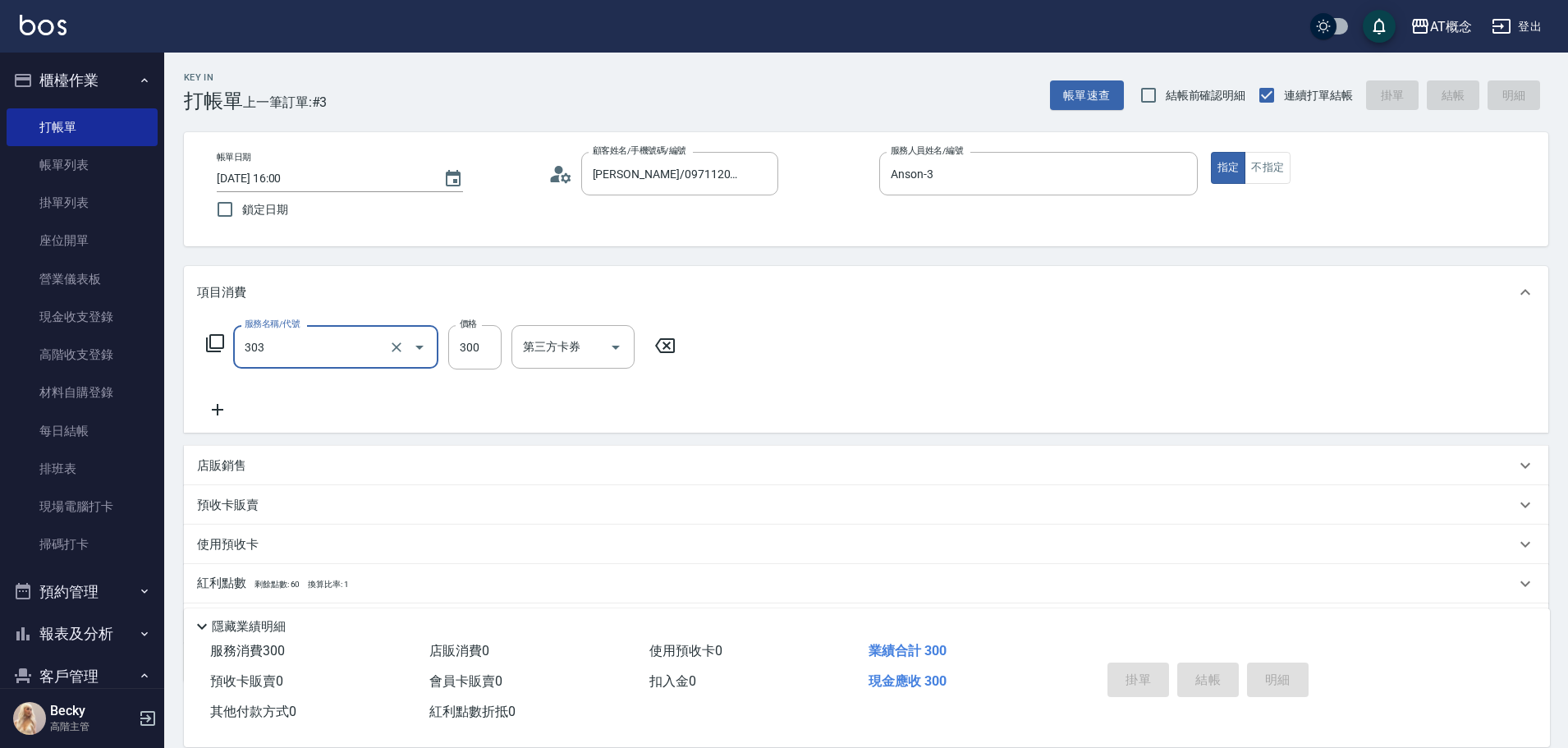
type input "303"
type input "0"
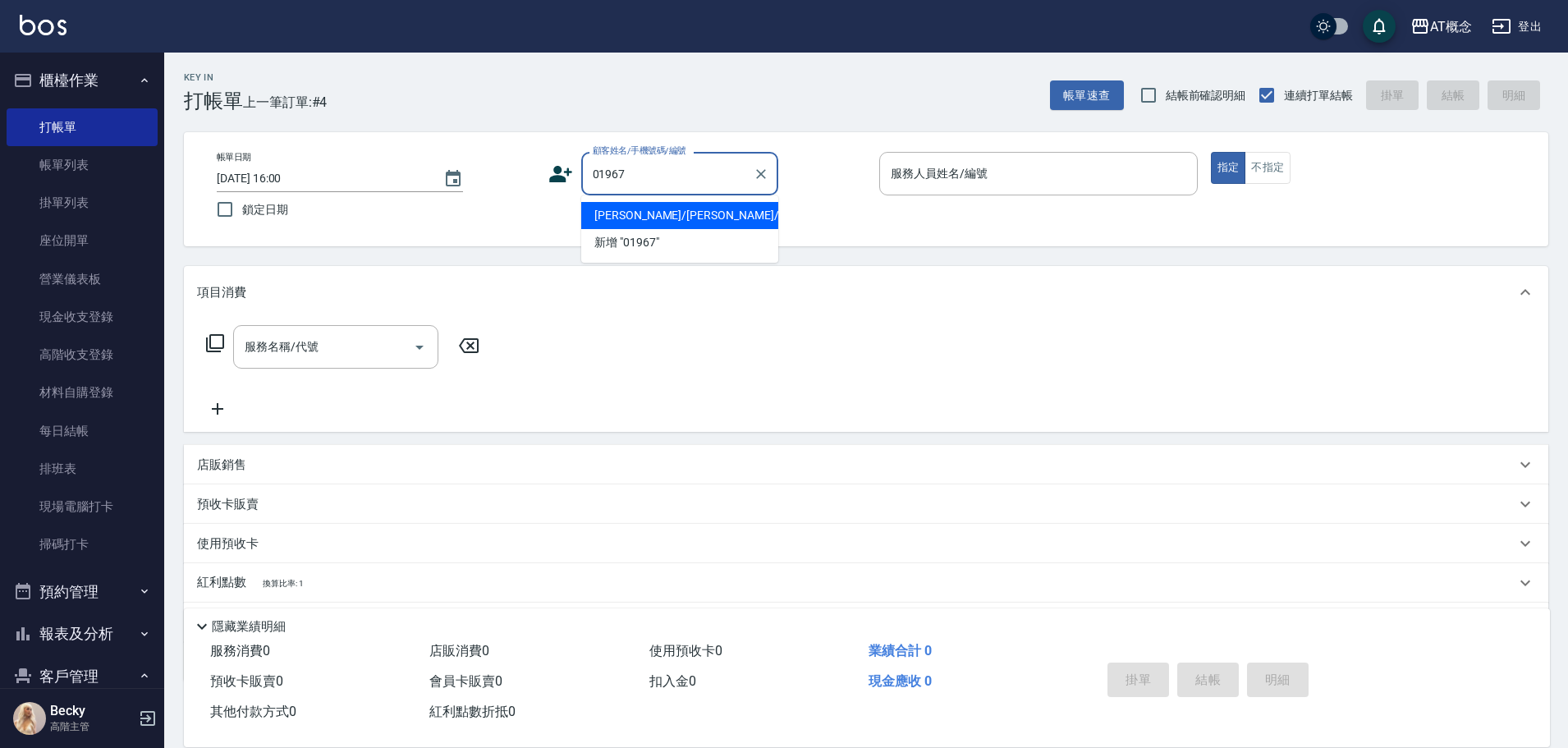
type input "[PERSON_NAME]/[PERSON_NAME]/01967"
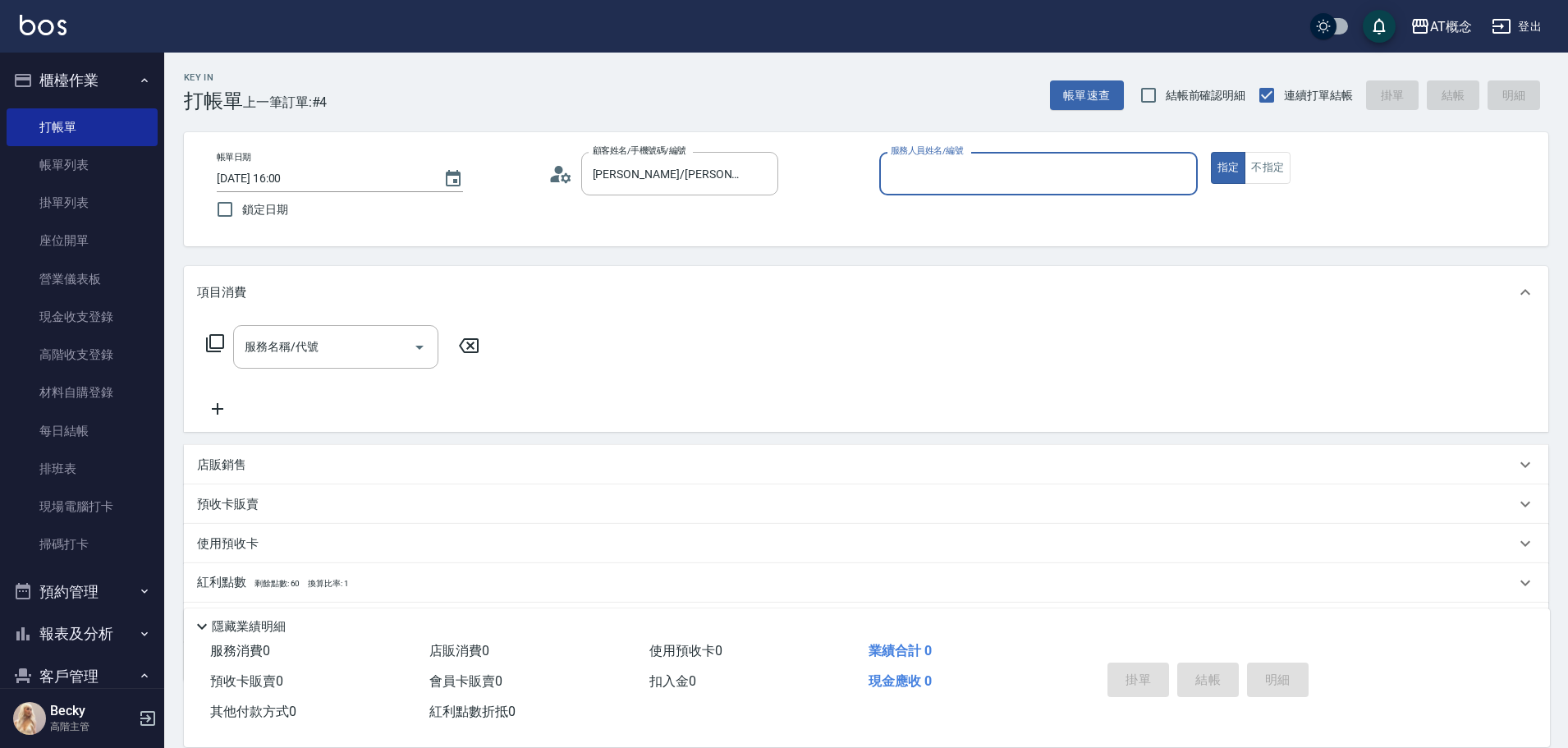
type input "Anson-3"
click at [1211, 152] on button "指定" at bounding box center [1228, 168] width 35 height 32
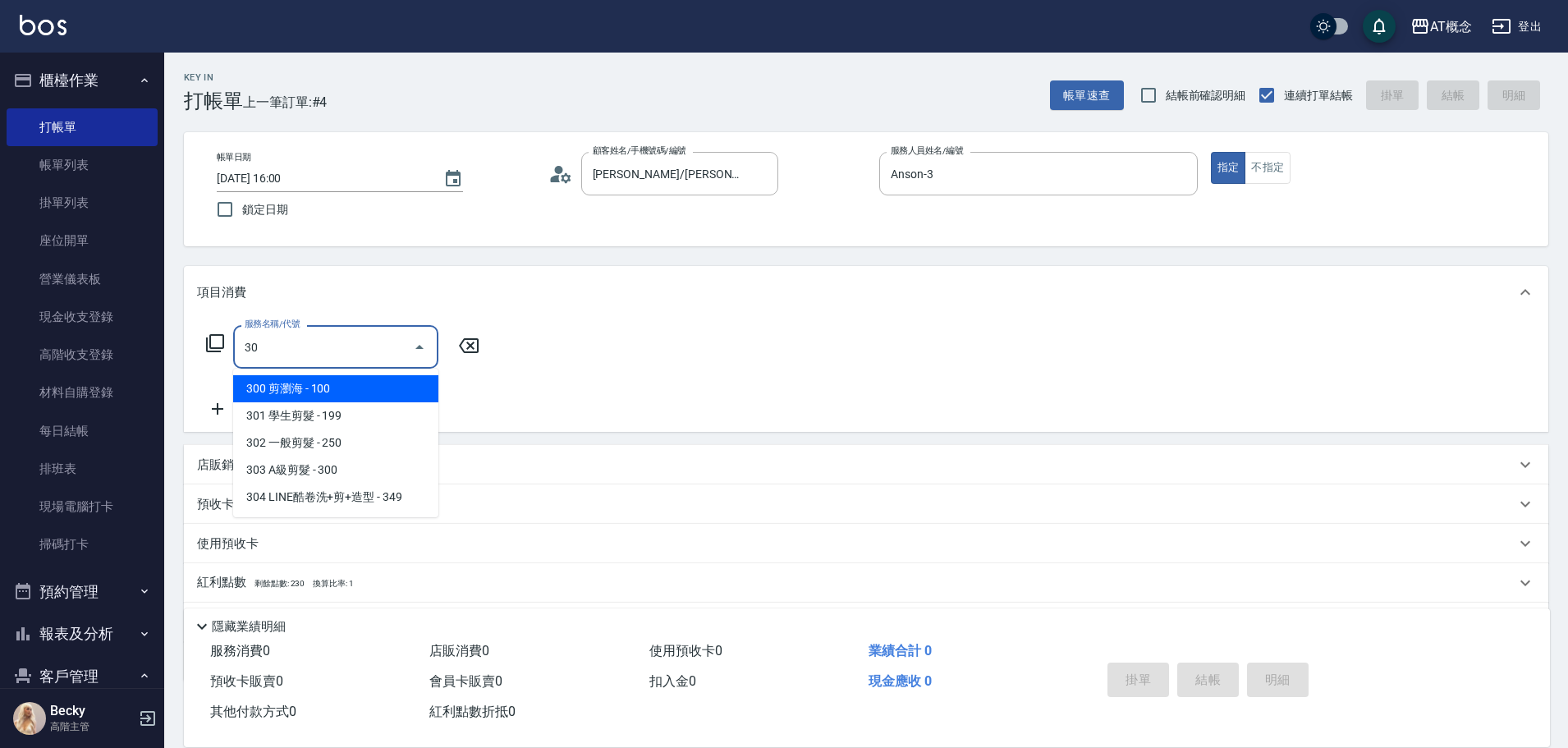
type input "303"
type input "30"
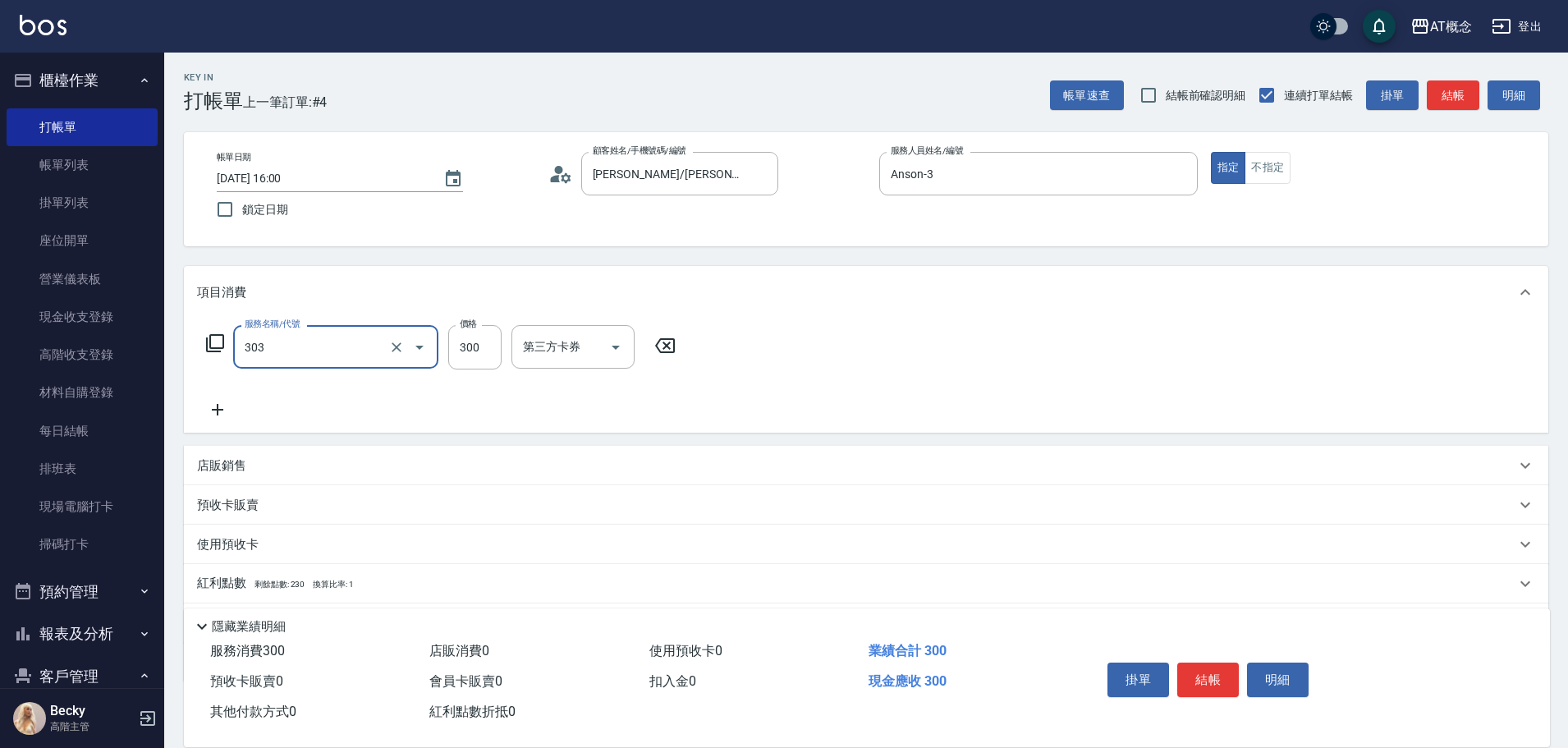
type input "303 A級剪髮(303)"
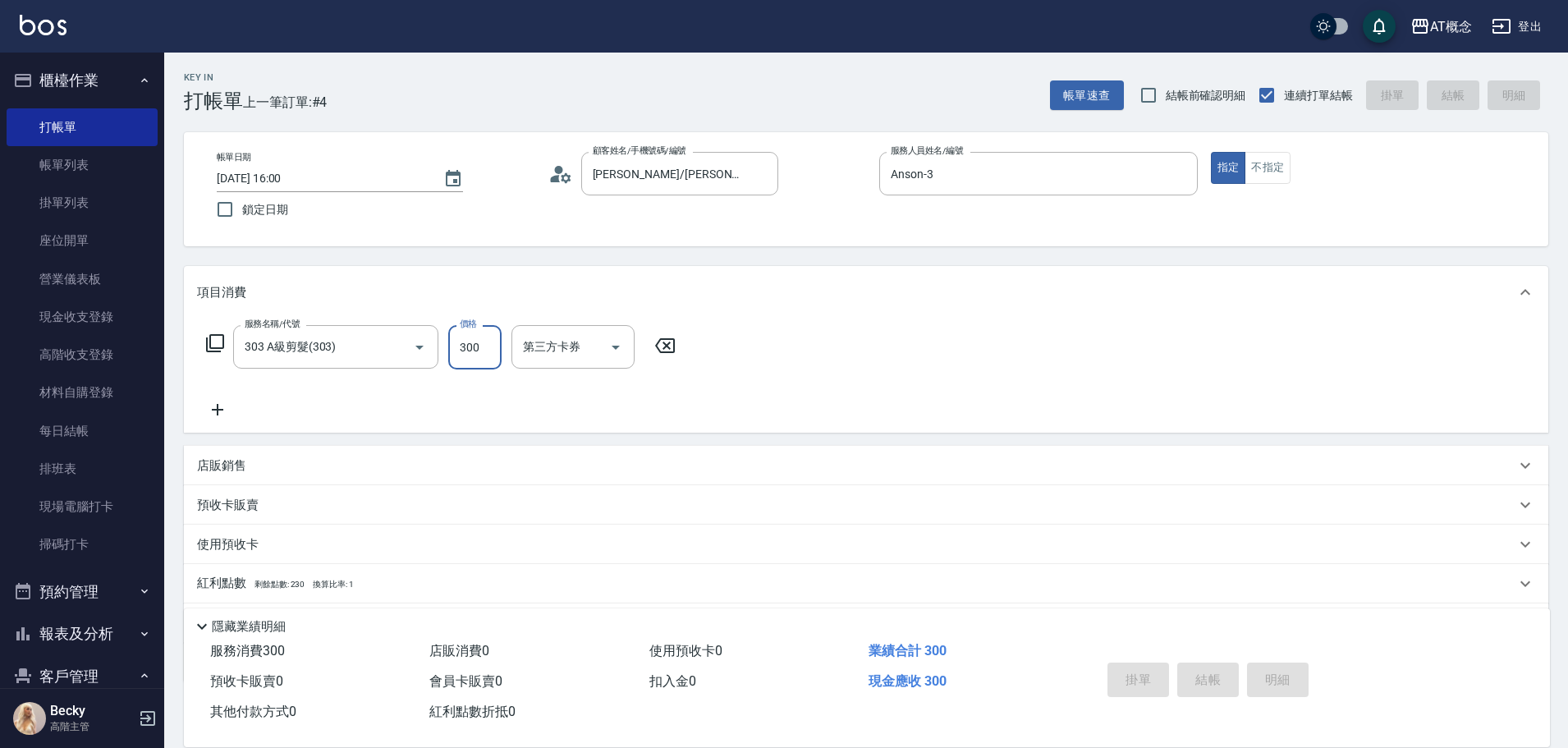
type input "0"
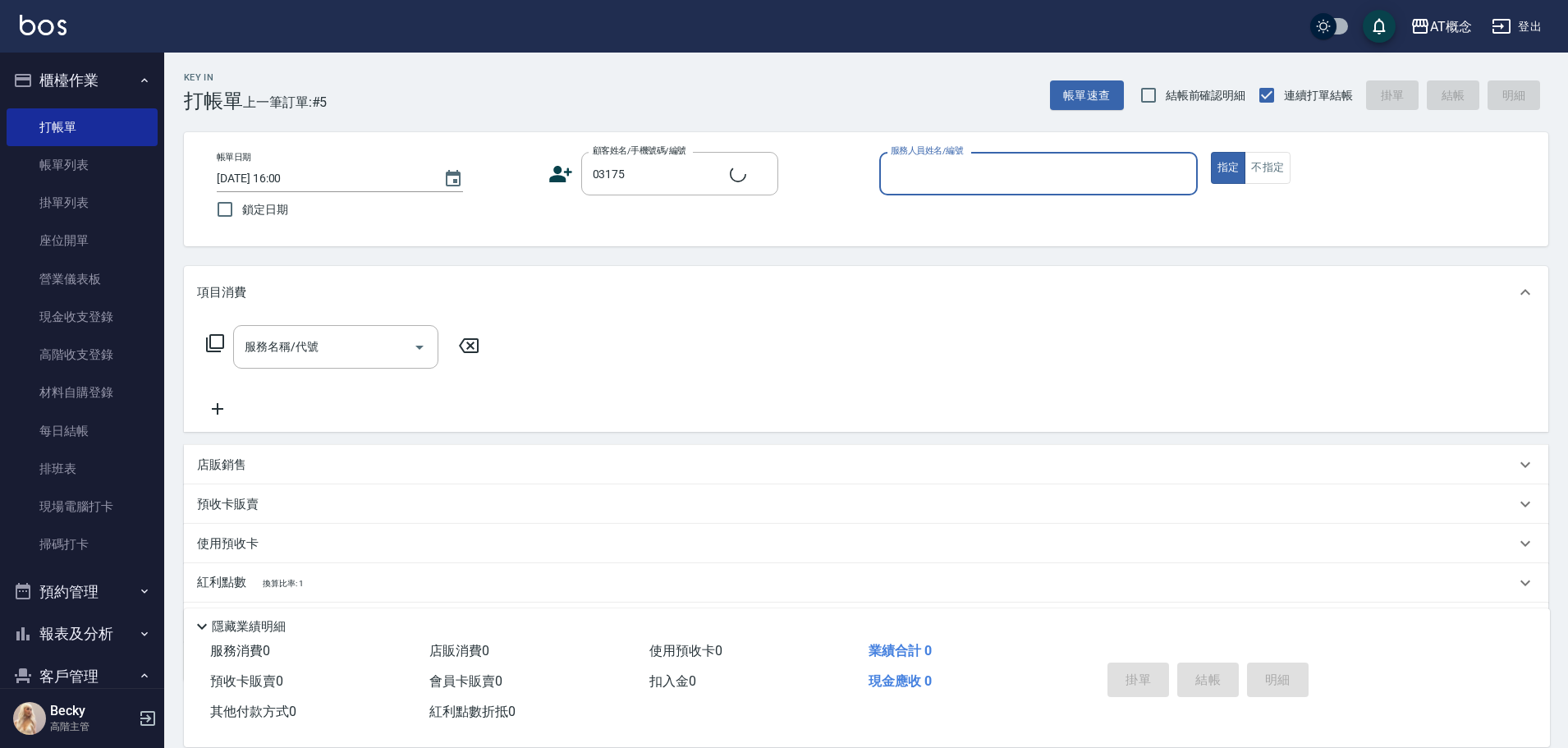
type input "[PERSON_NAME]/0905800537/03175"
type input "[PERSON_NAME]-2"
click at [1211, 152] on button "指定" at bounding box center [1228, 168] width 35 height 32
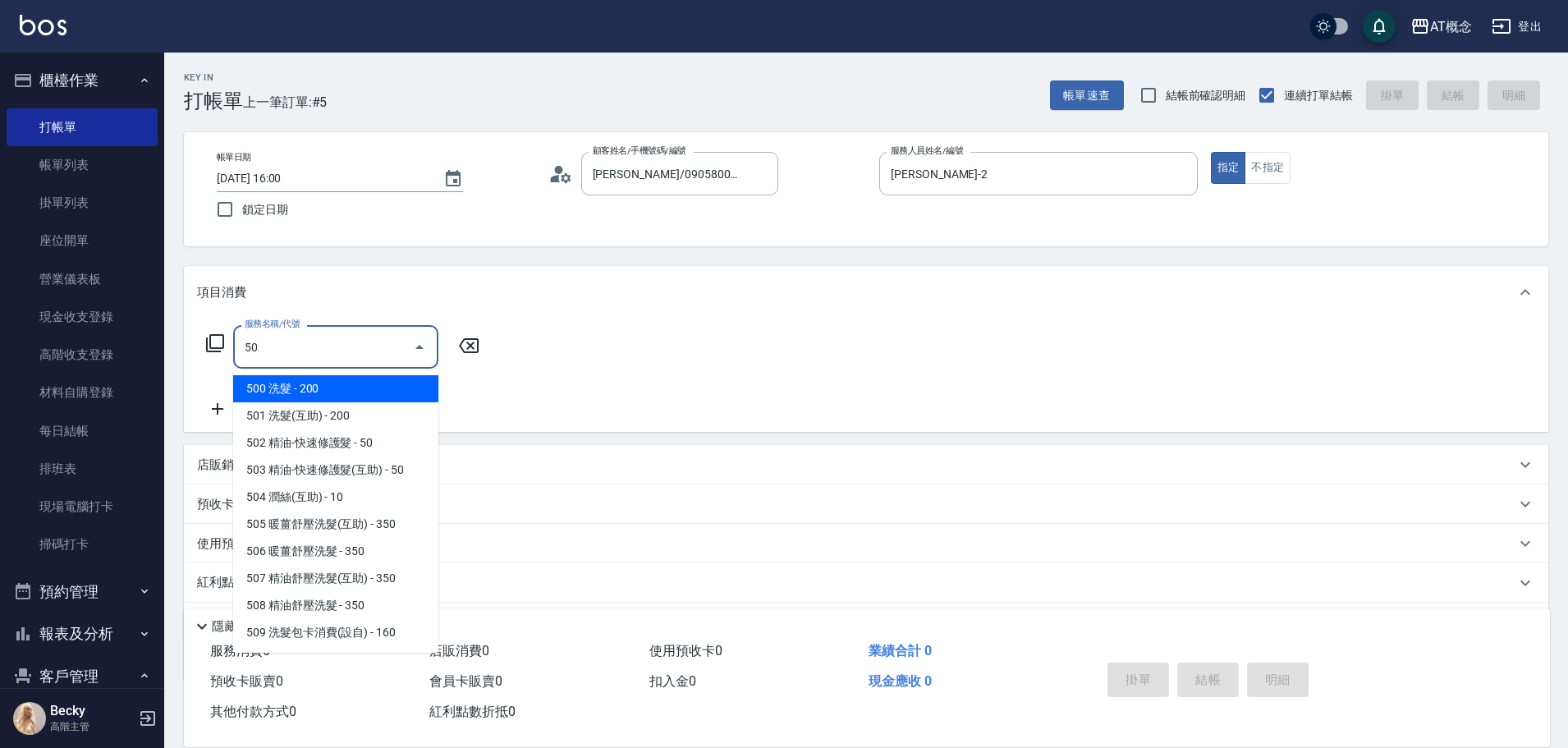
type input "500"
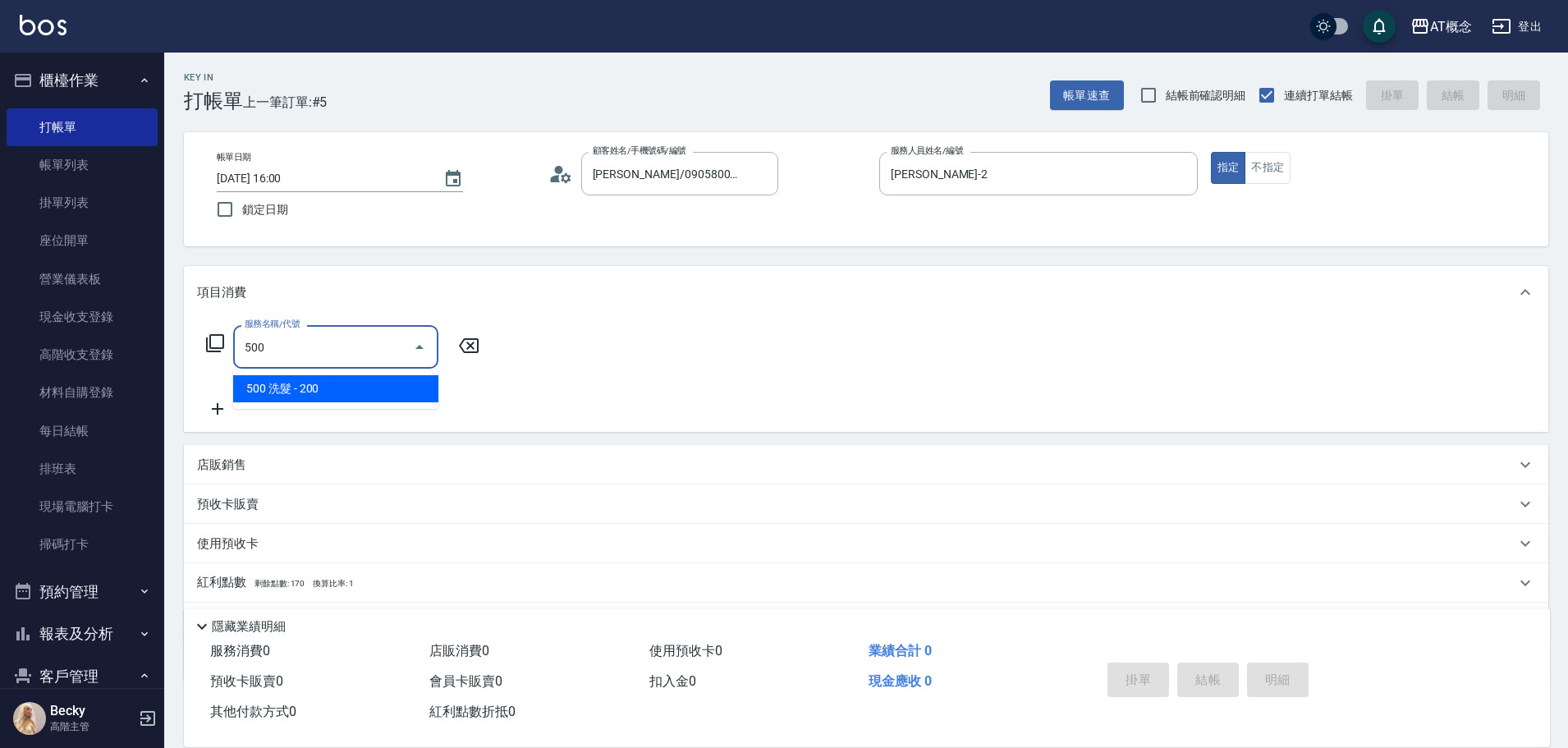
type input "20"
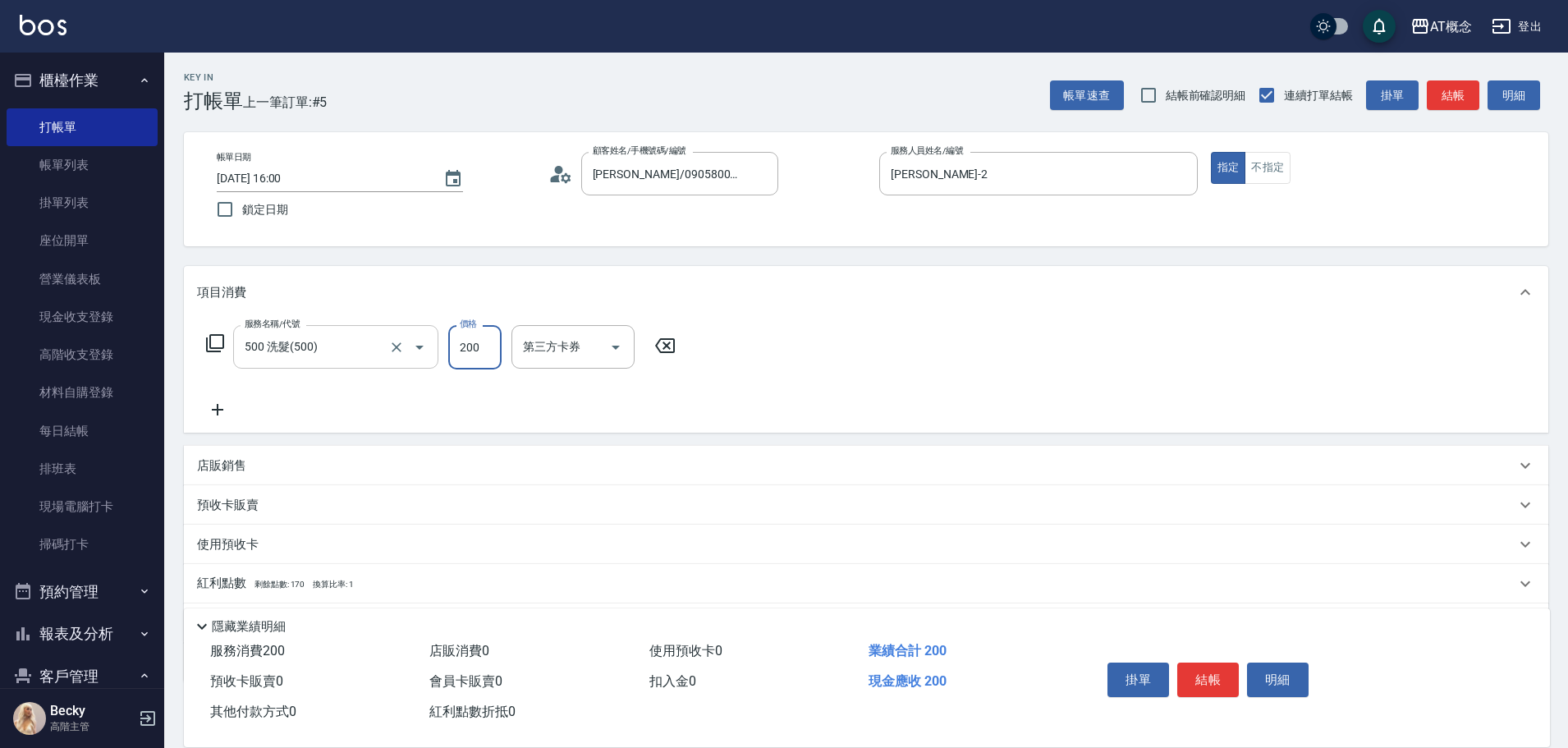
click at [336, 330] on div "500 洗髮(500) 服務名稱/代號" at bounding box center [335, 347] width 205 height 44
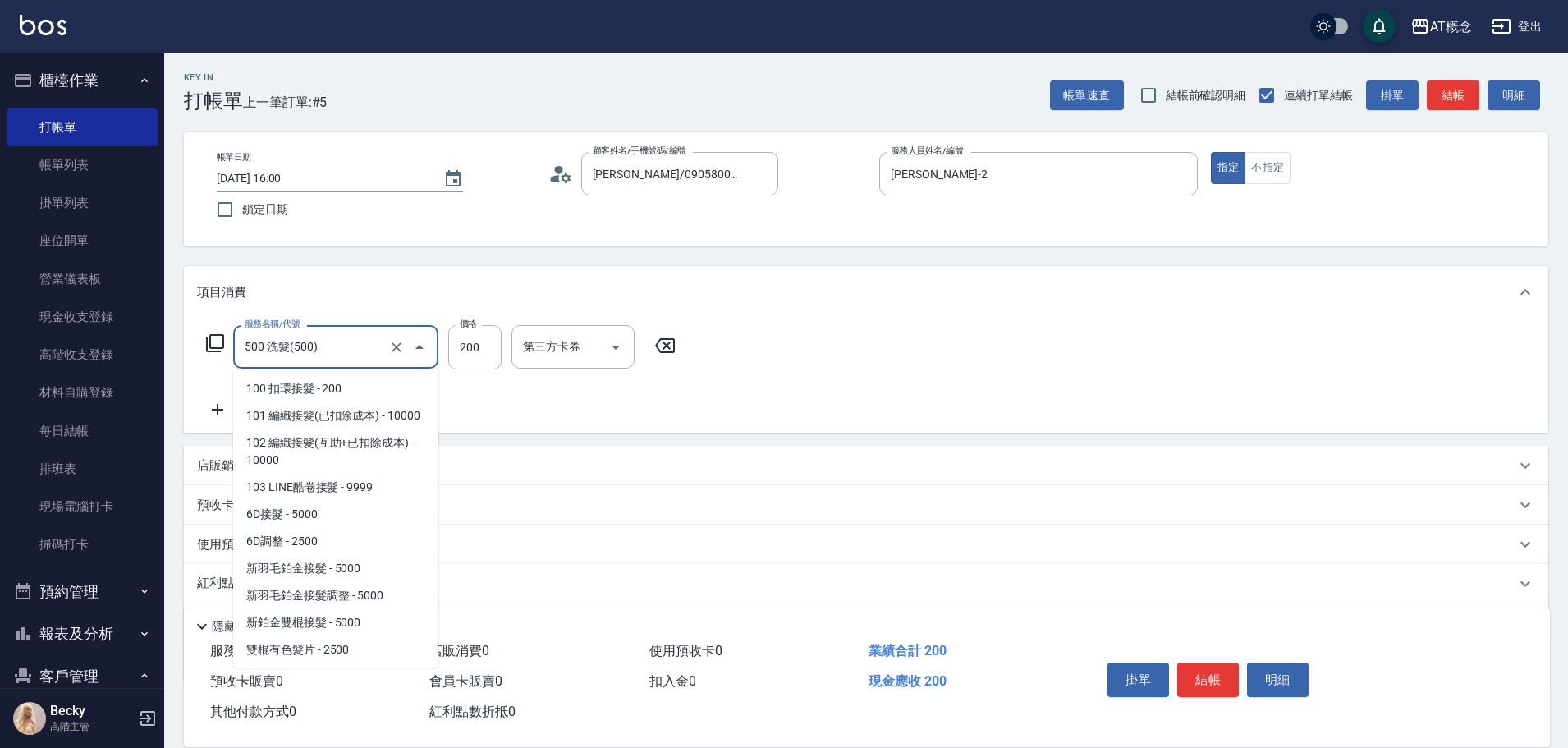
scroll to position [1531, 0]
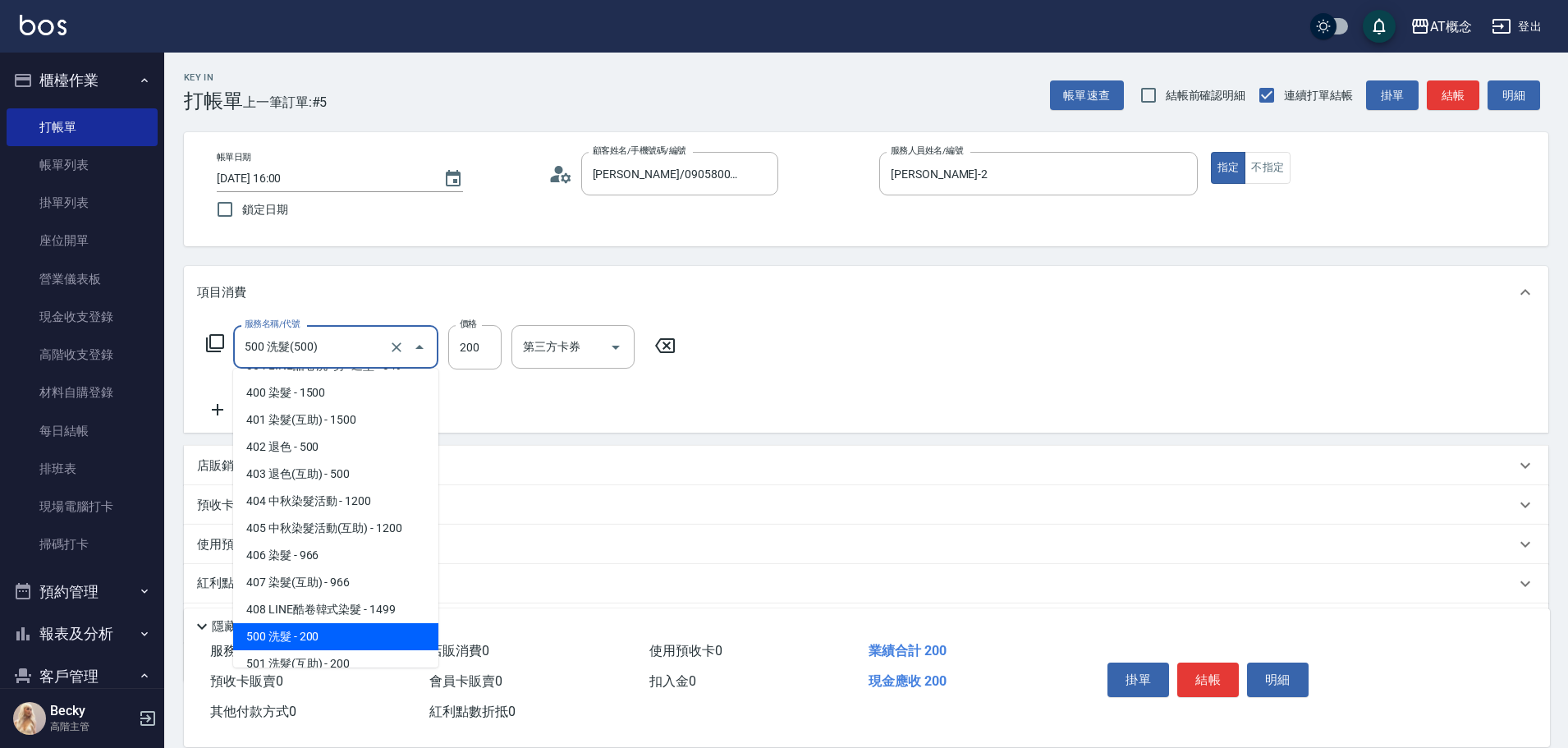
click at [332, 339] on input "500 洗髮(500)" at bounding box center [312, 347] width 144 height 29
type input "5"
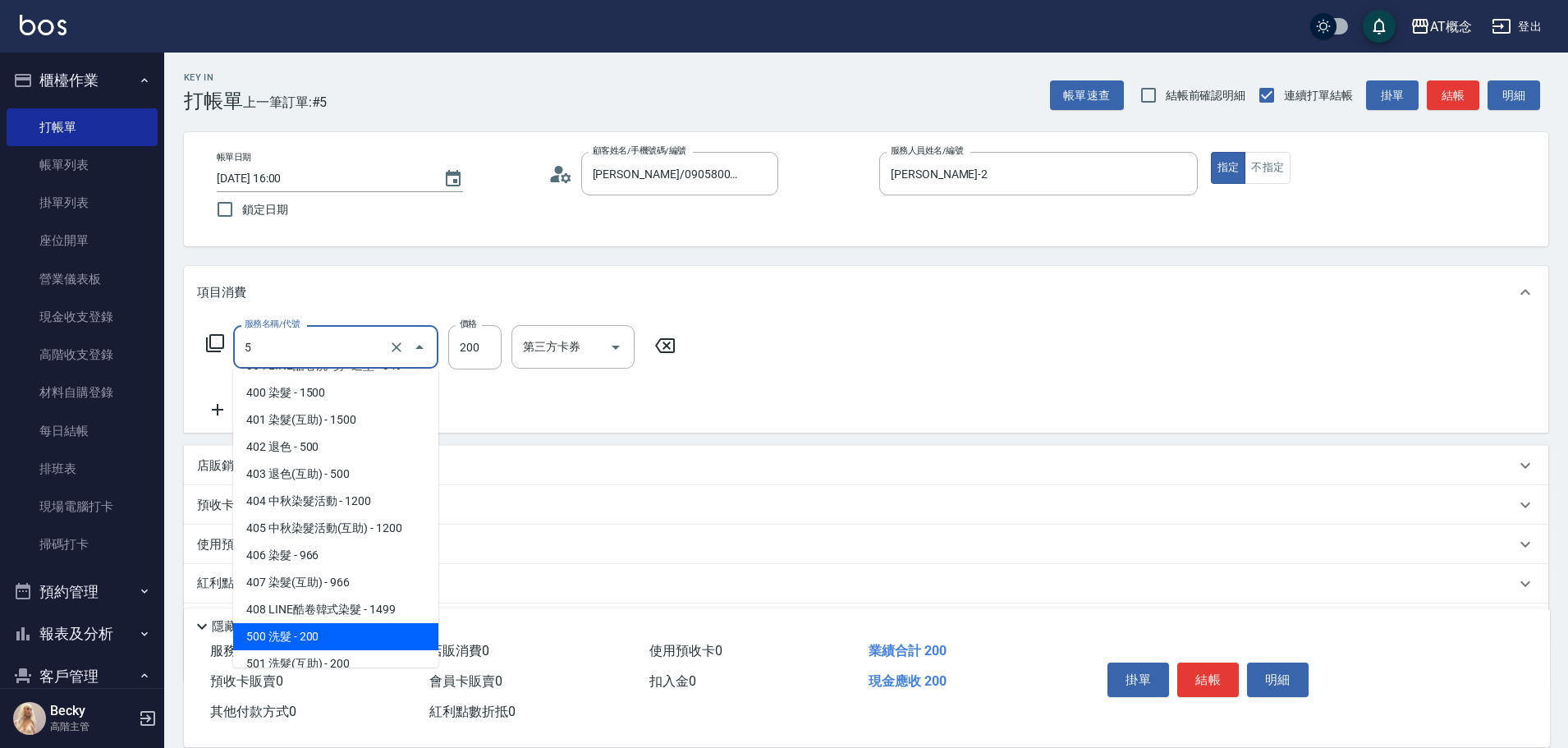
type input "0"
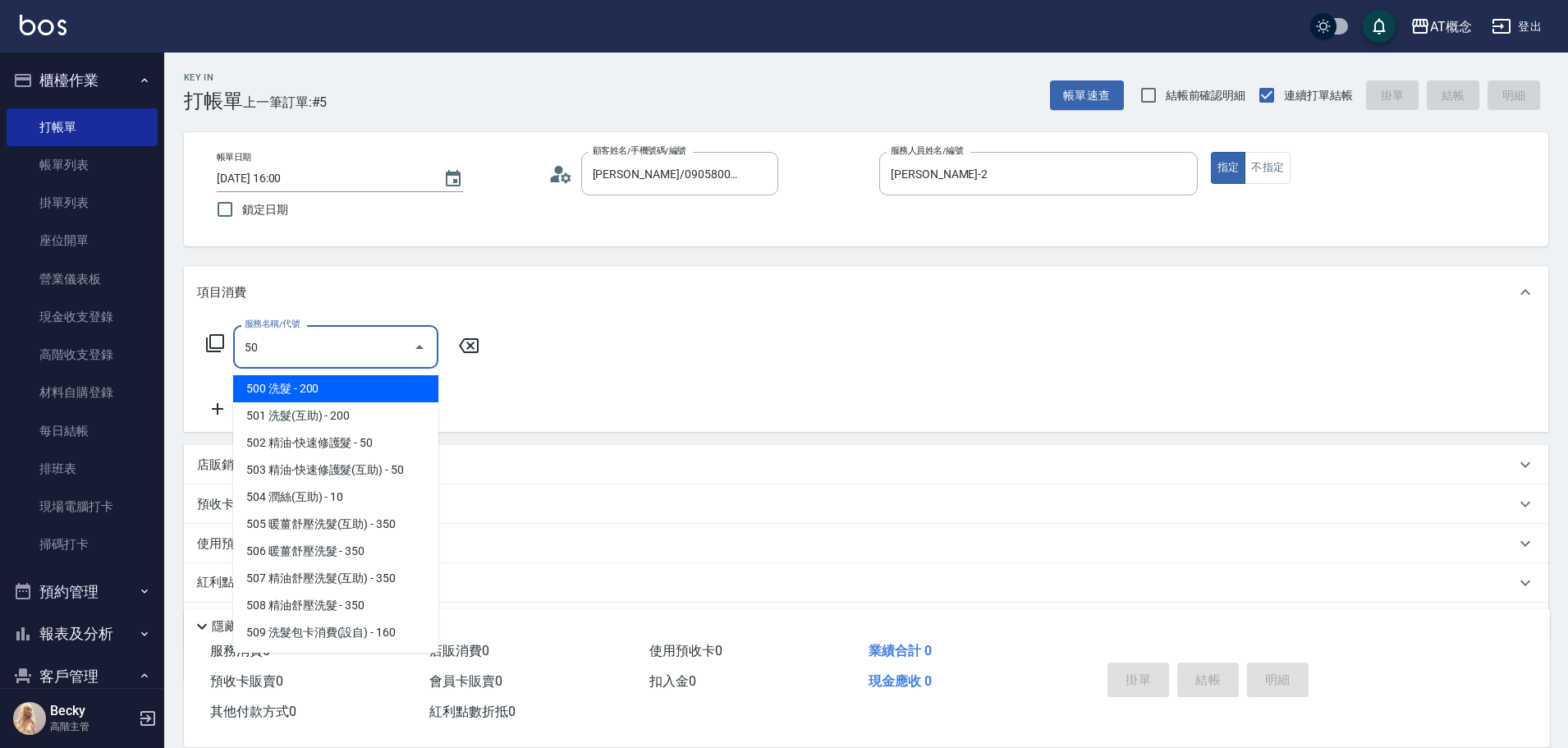
type input "501"
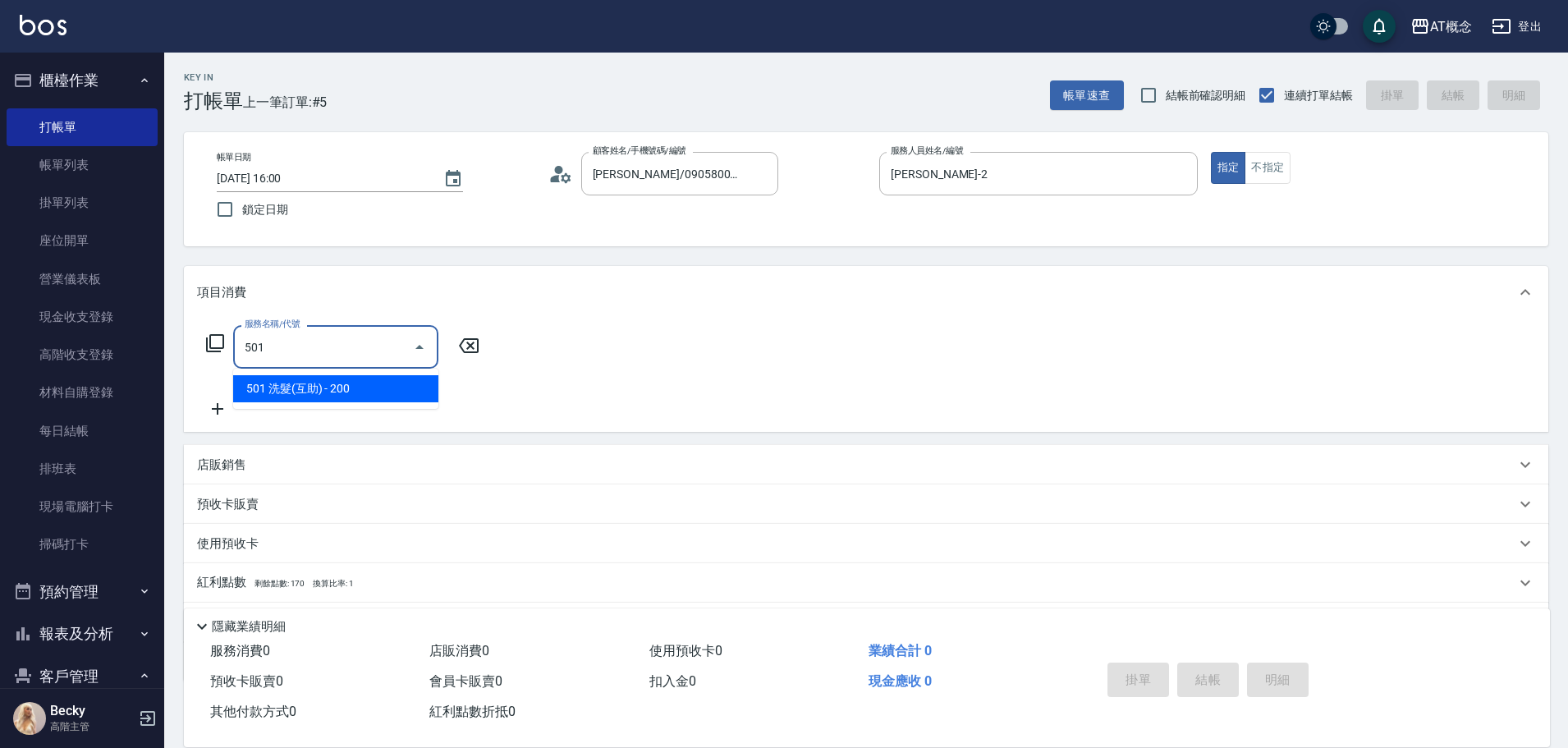
type input "20"
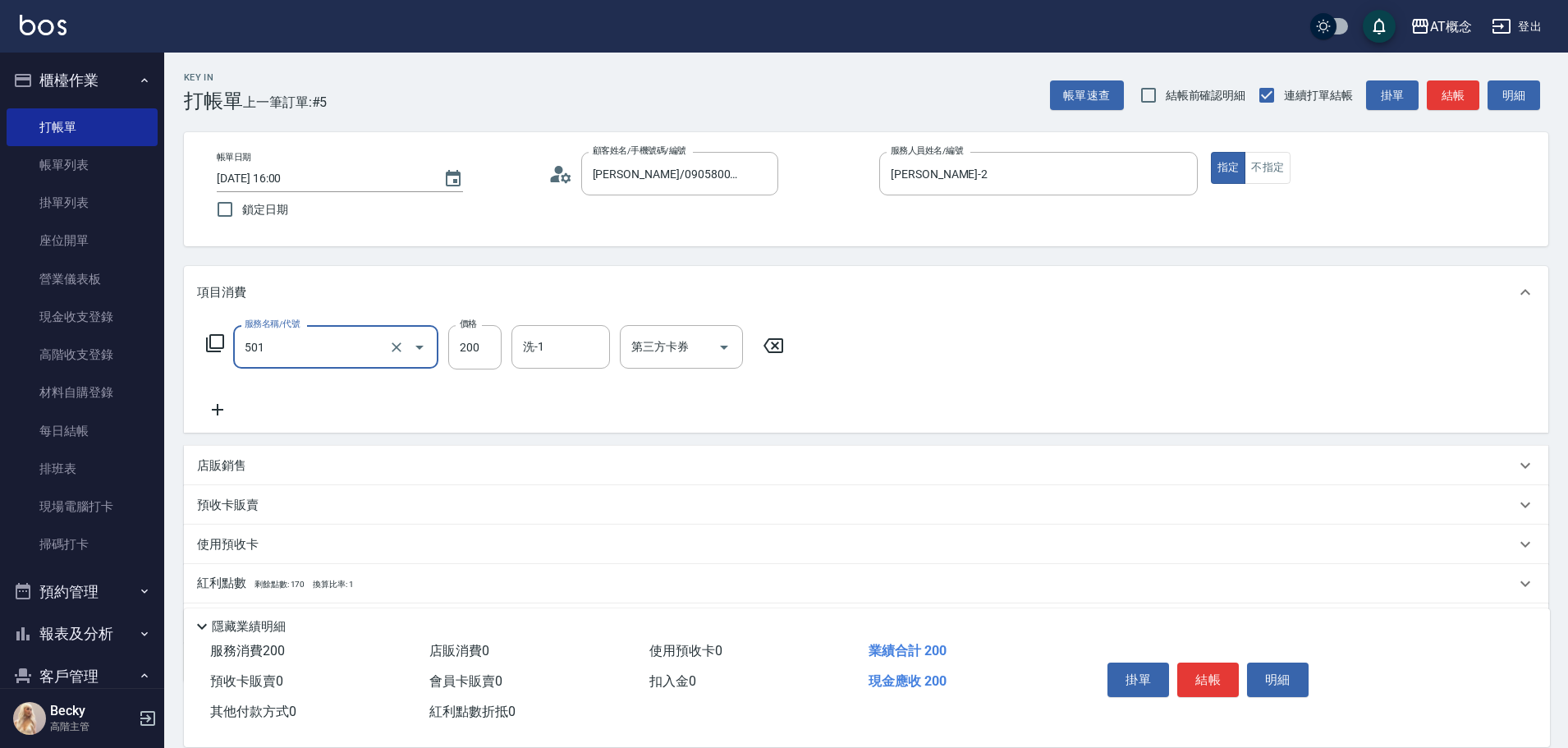
type input "501 洗髮(互助)(501)"
type input "0"
type input "25"
type input "20"
type input "250"
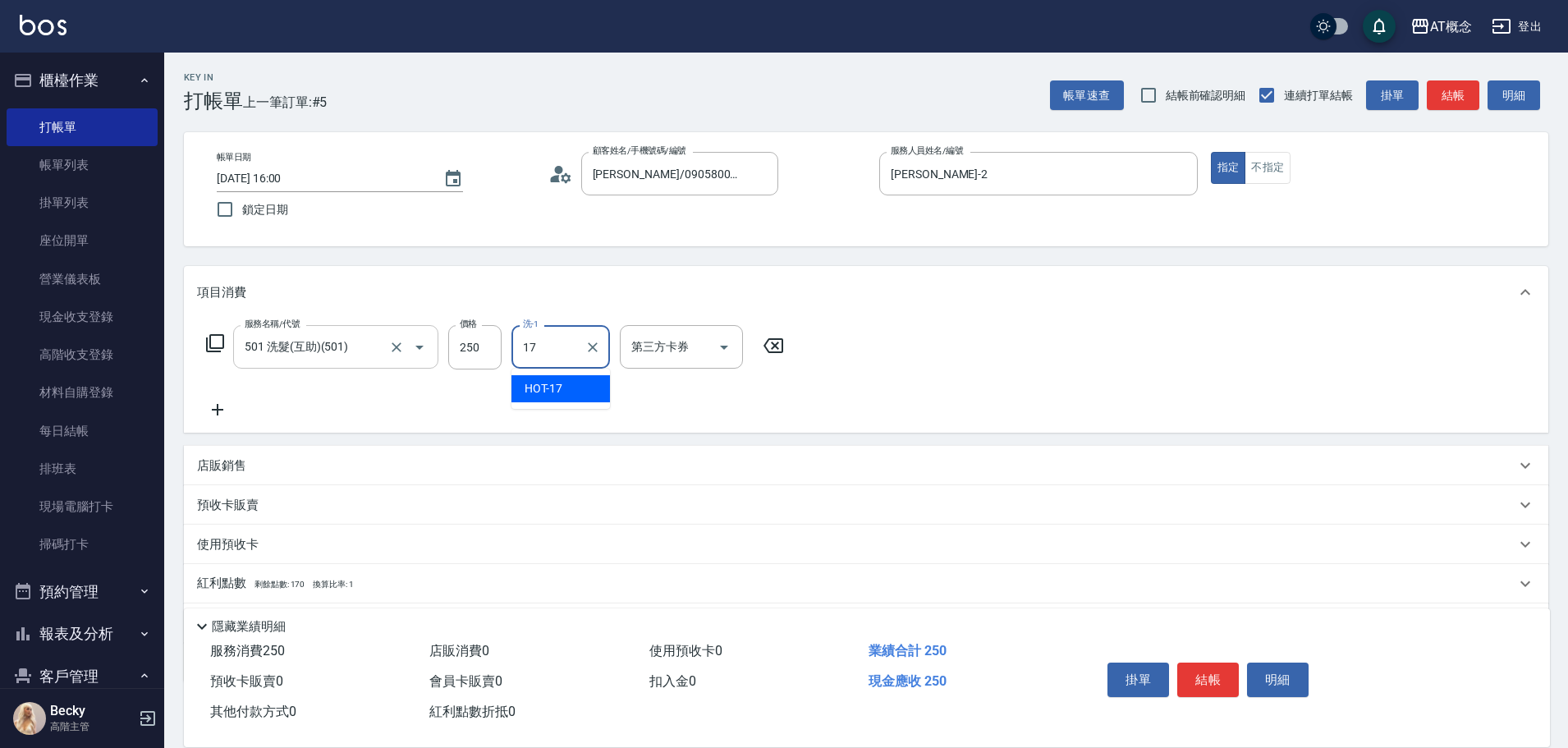
type input "HOT-17"
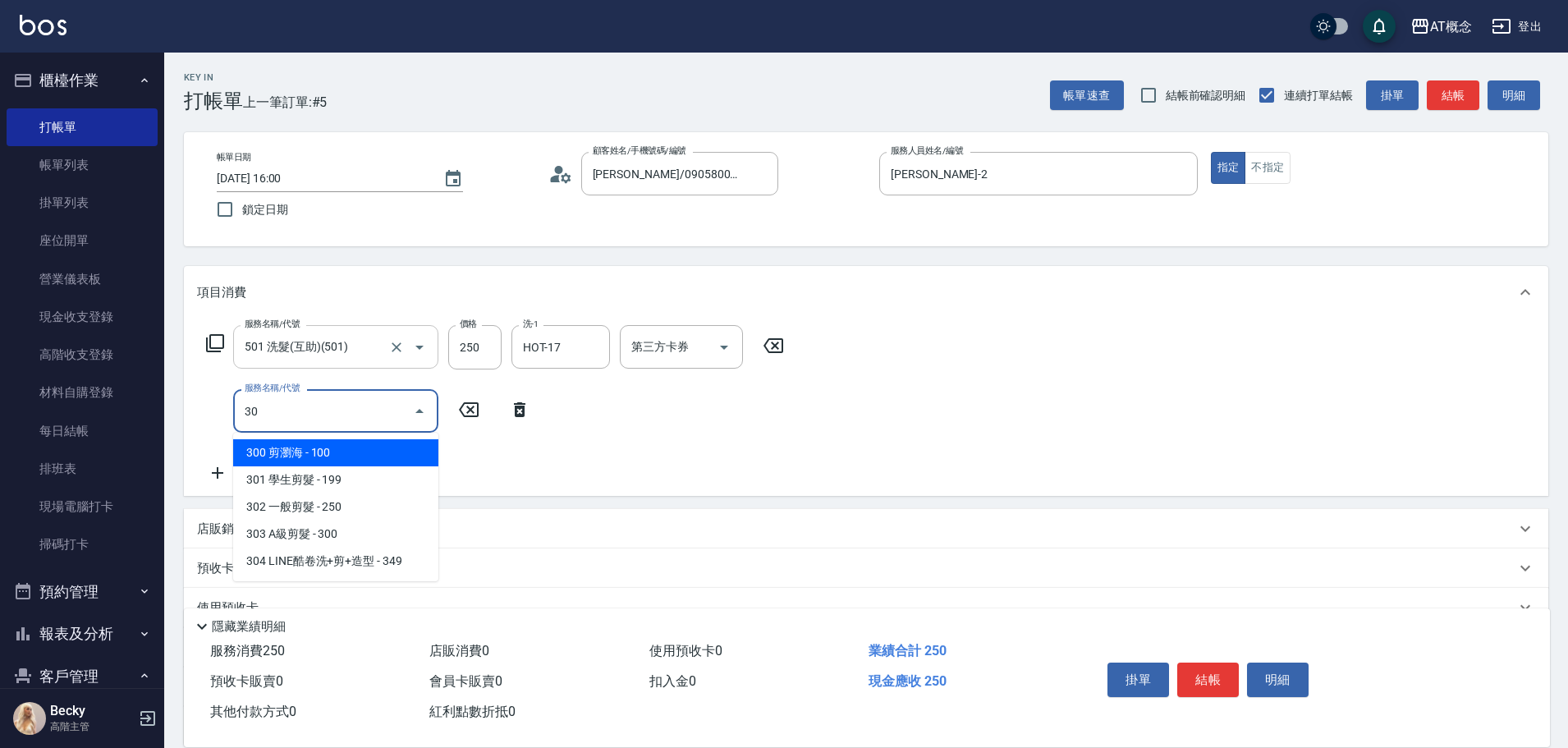
type input "303"
type input "50"
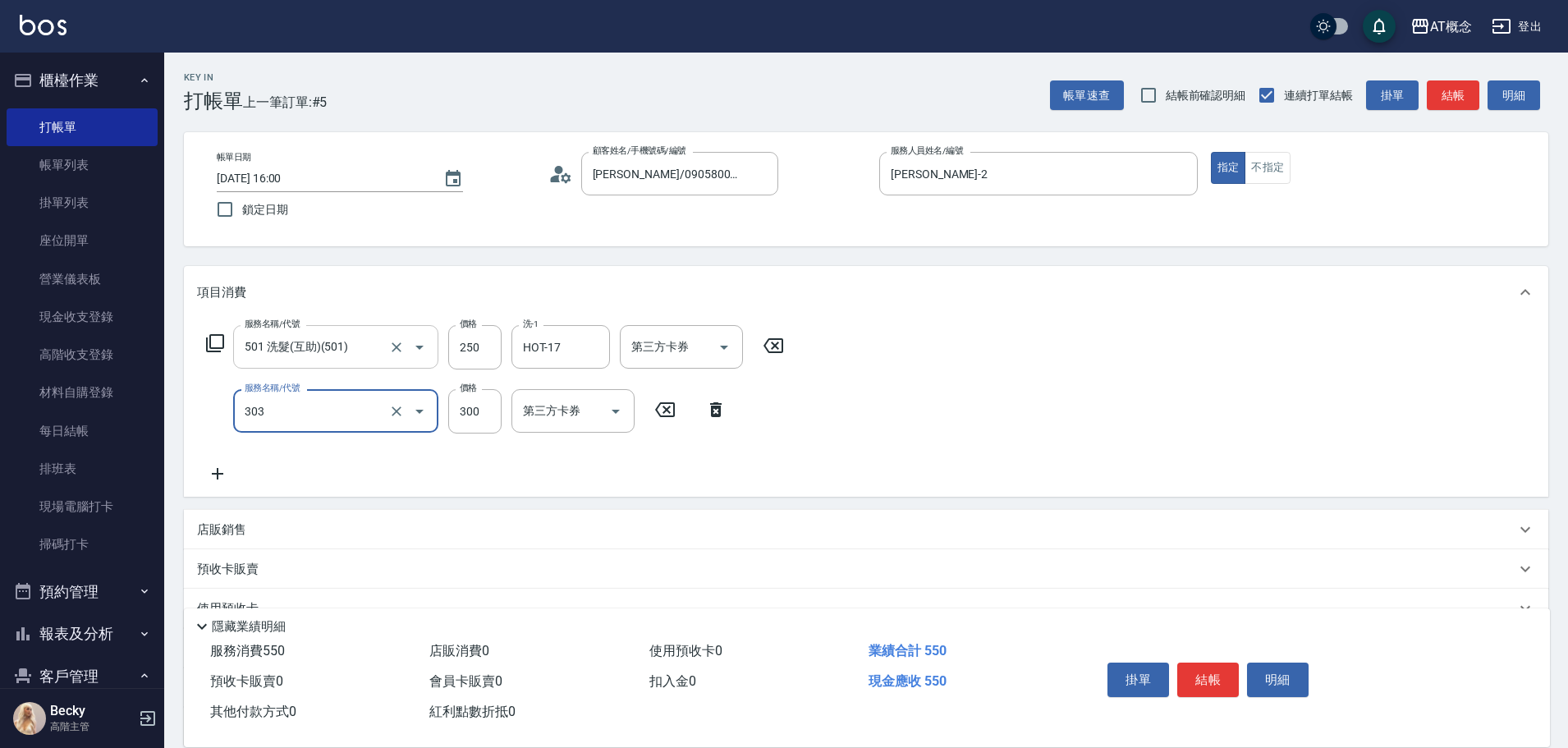
type input "303 A級剪髮(303)"
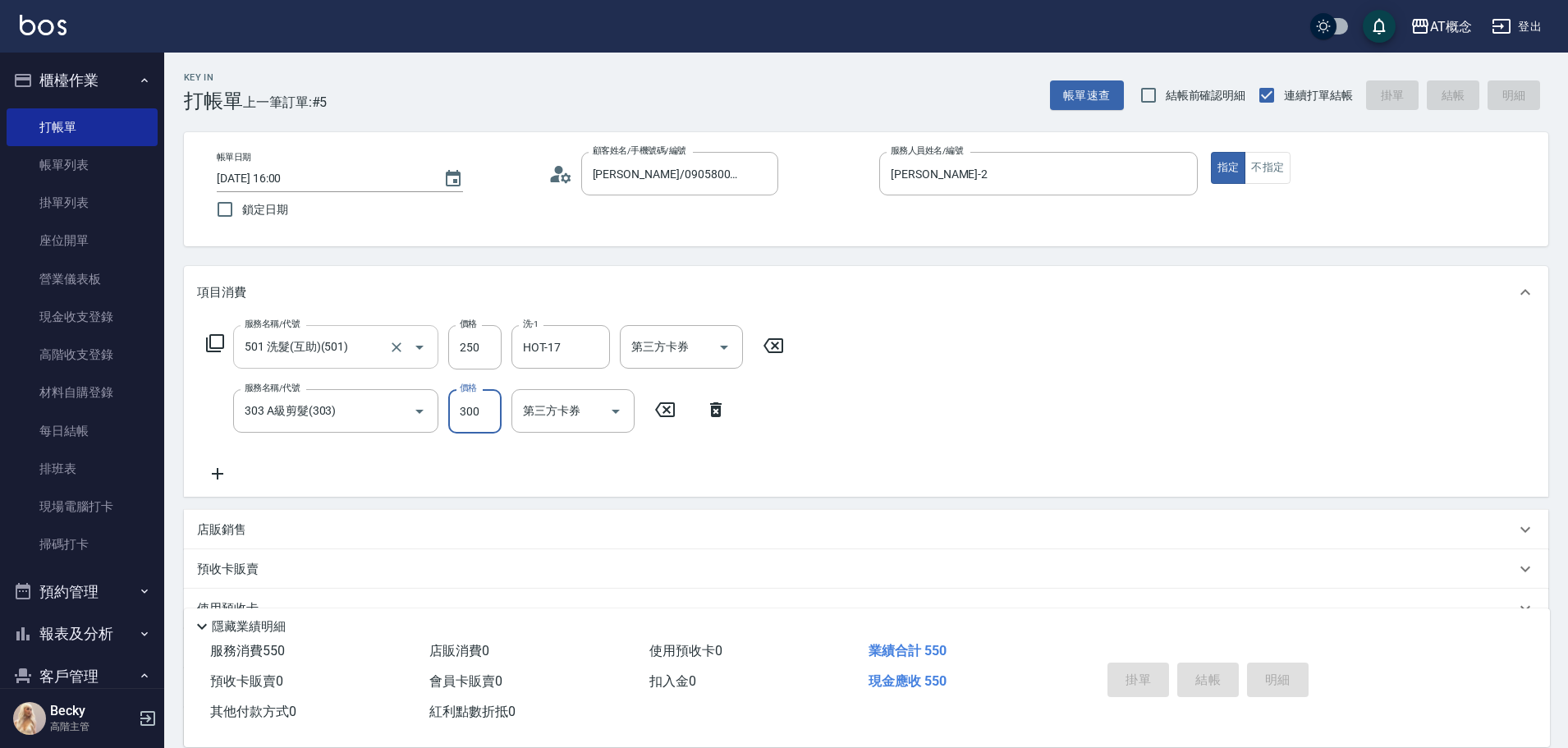
type input "[DATE] 16:01"
type input "0"
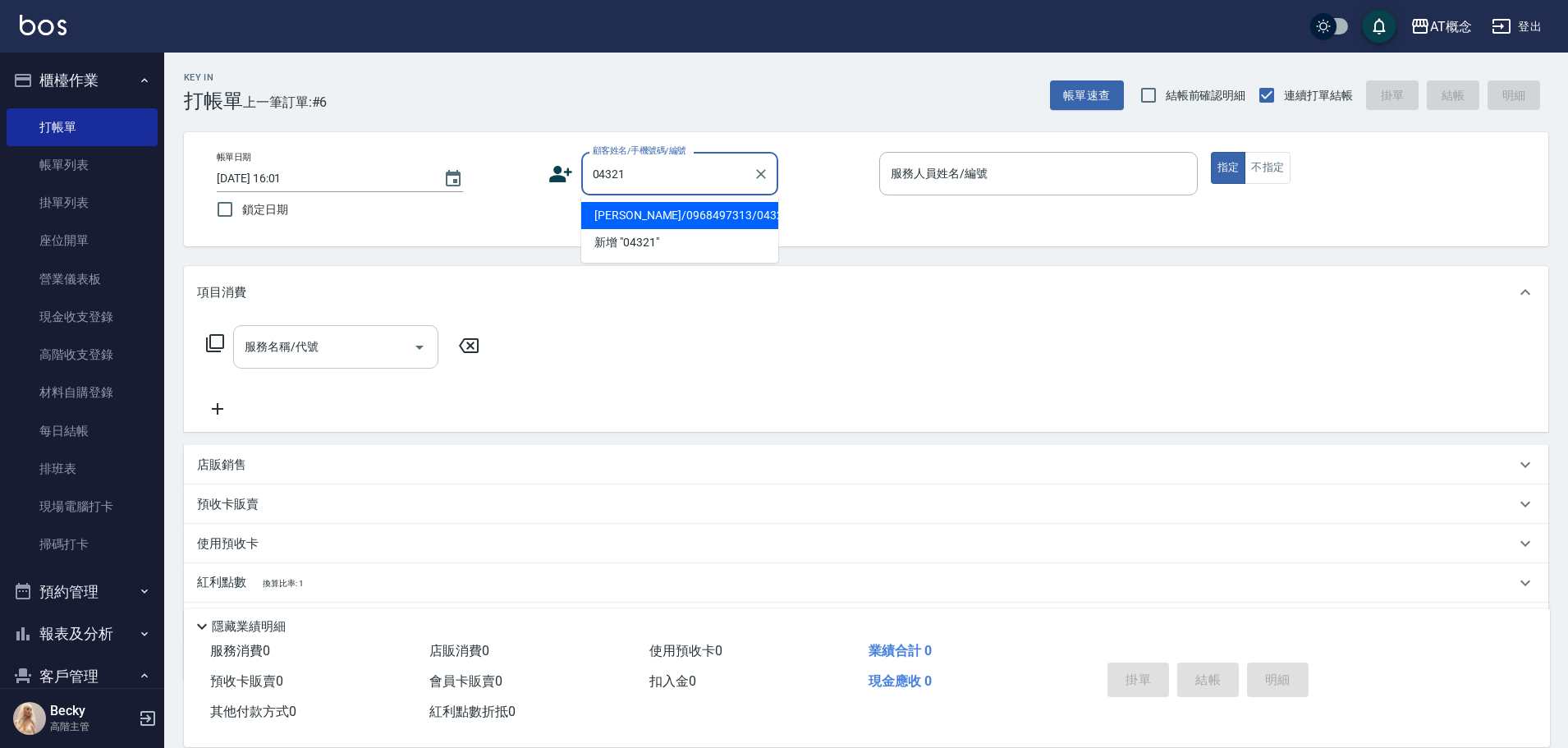
type input "[PERSON_NAME]/0968497313/04321"
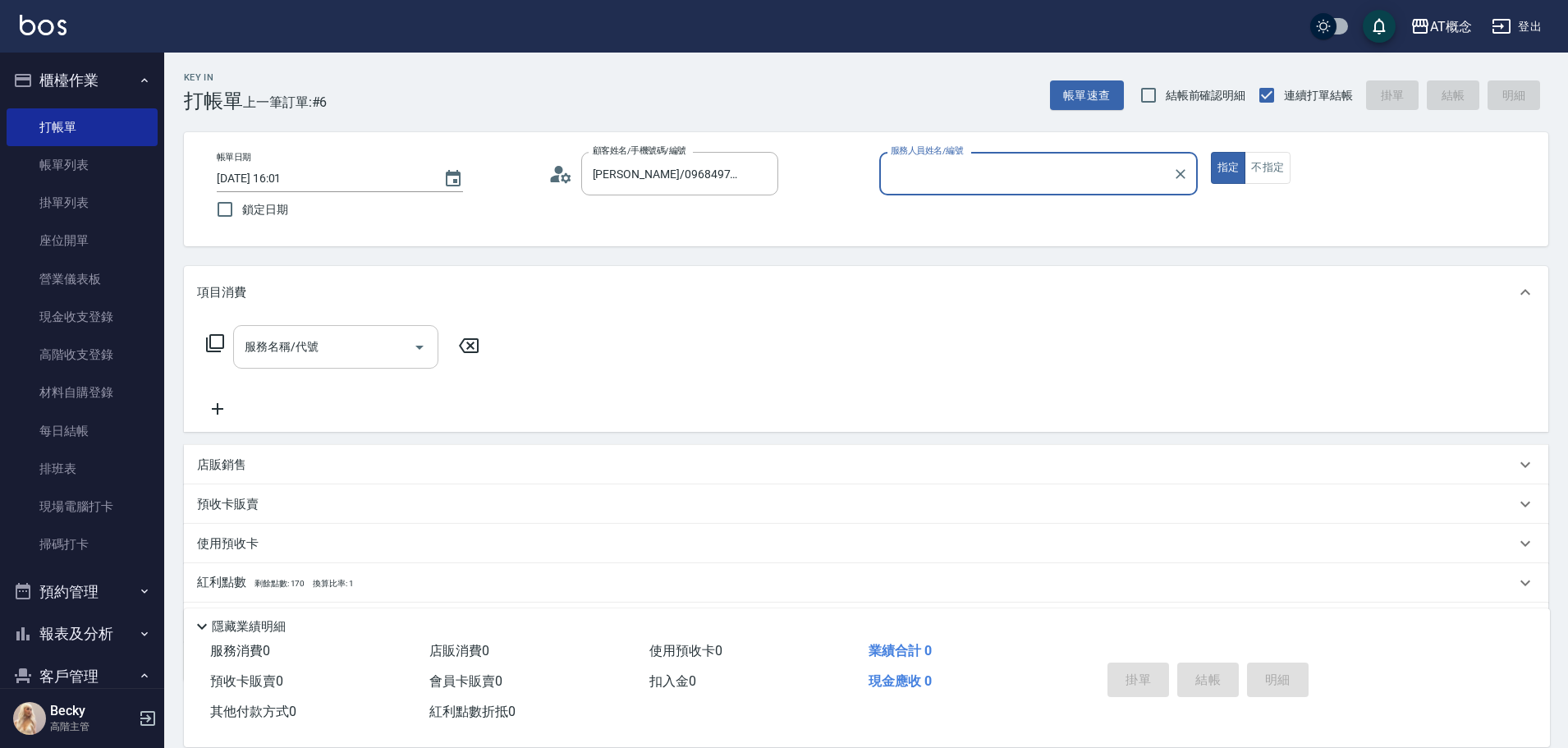
type input "Becky-13"
click at [1211, 152] on button "指定" at bounding box center [1228, 168] width 35 height 32
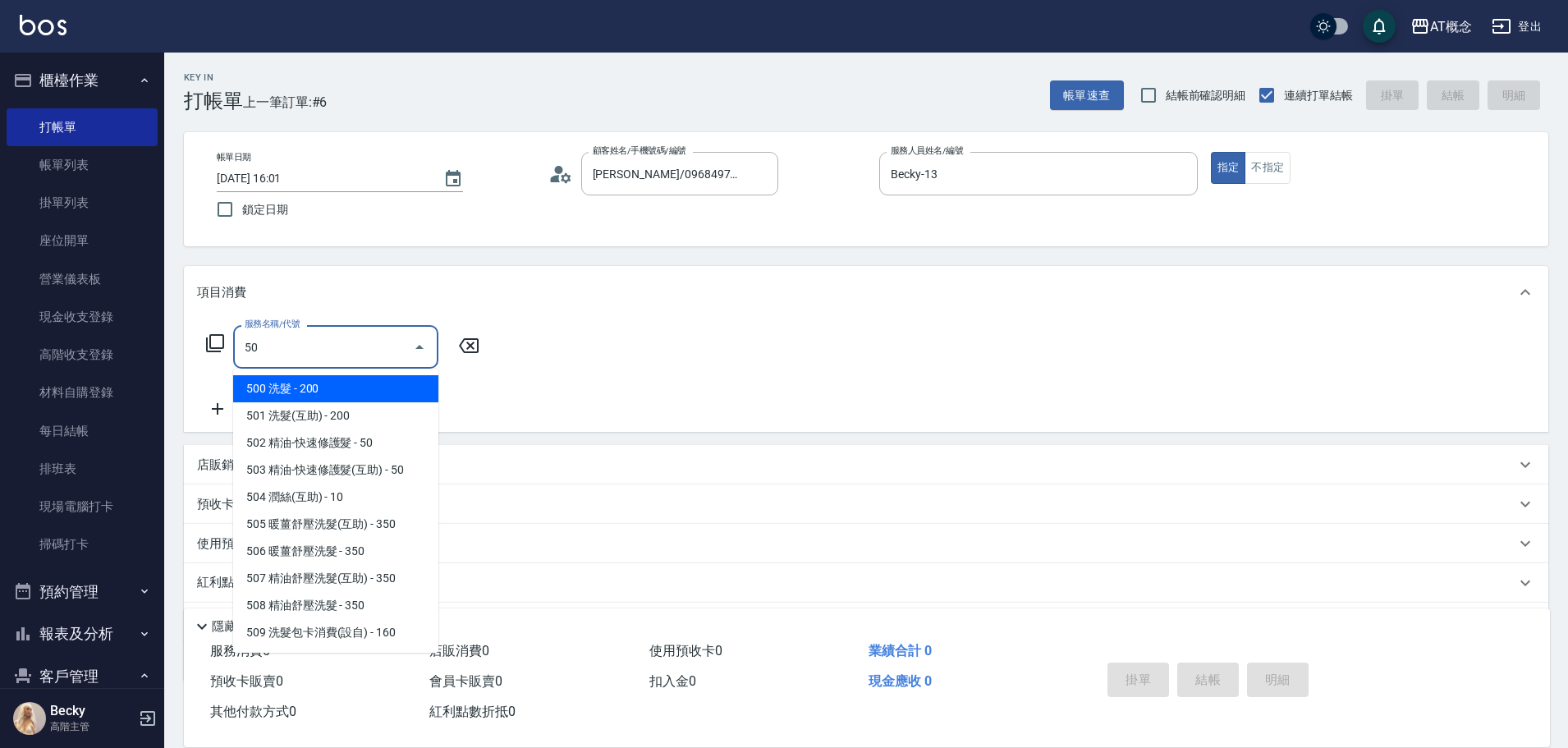
type input "500"
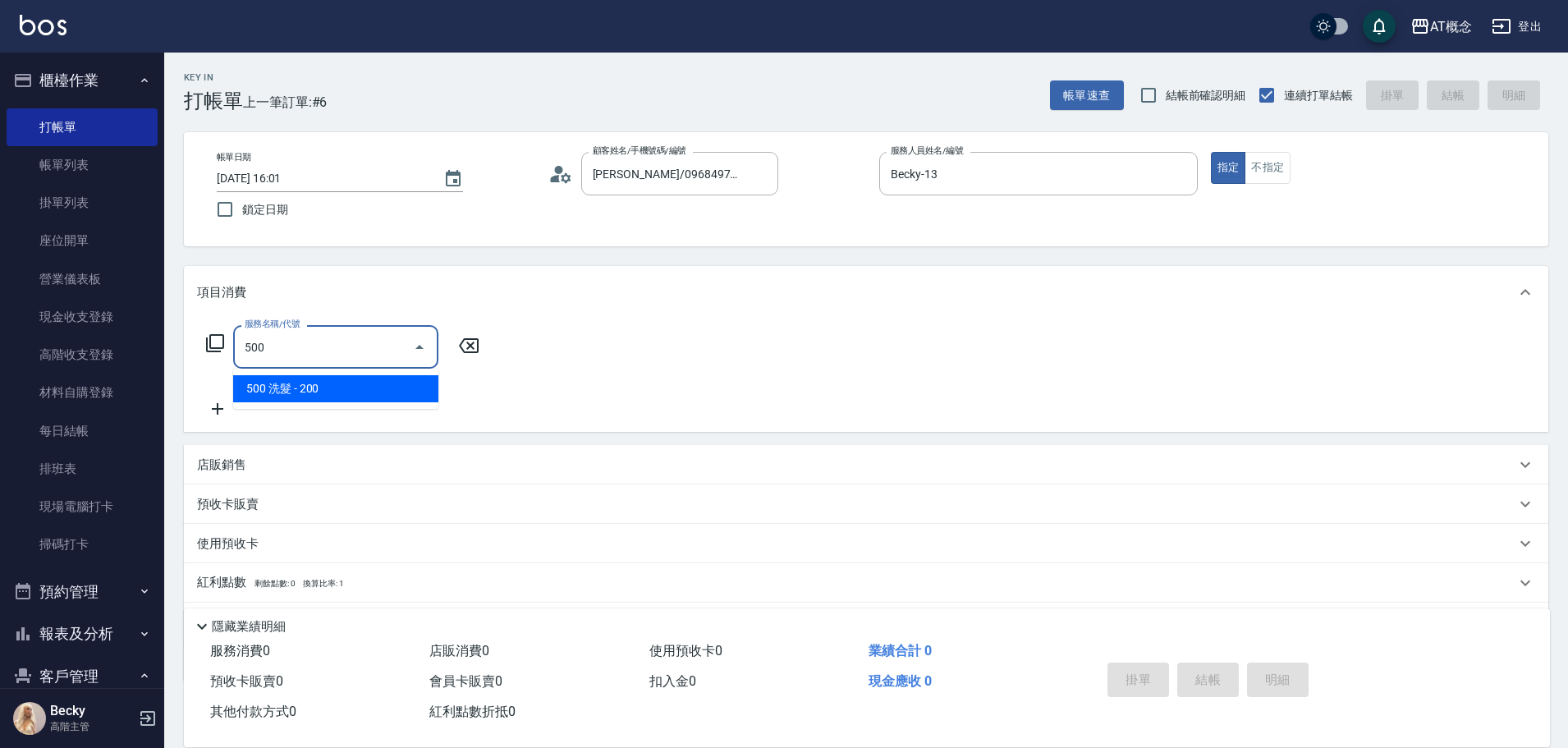
type input "20"
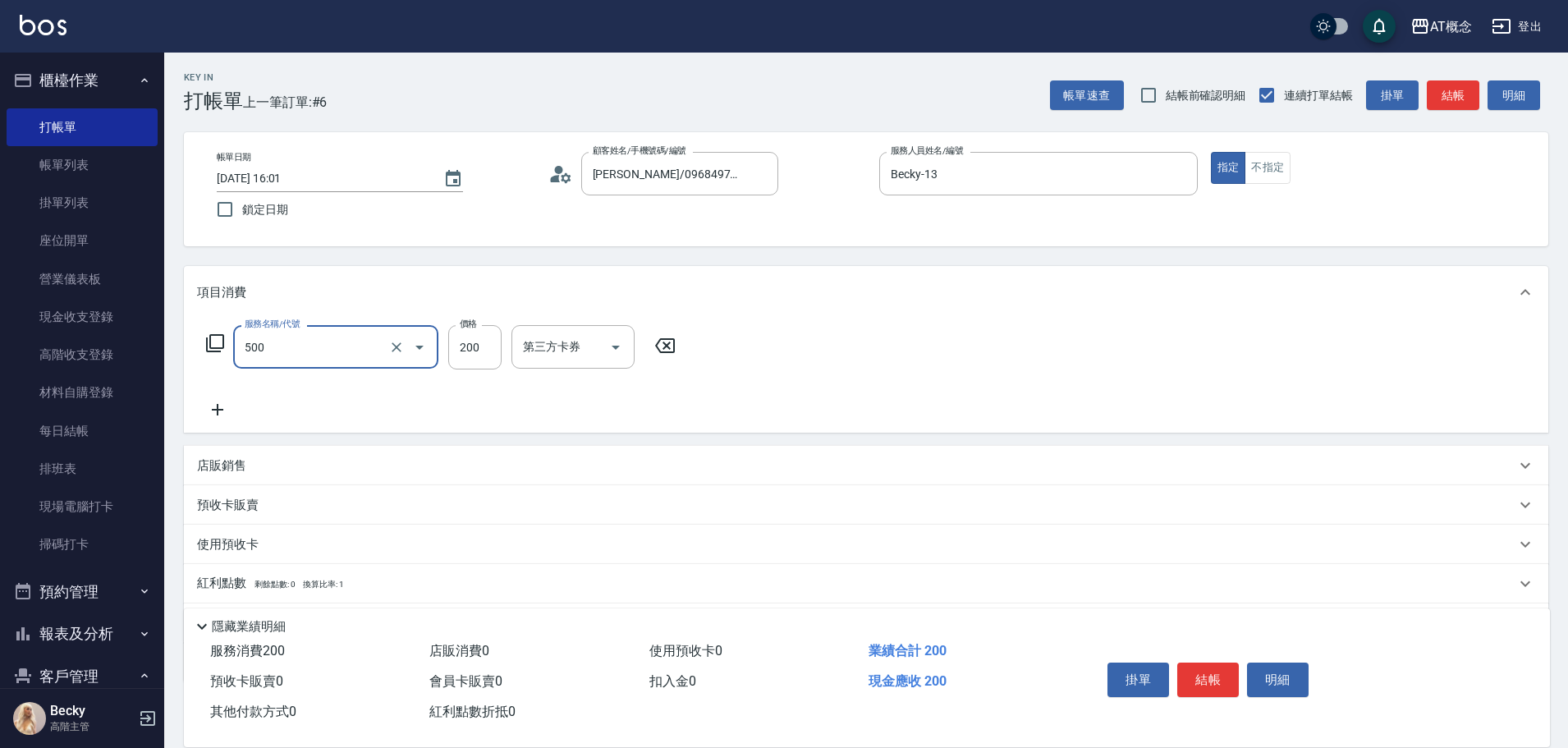
type input "500 洗髮(500)"
type input "0"
type input "25"
type input "20"
type input "250"
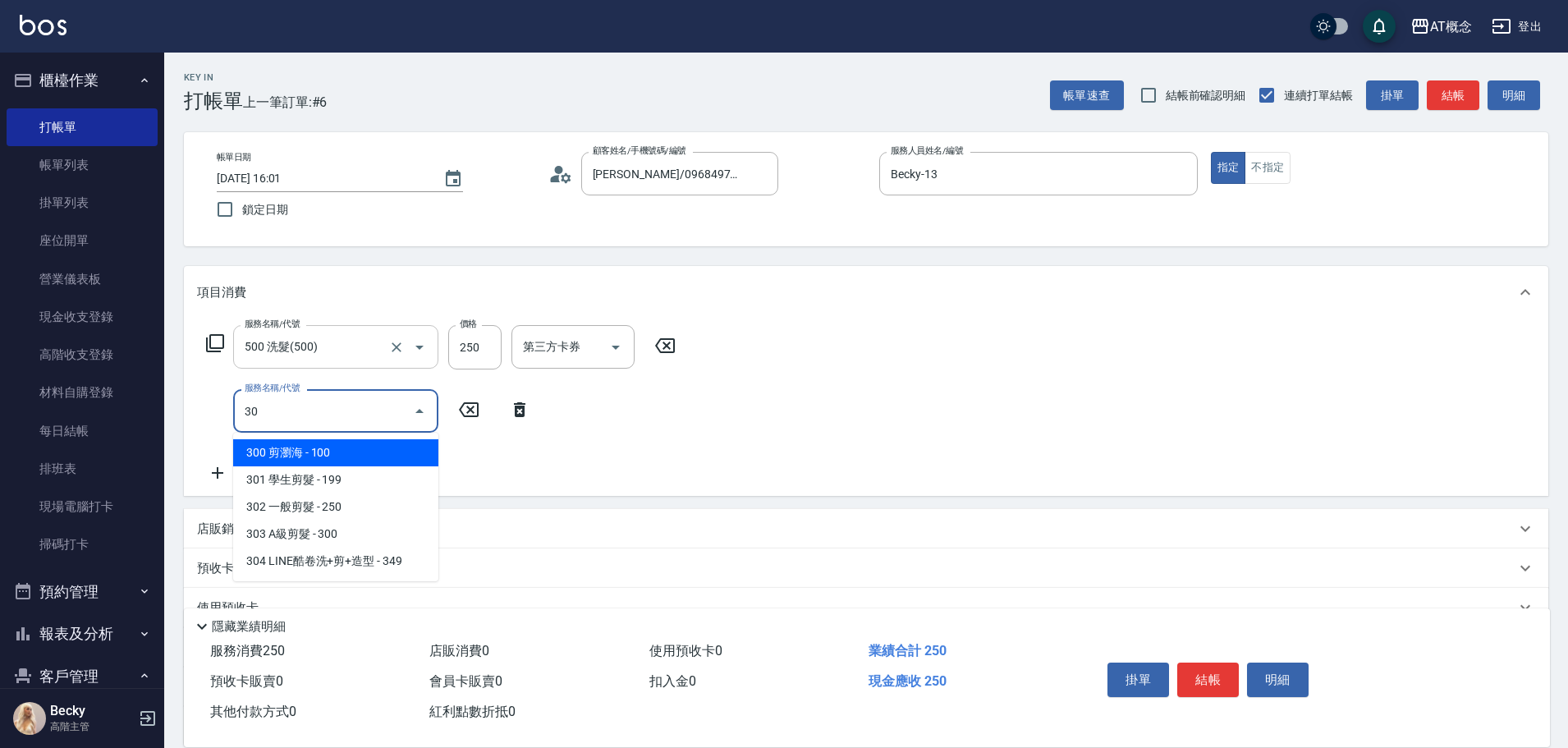
type input "303"
type input "50"
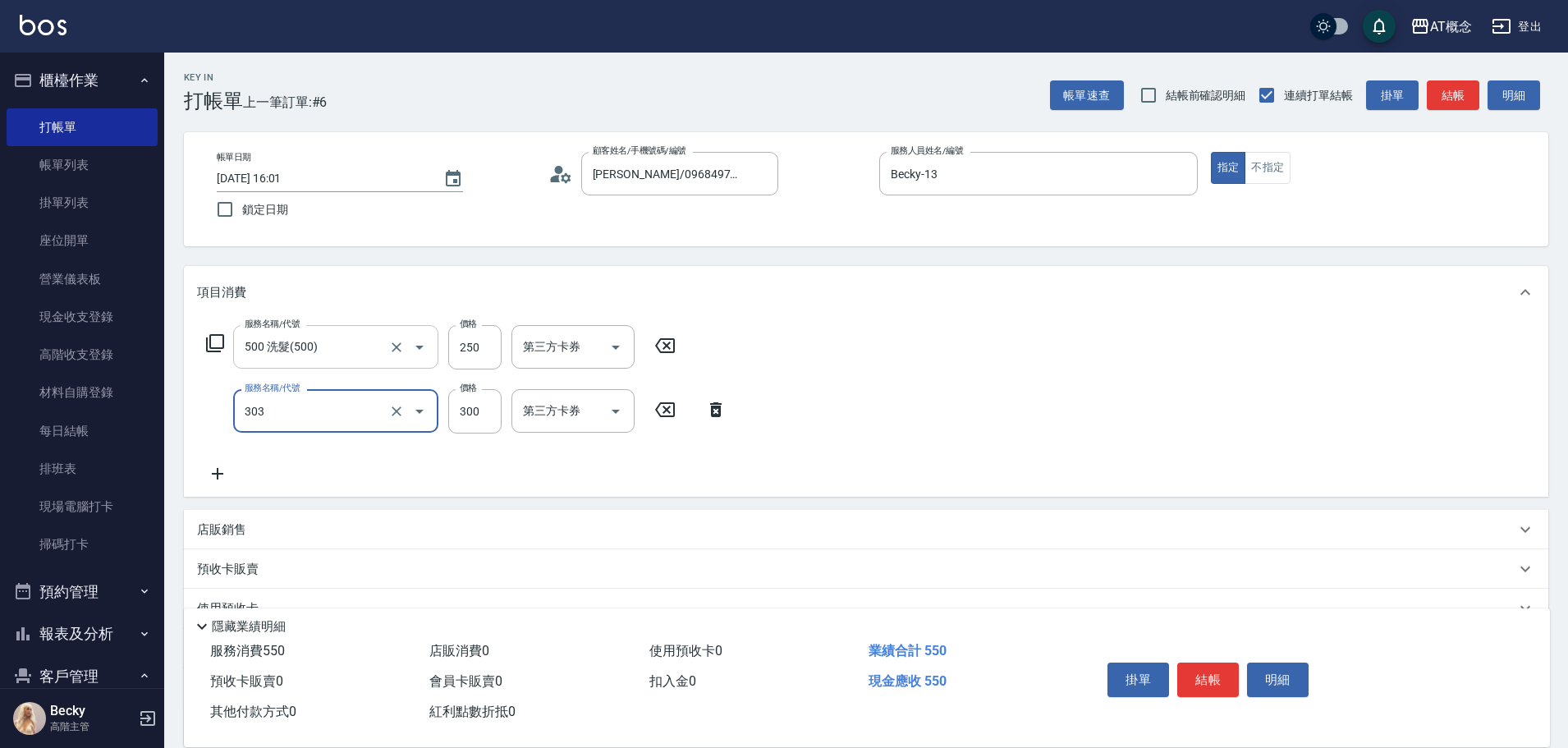
type input "303 A級剪髮(303)"
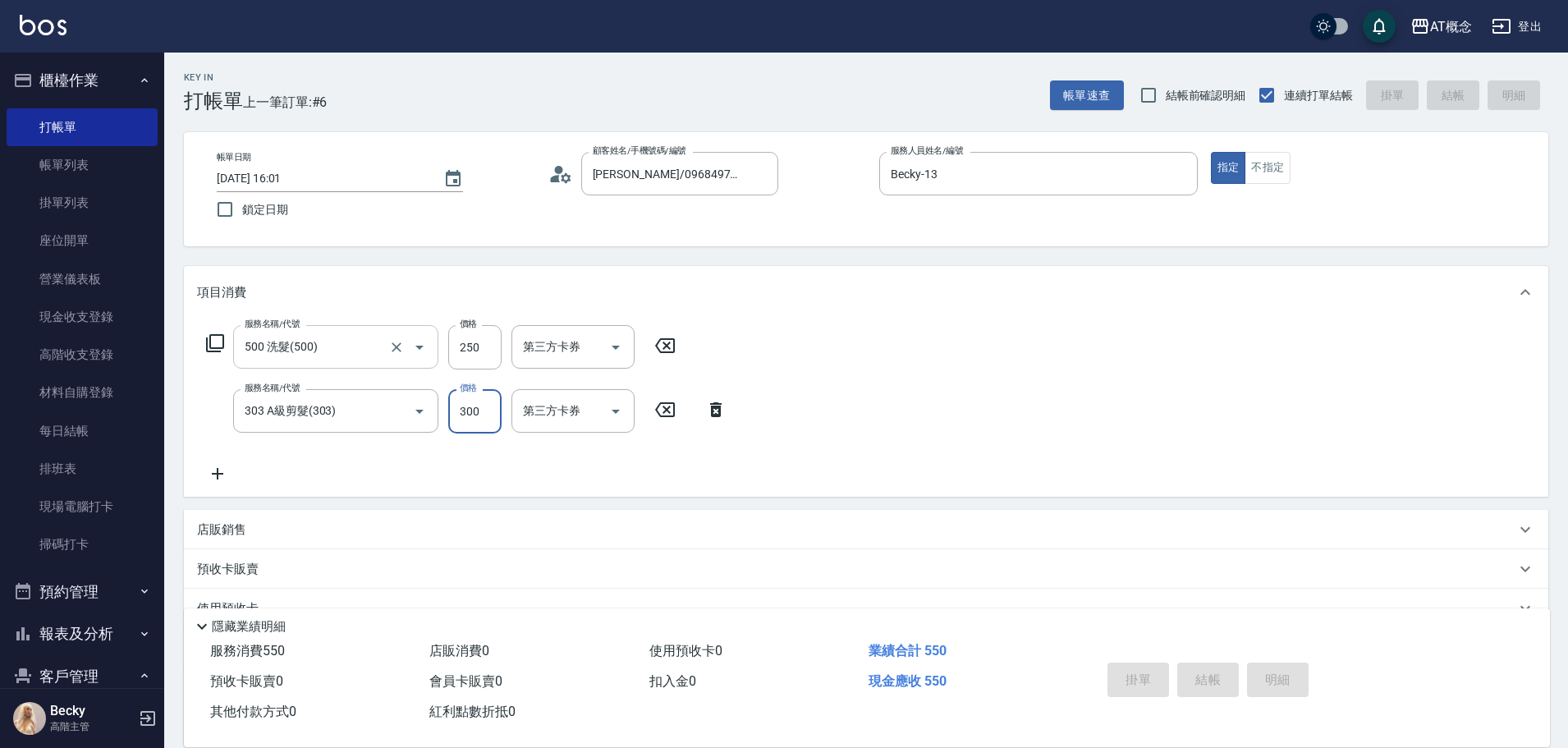
type input "0"
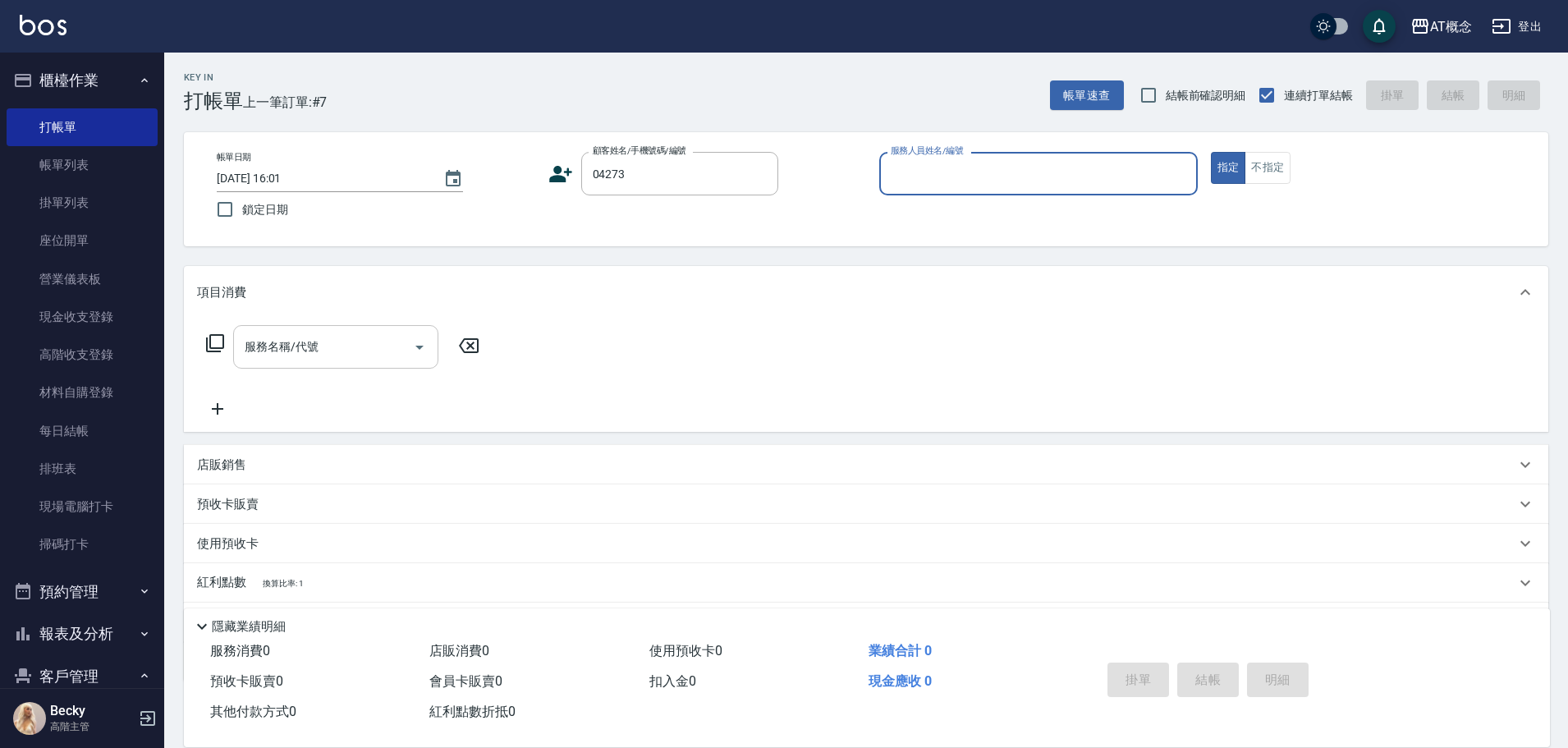
type input "[PERSON_NAME]/0937128409/04273"
type input "Candy-15"
click at [1211, 152] on button "指定" at bounding box center [1228, 168] width 35 height 32
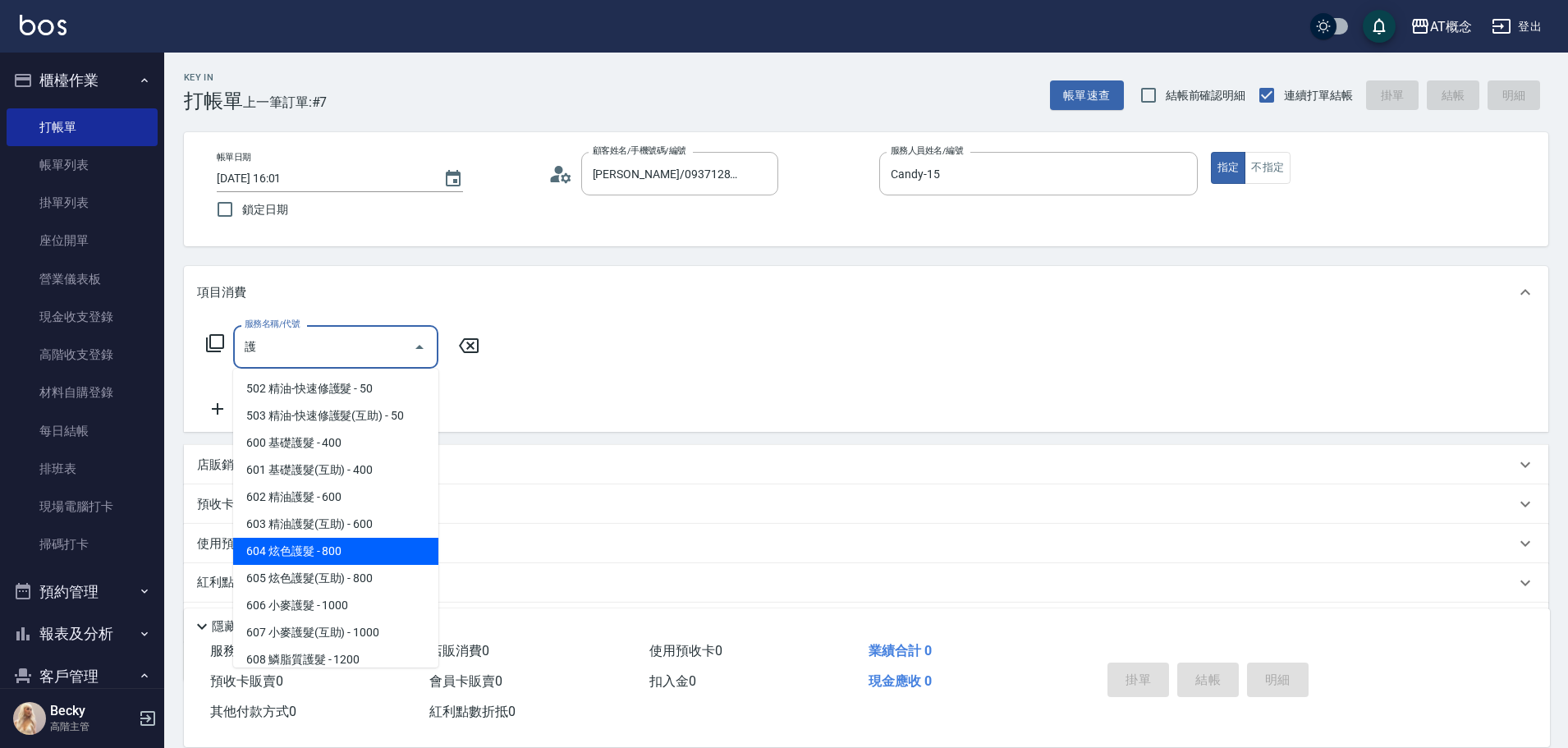
type input "604 炫色護髮(604)"
type input "80"
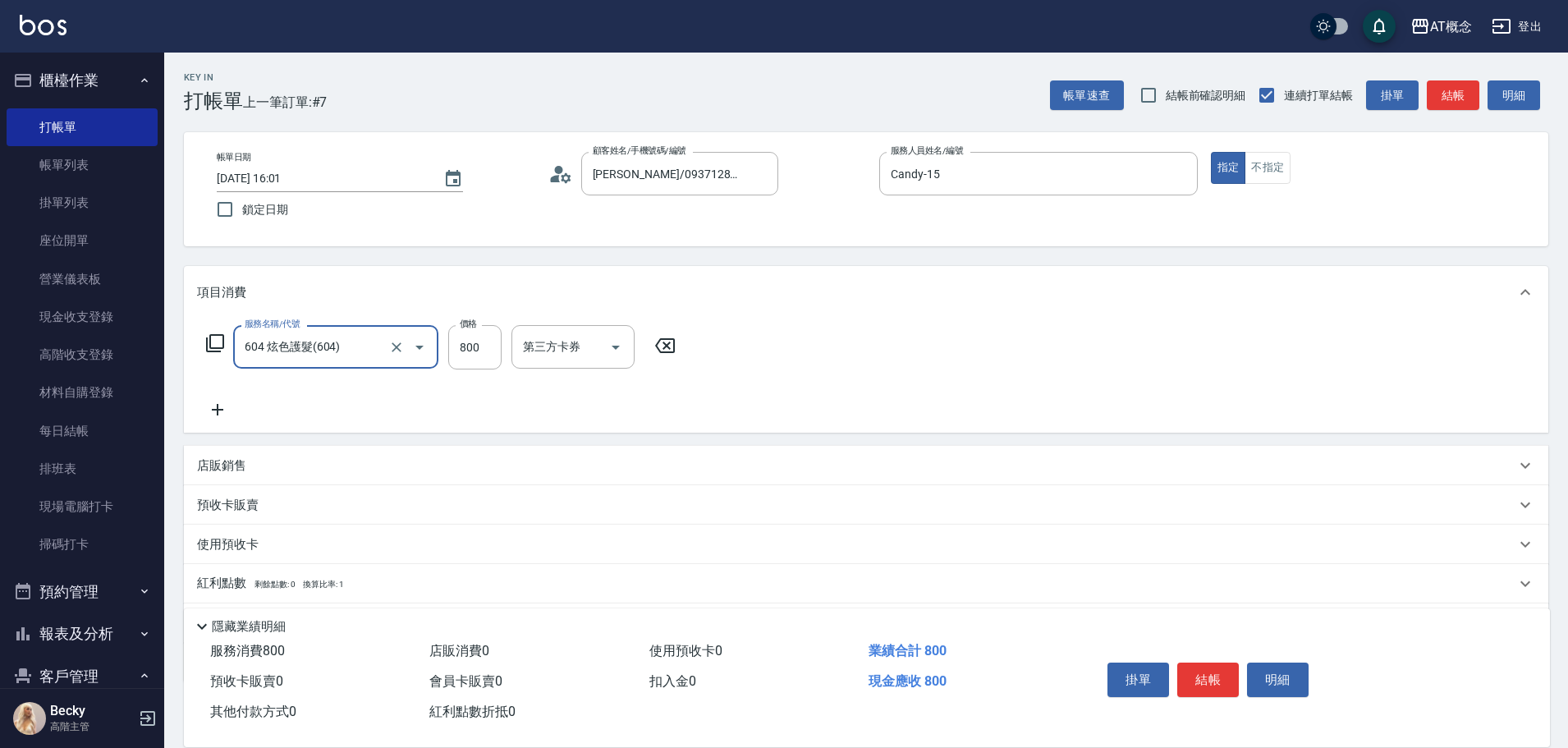
type input "604 炫色護髮(604)"
type input "0"
type input "69"
type input "60"
type input "699"
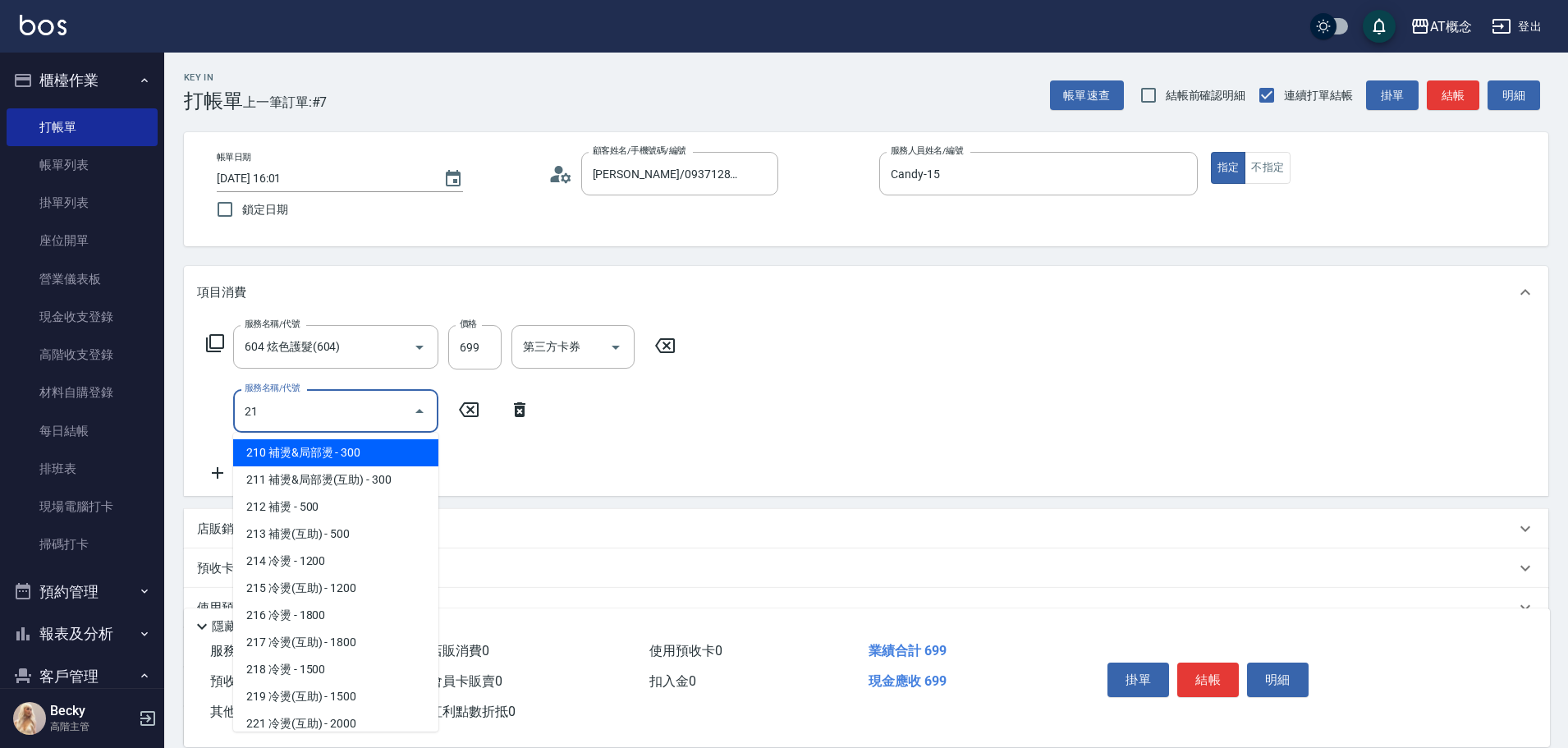
type input "216"
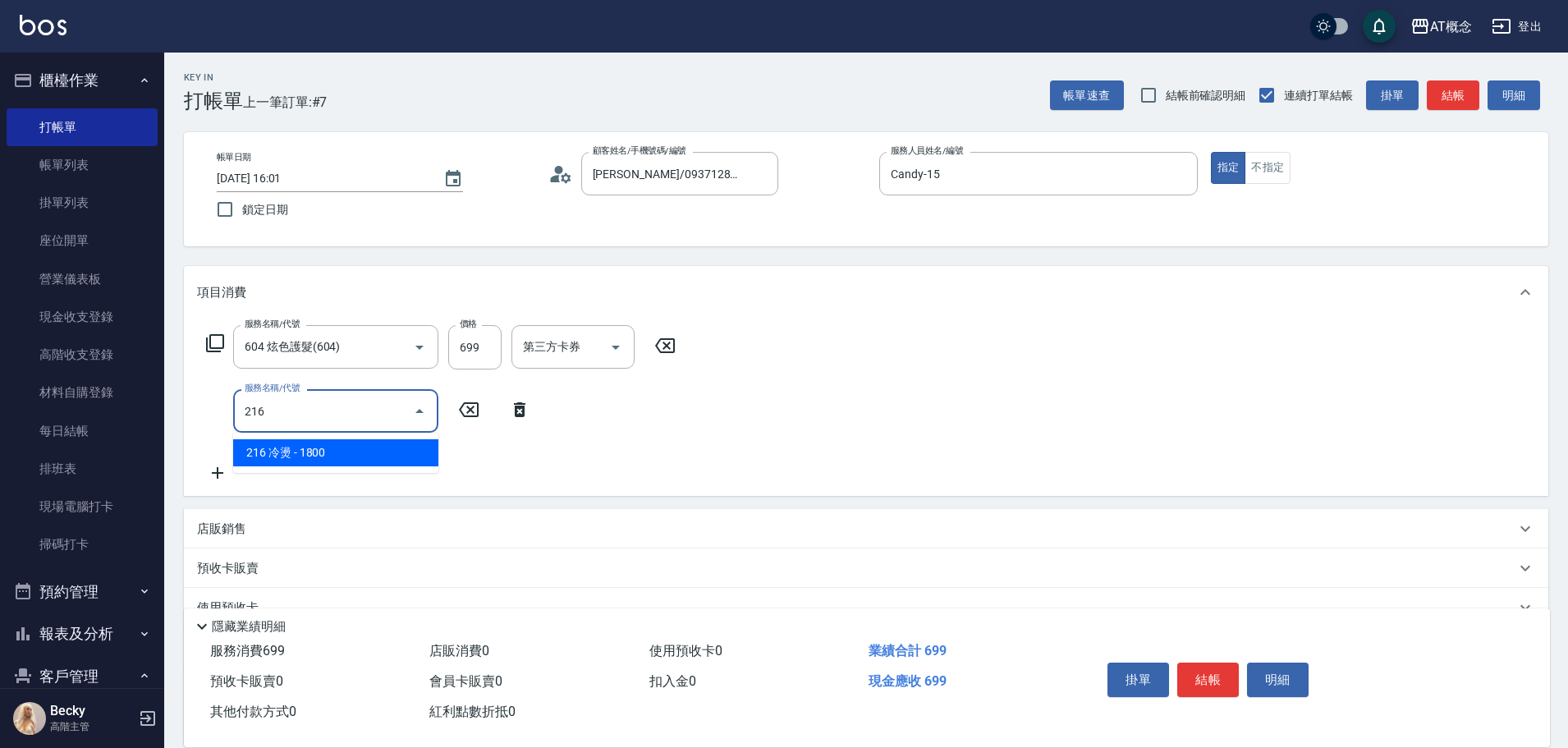
type input "240"
type input "216 冷燙(216)"
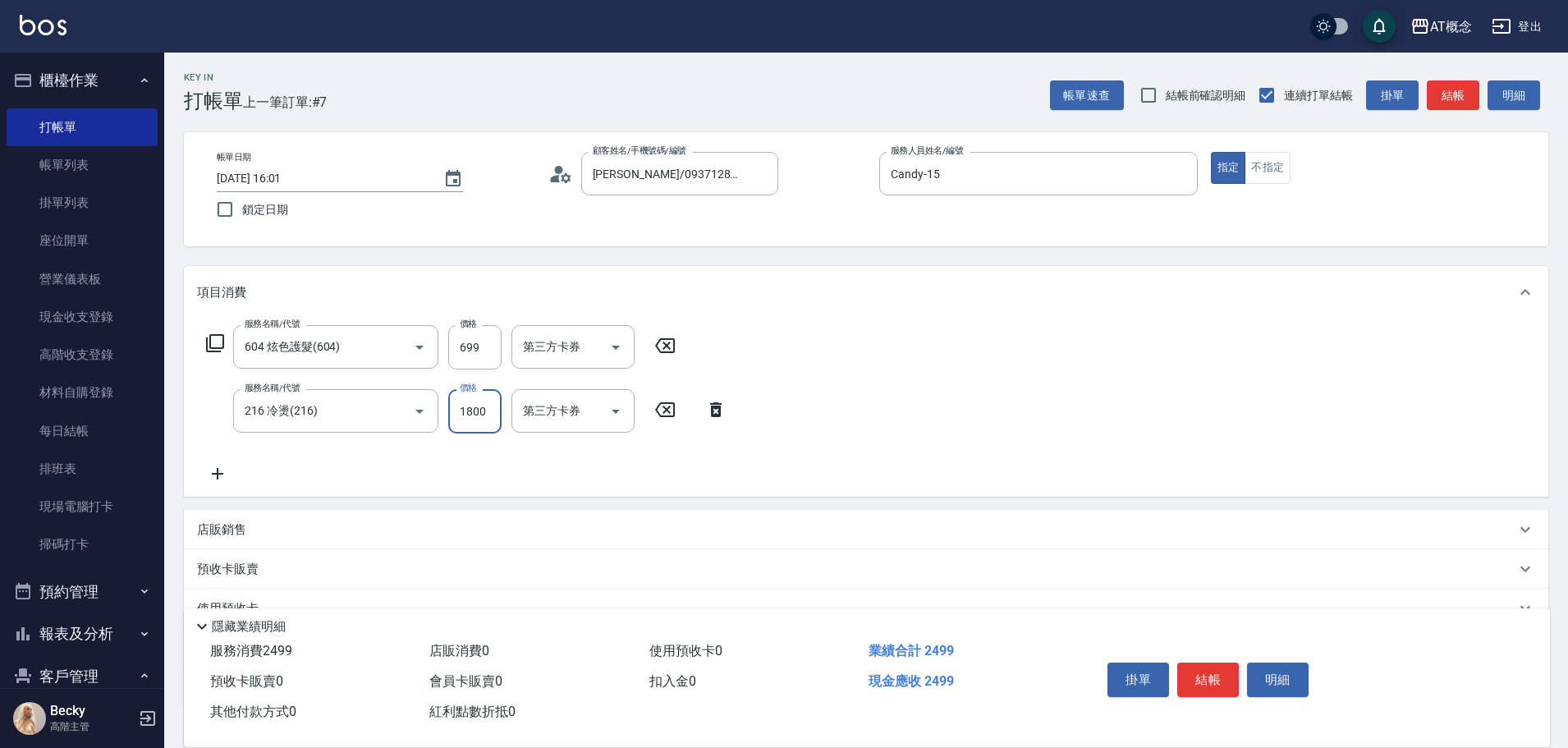
type input "70"
type input "19"
type input "80"
type input "199"
type input "260"
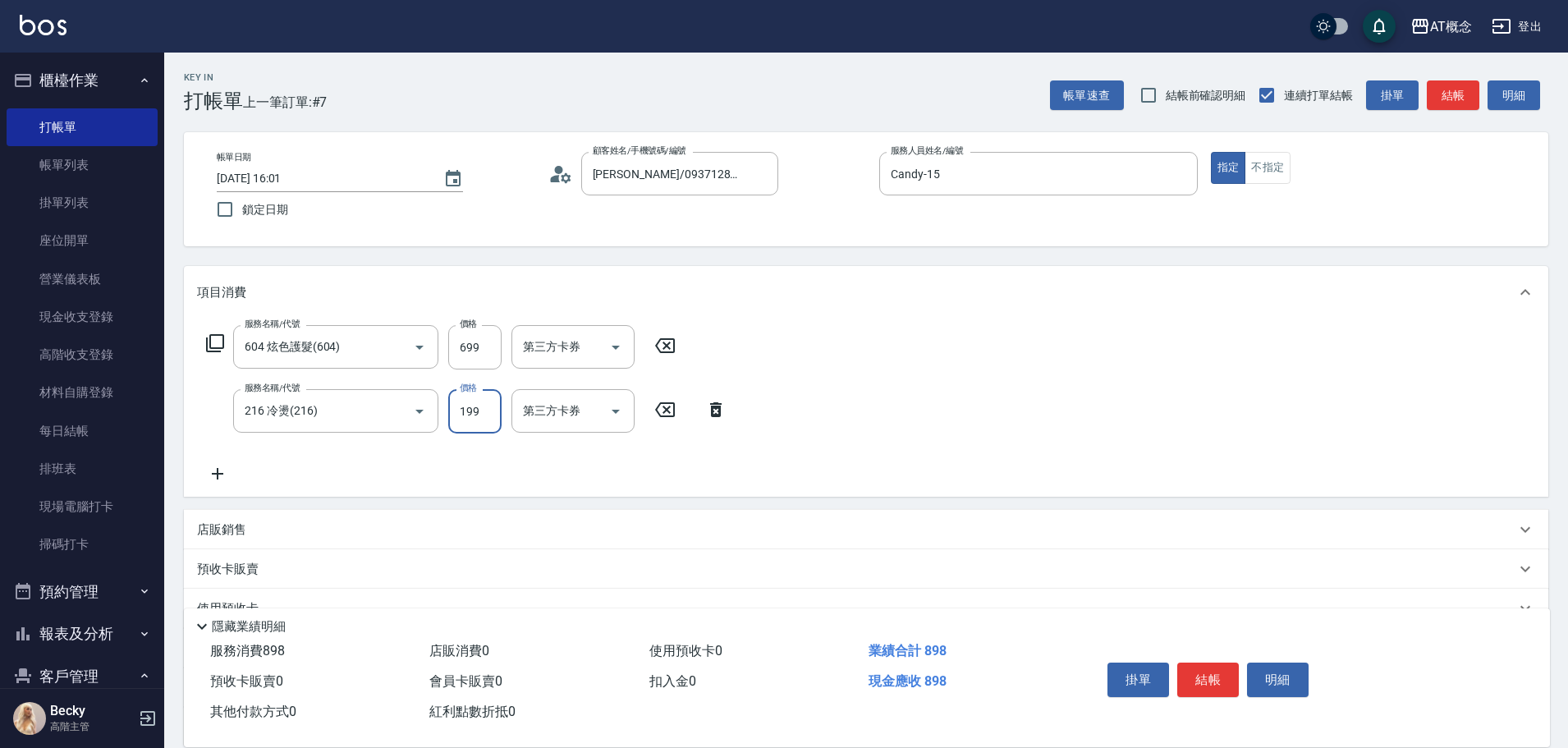
type input "1999"
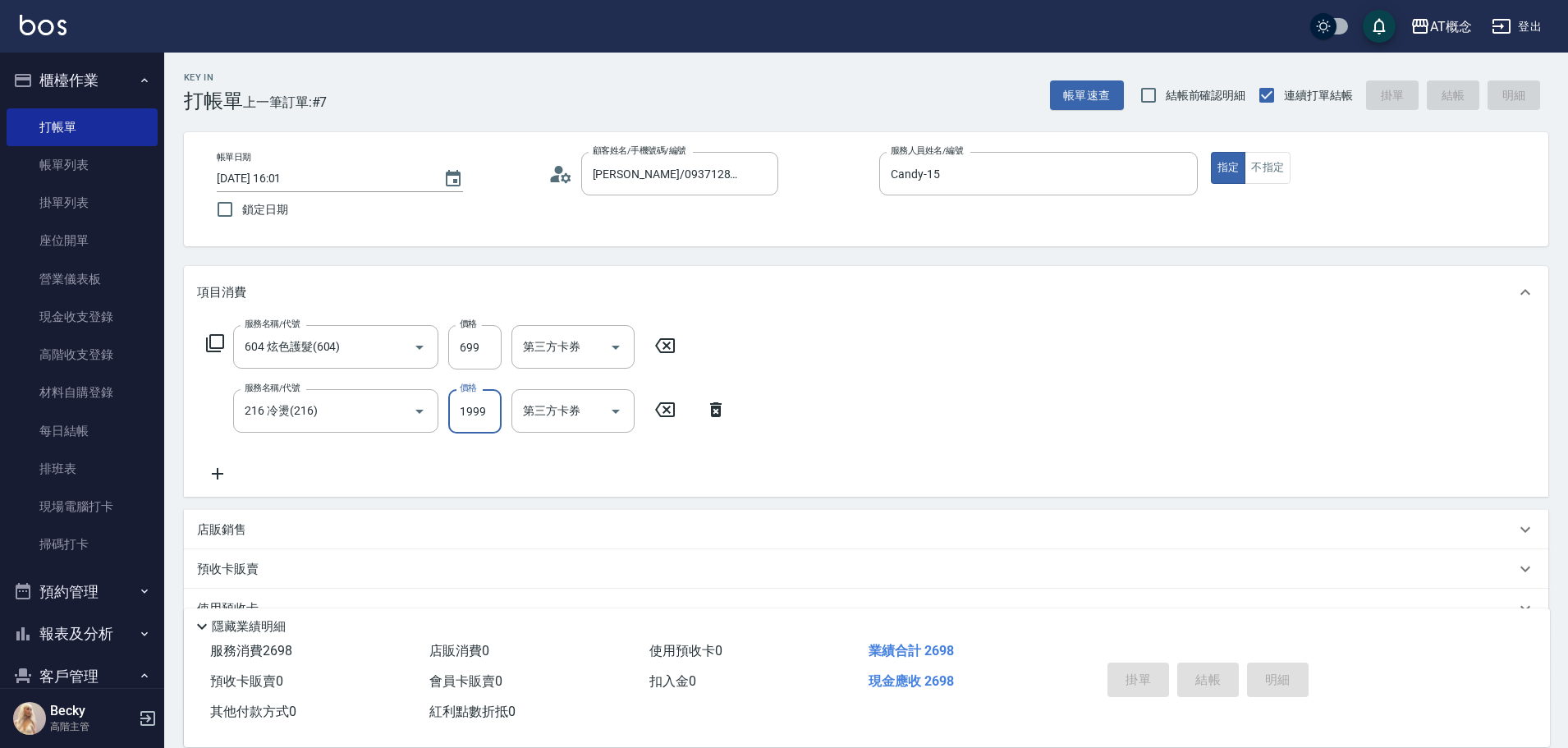
type input "0"
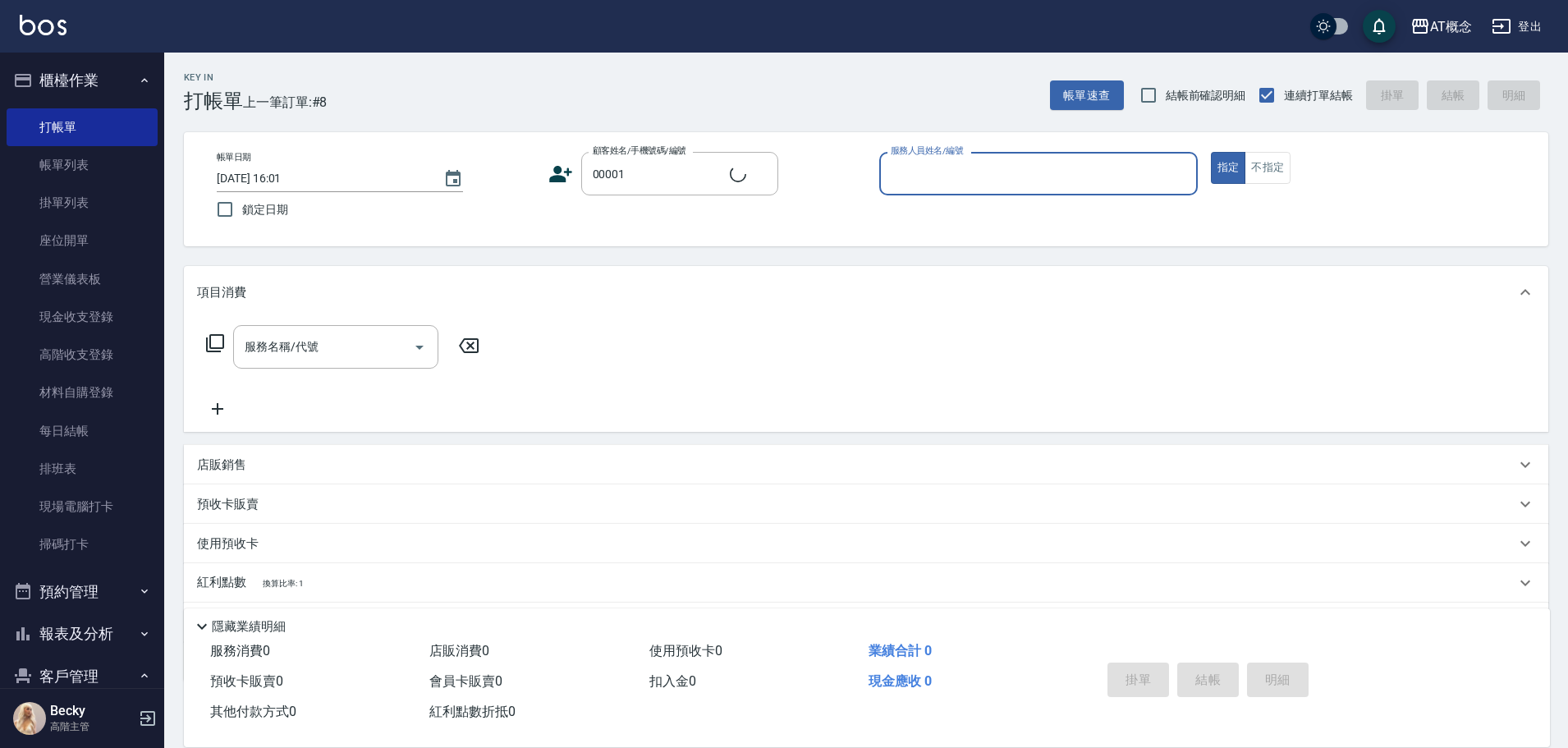
type input "公司/公司/00001"
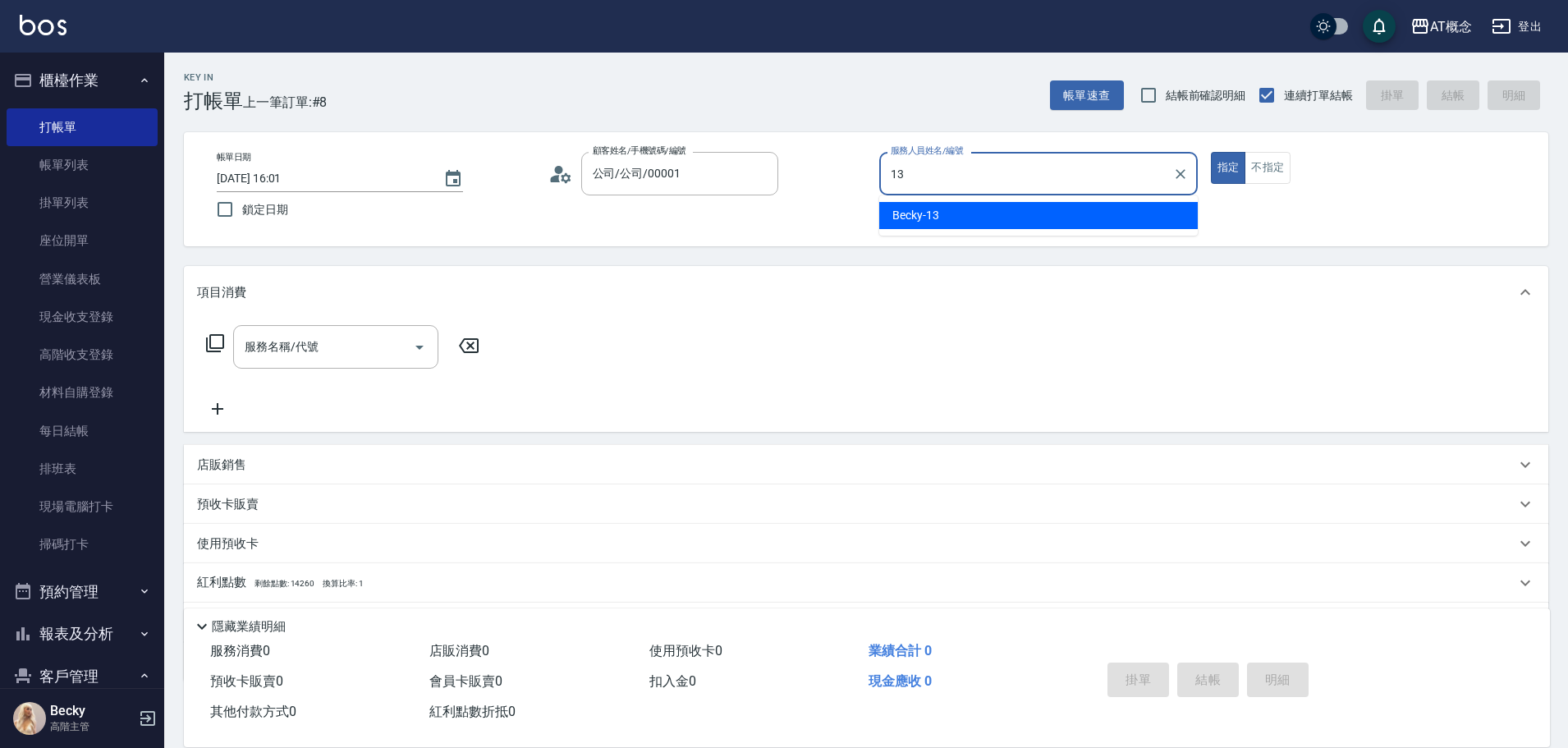
type input "Becky-13"
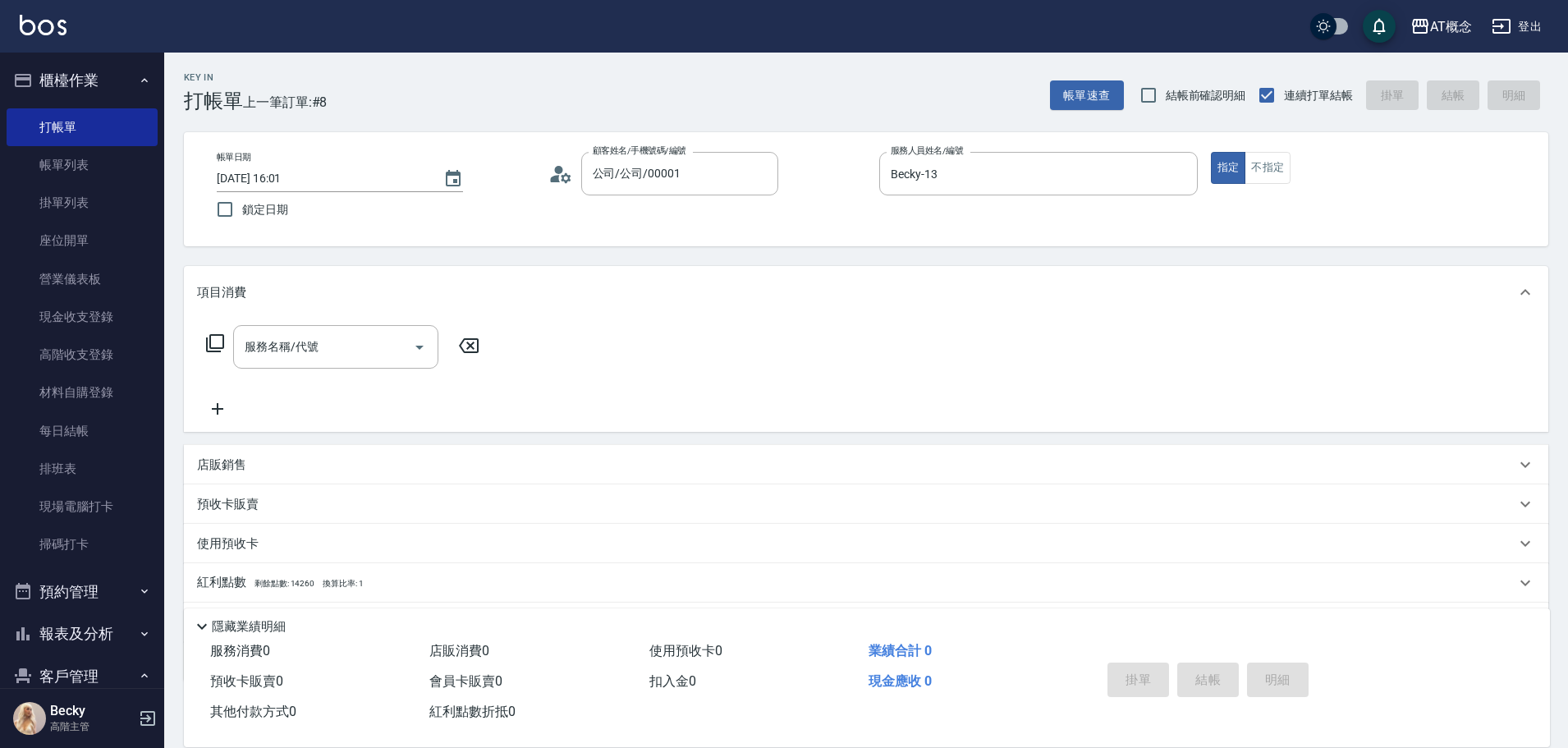
click at [212, 340] on icon at bounding box center [214, 342] width 19 height 19
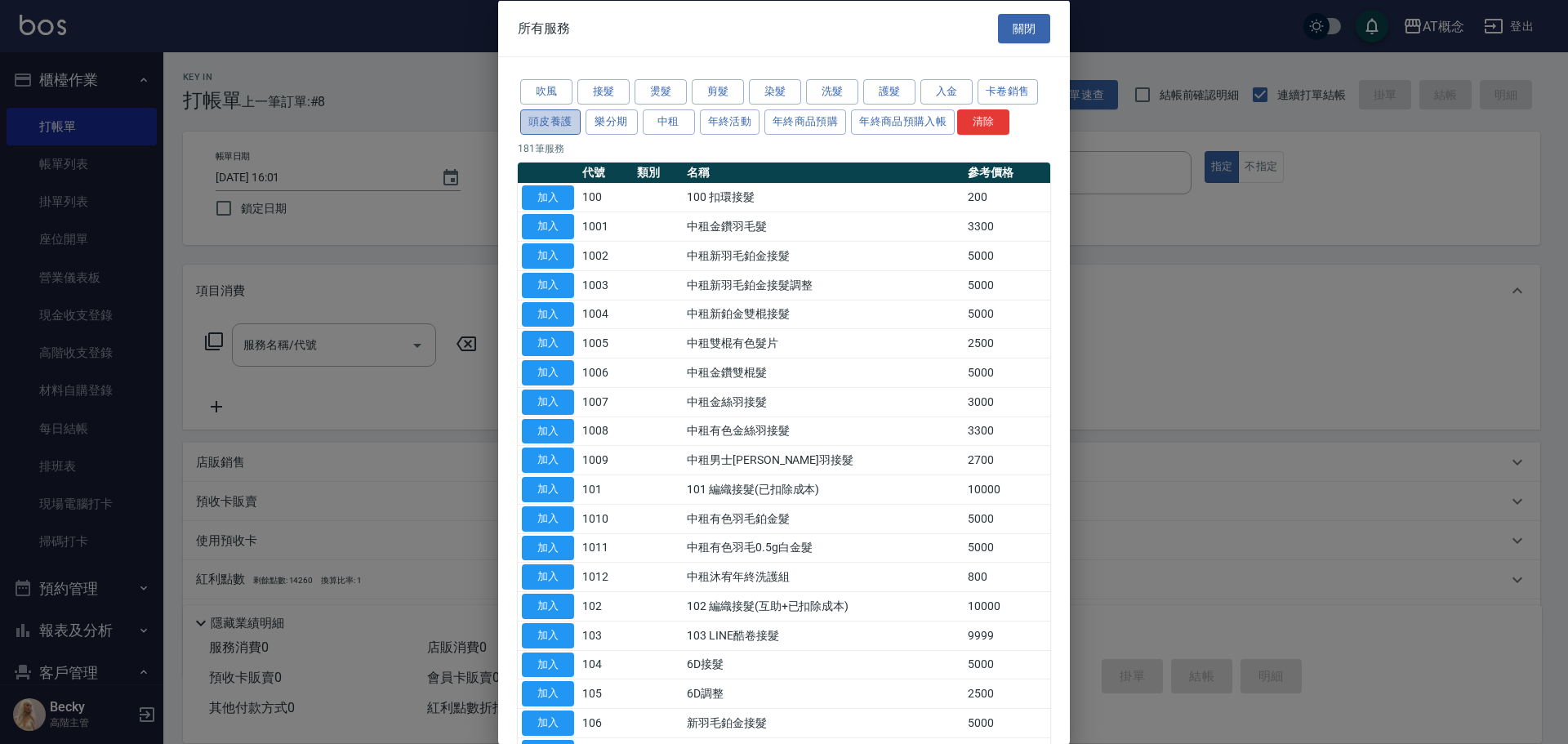
click at [558, 120] on button "頭皮養護" at bounding box center [550, 121] width 60 height 25
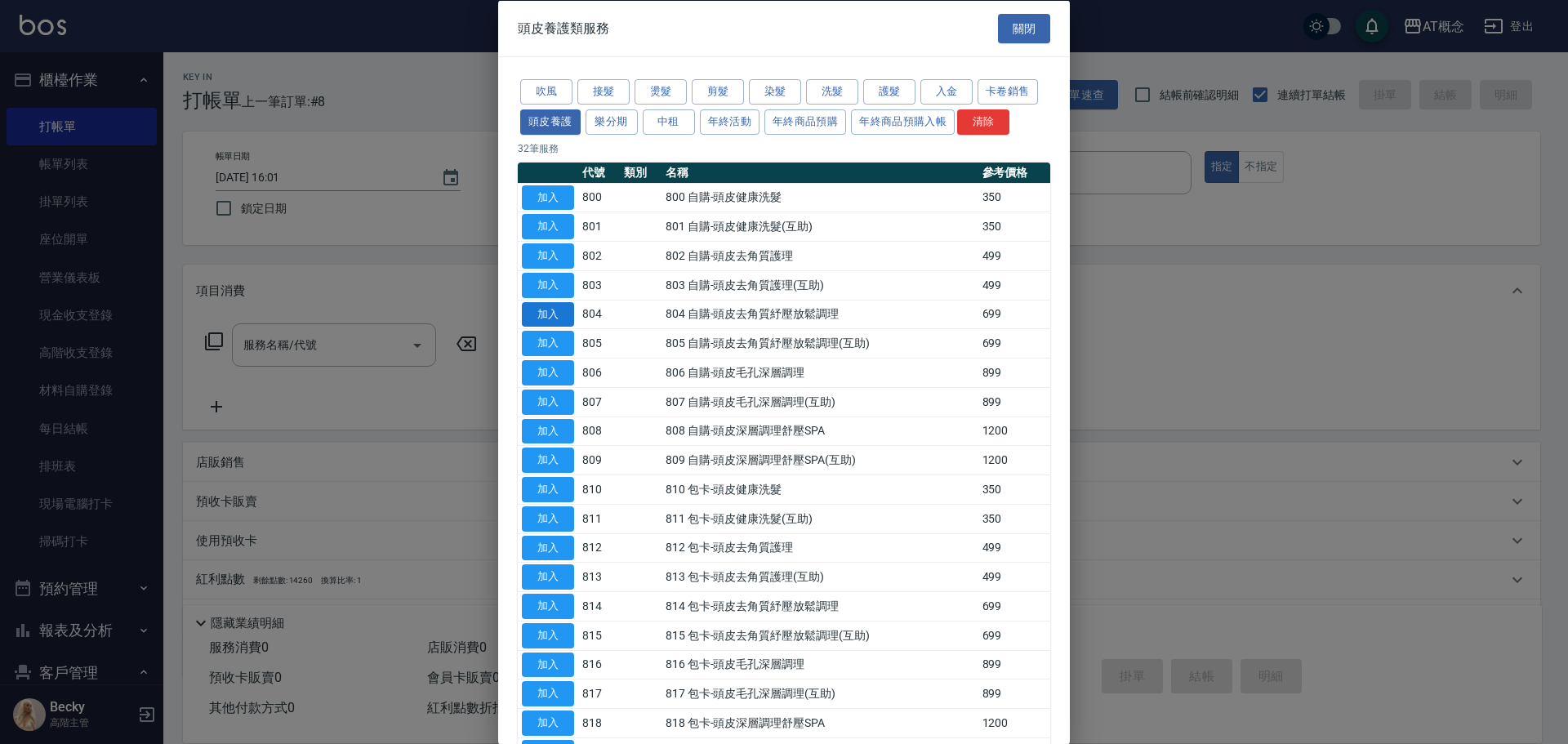
click at [520, 108] on button "頭皮養護" at bounding box center [550, 121] width 60 height 25
click at [545, 308] on button "加入" at bounding box center [548, 314] width 52 height 25
type input "804 自購-頭皮去角質紓壓放鬆調理(804)"
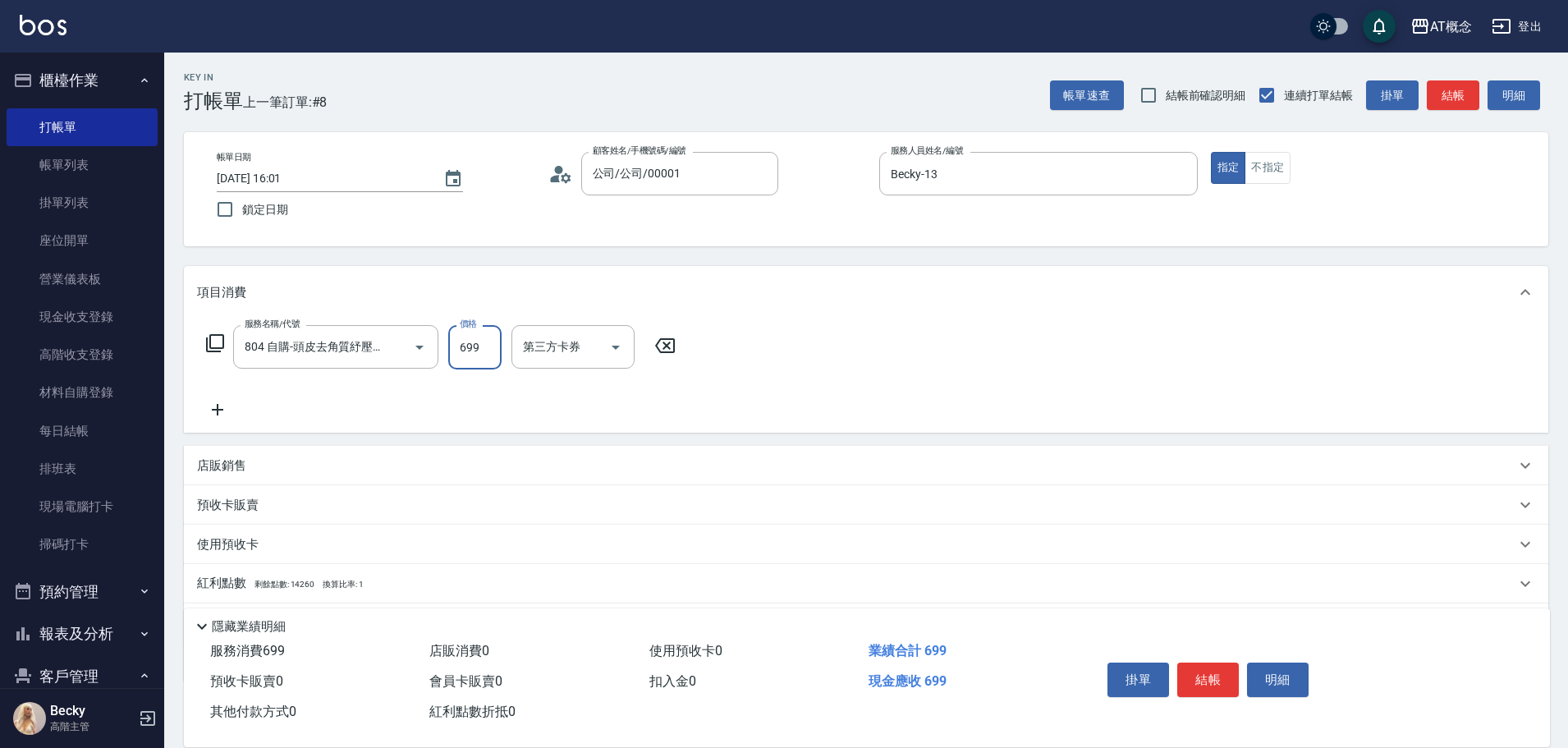
click at [500, 350] on input "699" at bounding box center [475, 347] width 53 height 45
type input "0"
type input "60"
type input "600"
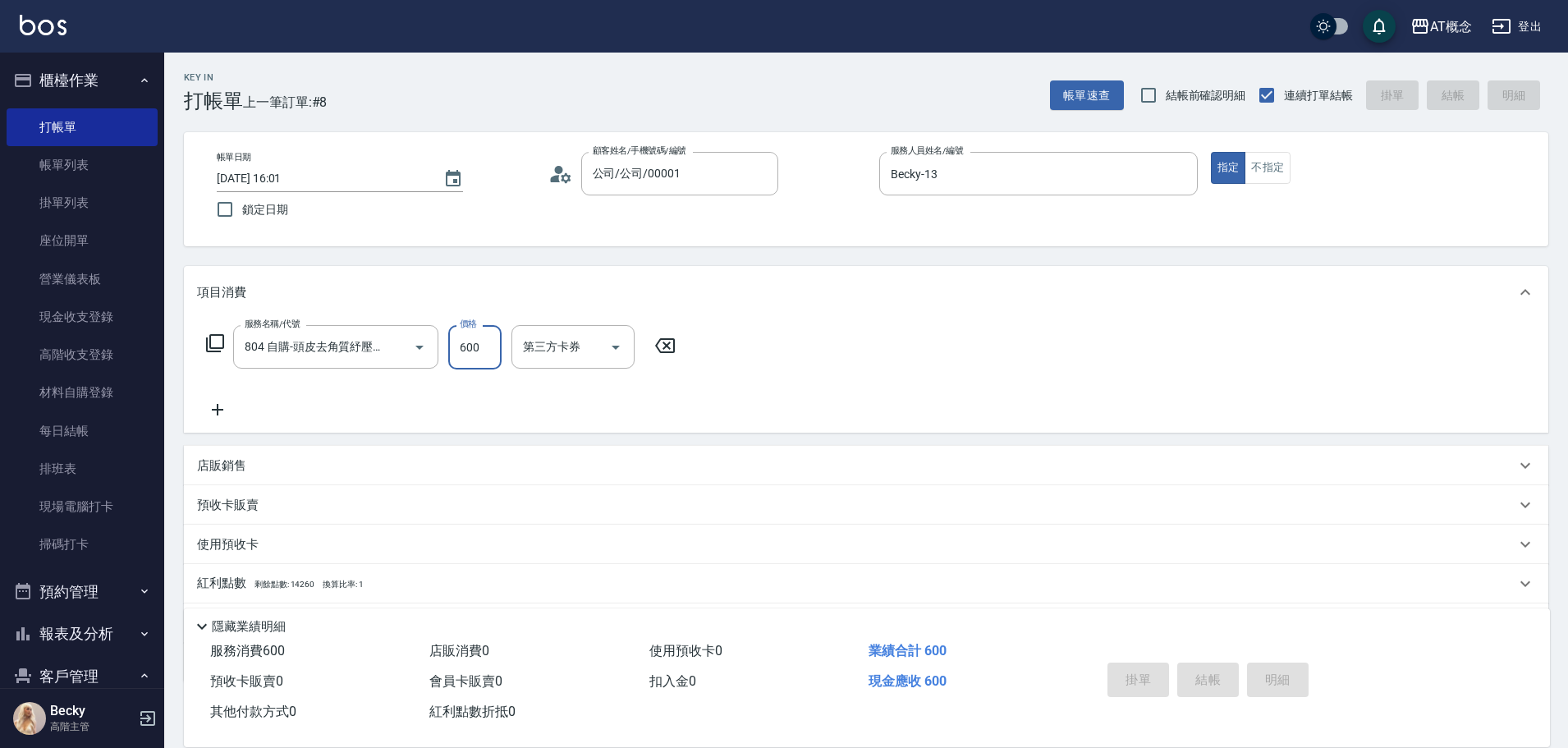
type input "[DATE] 16:02"
type input "0"
